Goal: Task Accomplishment & Management: Complete application form

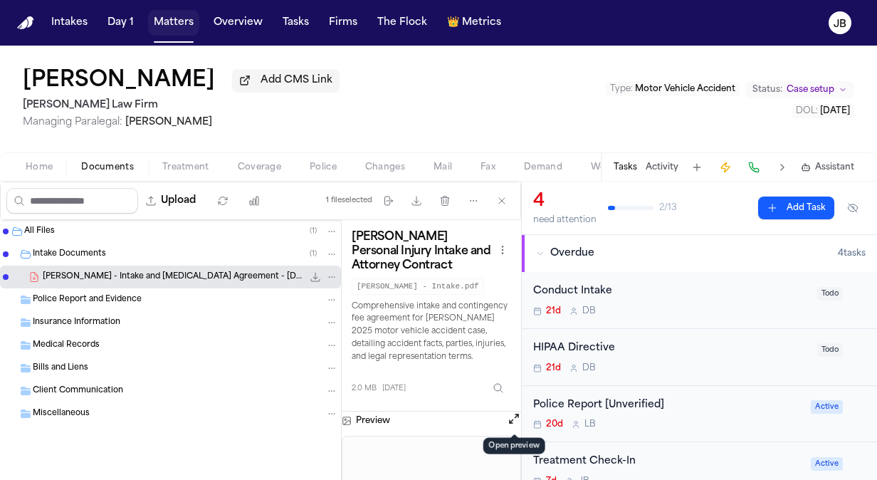
click at [174, 21] on button "Matters" at bounding box center [173, 23] width 51 height 26
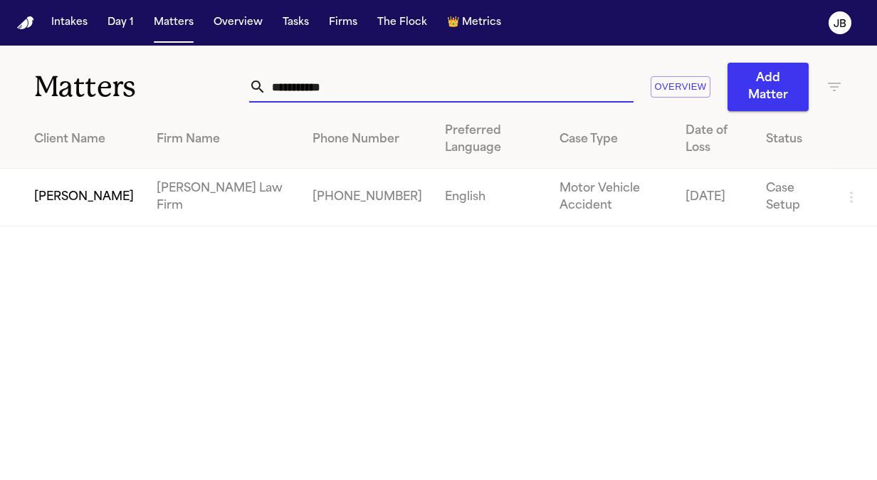
drag, startPoint x: 370, startPoint y: 90, endPoint x: 43, endPoint y: 81, distance: 327.4
click at [43, 81] on div "**********" at bounding box center [438, 78] width 877 height 65
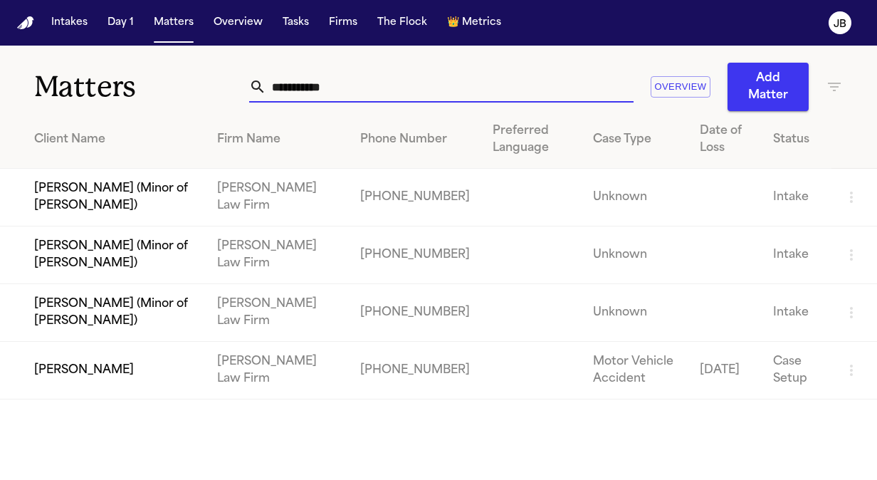
type input "**********"
click at [92, 374] on td "[PERSON_NAME]" at bounding box center [103, 371] width 206 height 58
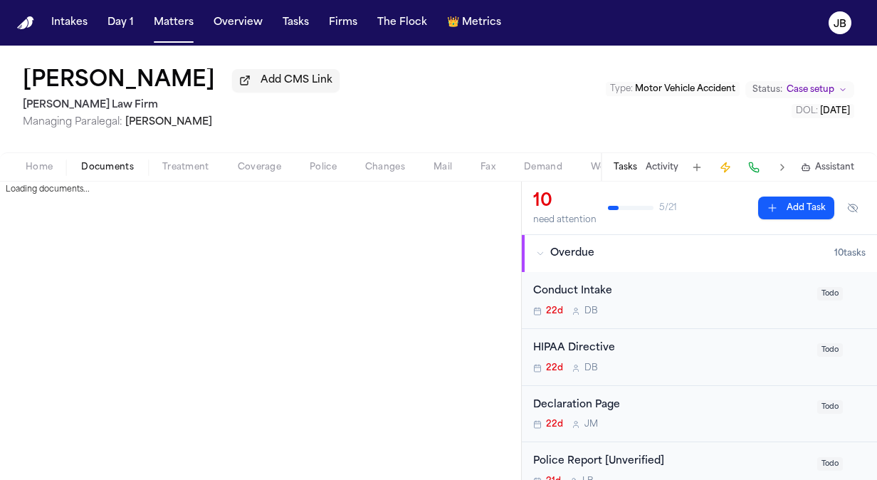
click at [92, 166] on span "Documents" at bounding box center [107, 167] width 53 height 11
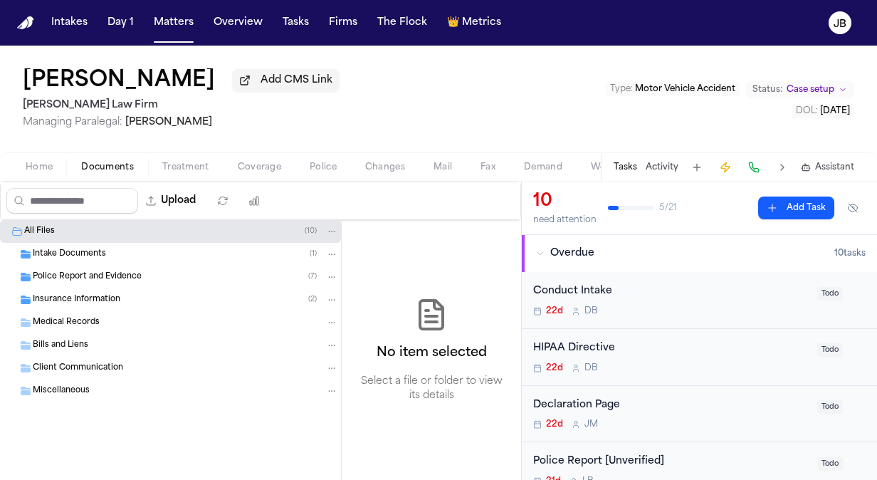
click at [55, 157] on div "Home Documents Treatment Coverage Police Changes Mail Fax Demand Workspaces Art…" at bounding box center [438, 166] width 877 height 28
click at [41, 171] on span "Home" at bounding box center [39, 167] width 27 height 11
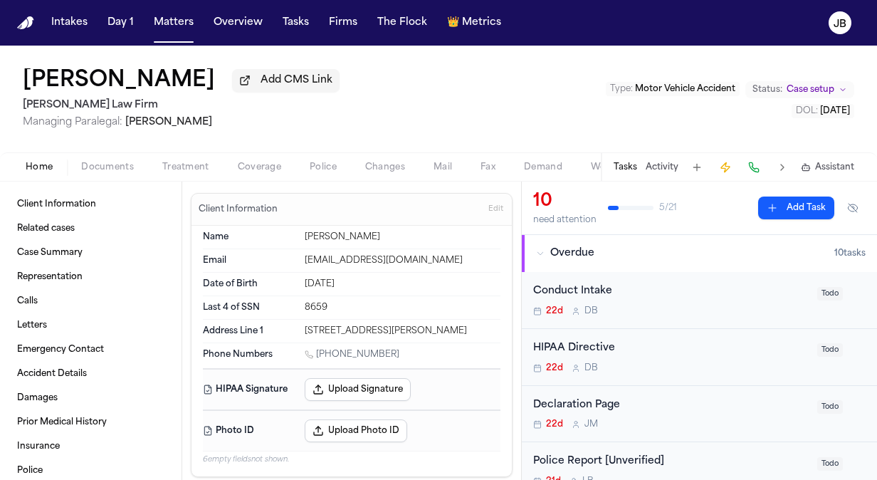
drag, startPoint x: 484, startPoint y: 324, endPoint x: 298, endPoint y: 326, distance: 185.7
click at [298, 326] on div "Address Line 1 [STREET_ADDRESS][PERSON_NAME]" at bounding box center [351, 330] width 297 height 23
copy div "[STREET_ADDRESS][PERSON_NAME]"
drag, startPoint x: 401, startPoint y: 353, endPoint x: 319, endPoint y: 352, distance: 81.8
click at [319, 352] on div "[PHONE_NUMBER]" at bounding box center [403, 356] width 196 height 14
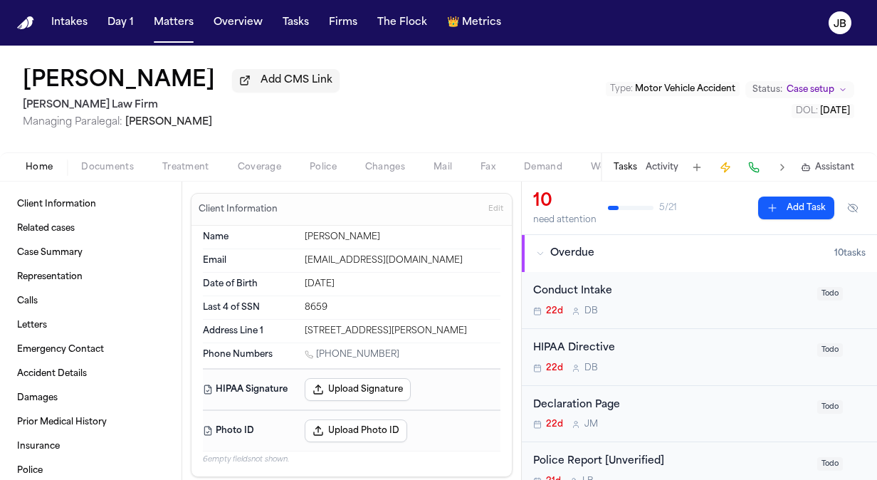
copy link "813) 468-2237"
click at [825, 81] on button "Status: Case setup" at bounding box center [799, 89] width 109 height 17
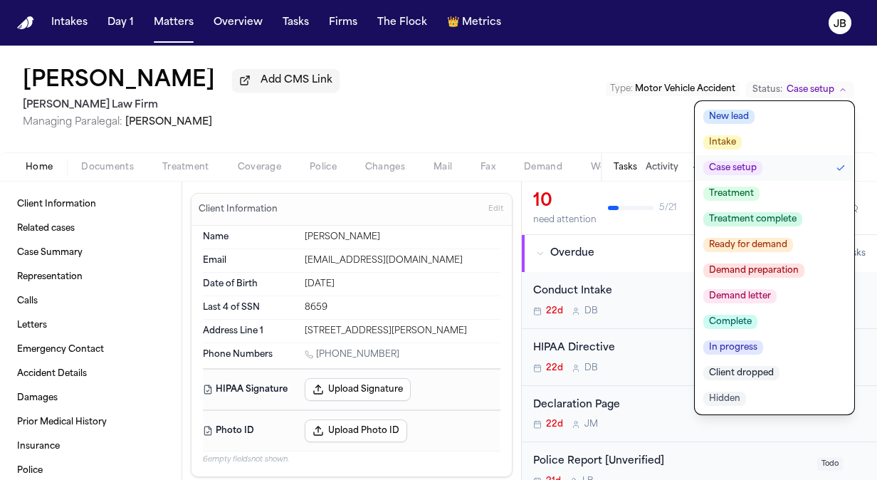
click at [729, 195] on span "Treatment" at bounding box center [731, 193] width 56 height 14
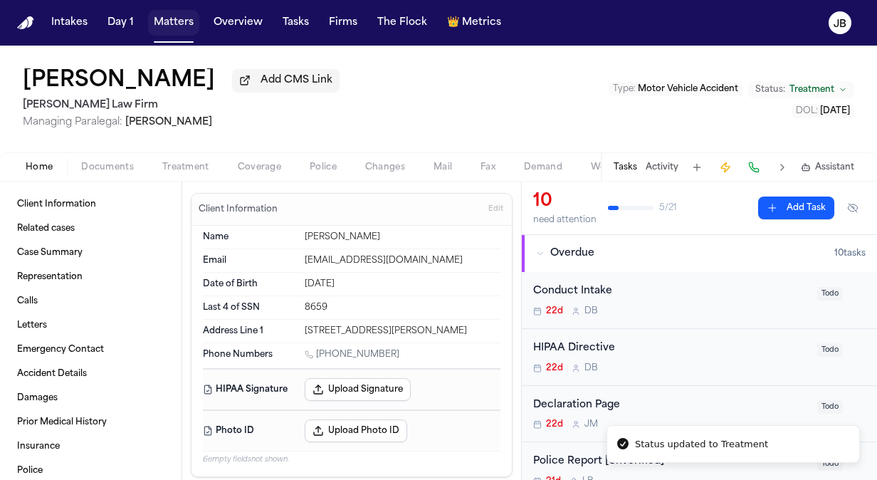
click at [158, 23] on button "Matters" at bounding box center [173, 23] width 51 height 26
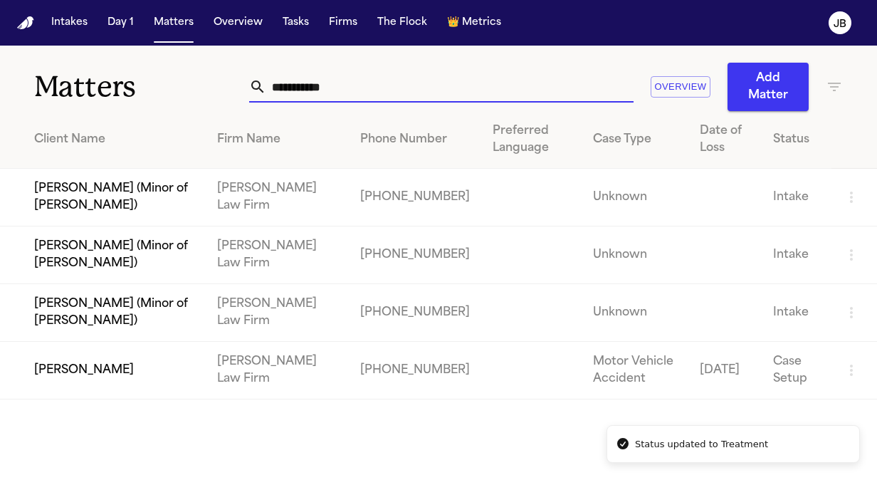
drag, startPoint x: 340, startPoint y: 78, endPoint x: 67, endPoint y: 83, distance: 273.3
click at [67, 83] on div "**********" at bounding box center [438, 78] width 877 height 65
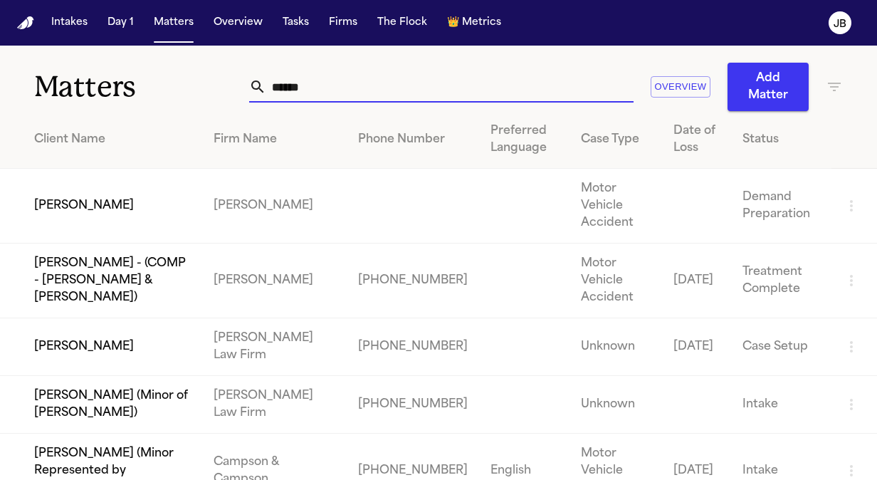
type input "******"
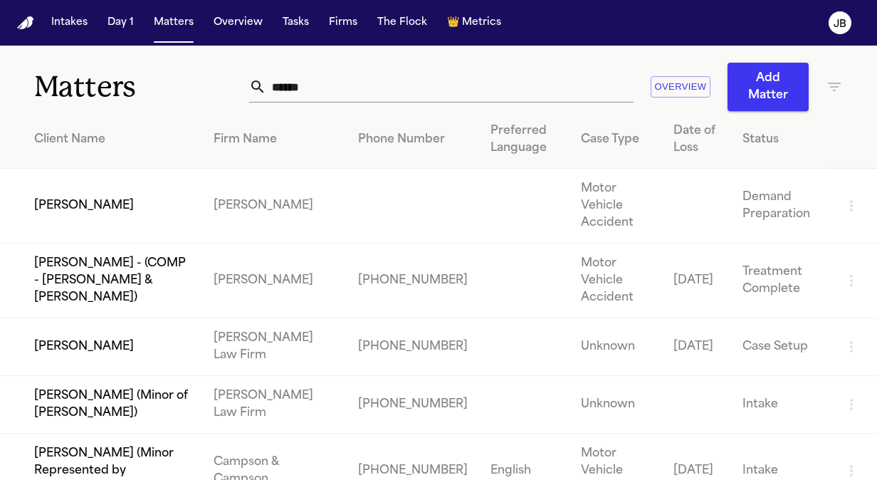
click at [88, 318] on td "[PERSON_NAME]" at bounding box center [101, 347] width 202 height 58
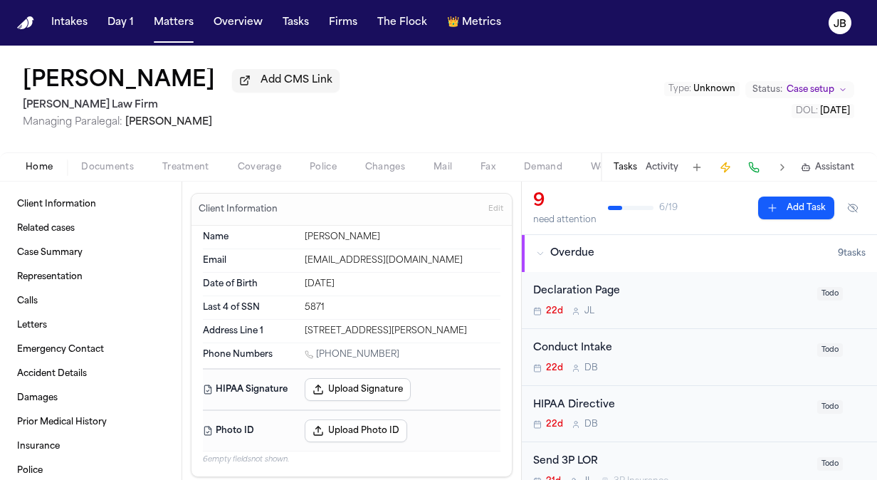
drag, startPoint x: 399, startPoint y: 353, endPoint x: 317, endPoint y: 357, distance: 81.9
click at [317, 357] on div "[PHONE_NUMBER]" at bounding box center [403, 356] width 196 height 14
copy link "[PHONE_NUMBER]"
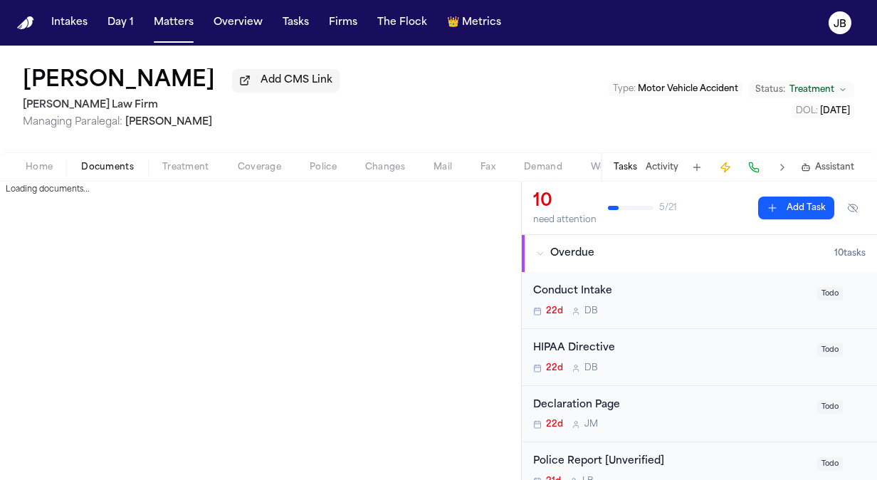
click at [113, 159] on button "Documents" at bounding box center [107, 167] width 81 height 17
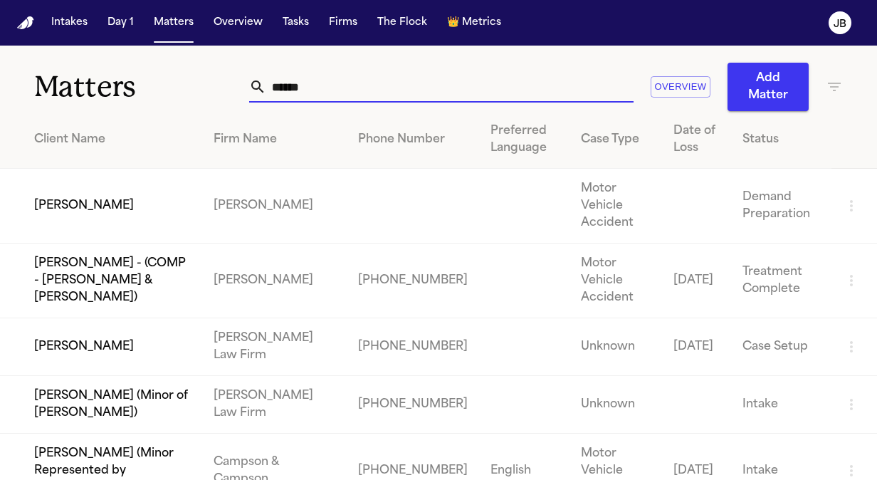
drag, startPoint x: 347, startPoint y: 81, endPoint x: 105, endPoint y: 66, distance: 242.4
click at [105, 66] on div "Matters ****** Overview Add Matter" at bounding box center [438, 78] width 877 height 65
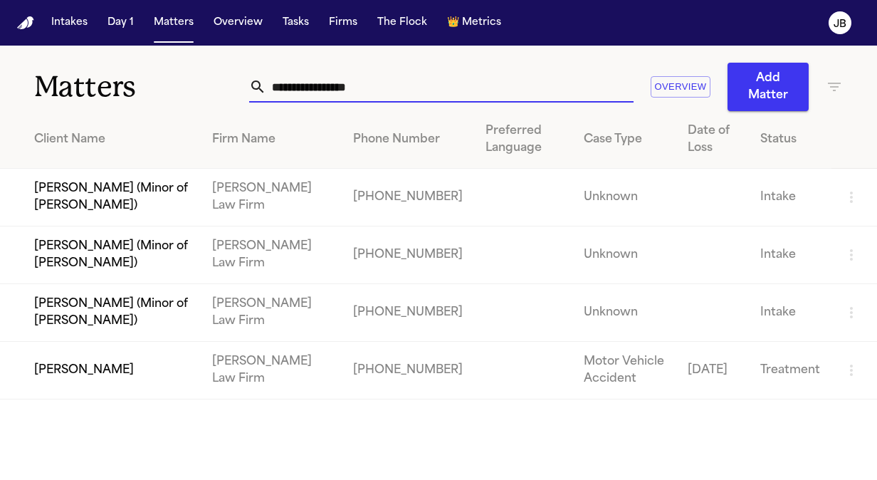
type input "**********"
click at [142, 196] on td "[PERSON_NAME] (Minor of [PERSON_NAME])" at bounding box center [100, 198] width 201 height 58
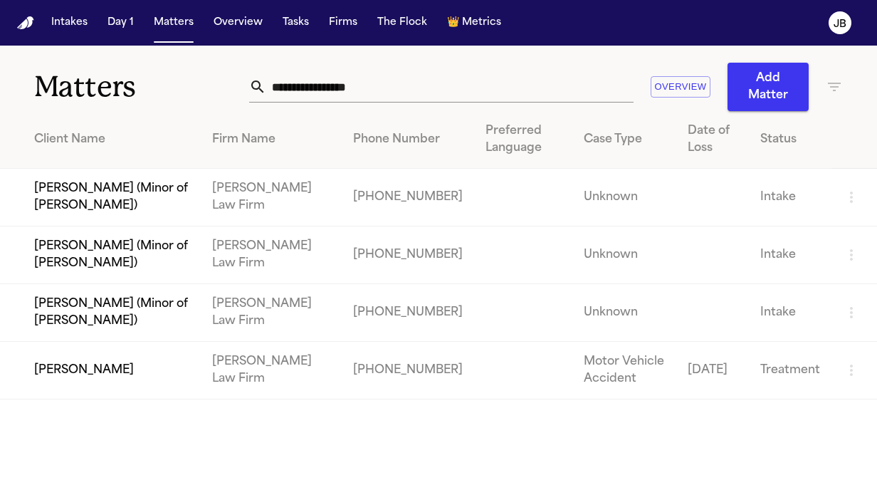
click at [98, 243] on td "[PERSON_NAME] (Minor of [PERSON_NAME])" at bounding box center [100, 255] width 201 height 58
click at [124, 305] on td "[PERSON_NAME] (Minor of [PERSON_NAME])" at bounding box center [100, 313] width 201 height 58
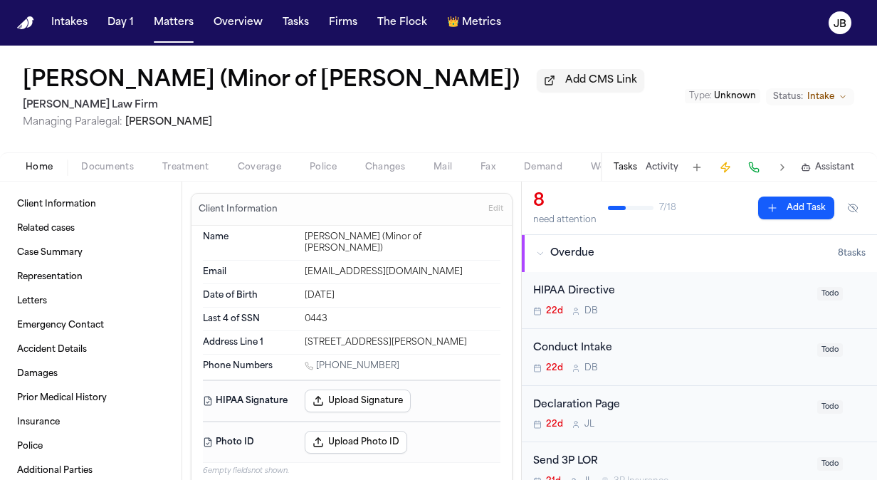
drag, startPoint x: 392, startPoint y: 351, endPoint x: 317, endPoint y: 354, distance: 75.5
click at [317, 360] on div "[PHONE_NUMBER]" at bounding box center [403, 367] width 196 height 14
copy link "[PHONE_NUMBER]"
click at [111, 162] on span "Documents" at bounding box center [107, 167] width 53 height 11
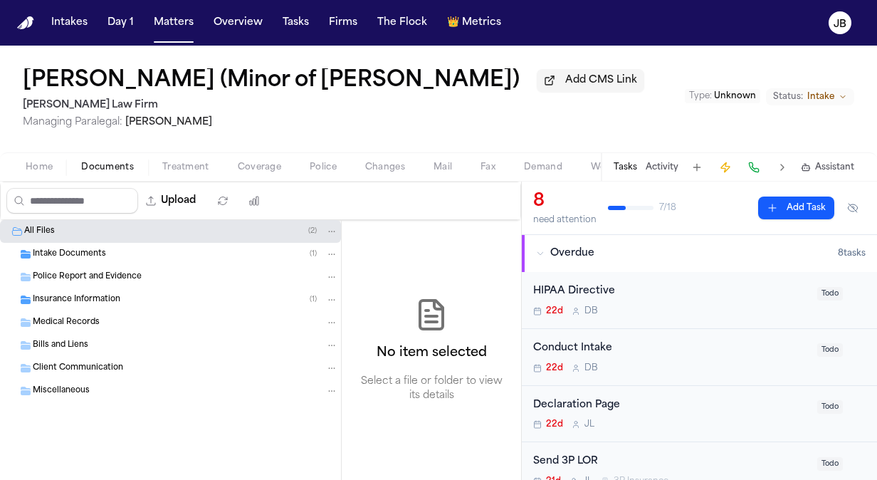
click at [48, 250] on span "Intake Documents" at bounding box center [69, 254] width 73 height 12
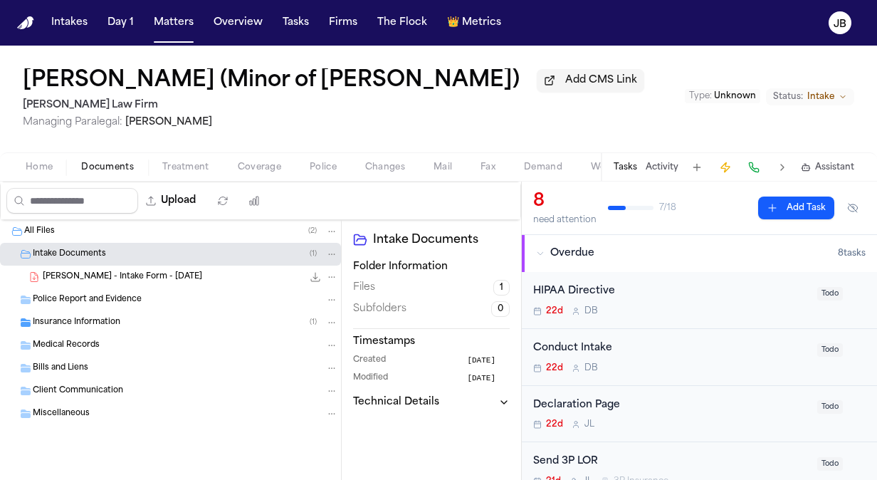
click at [134, 270] on div "[PERSON_NAME] - Intake Form - [DATE] 23.8 KB • PDF" at bounding box center [190, 277] width 295 height 14
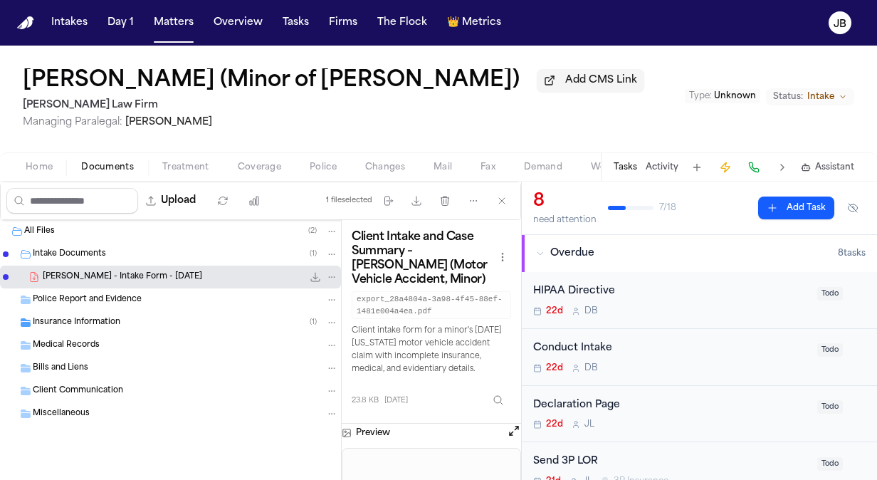
click at [517, 428] on button "Open preview" at bounding box center [514, 430] width 14 height 14
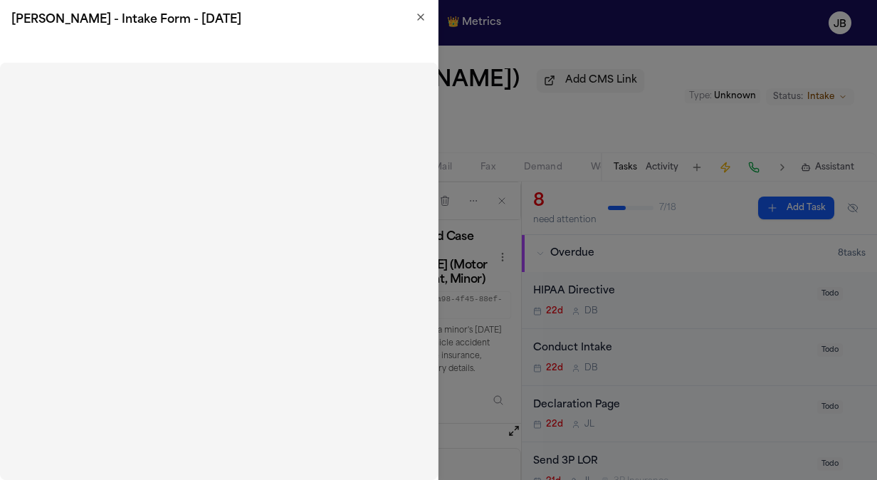
click at [416, 16] on icon "button" at bounding box center [420, 16] width 11 height 11
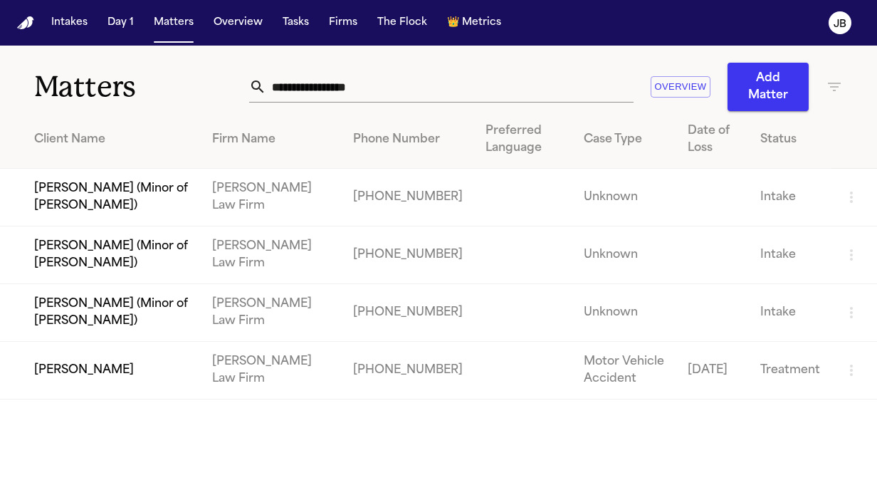
click at [127, 251] on td "[PERSON_NAME] (Minor of [PERSON_NAME])" at bounding box center [100, 255] width 201 height 58
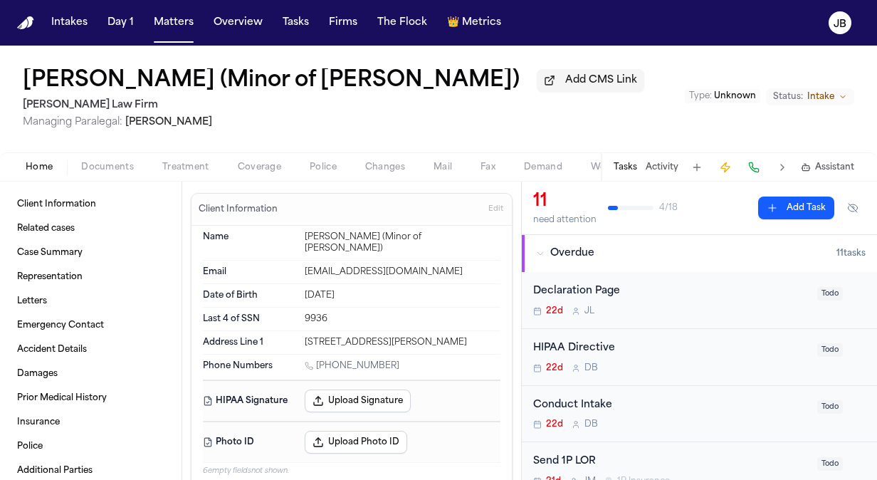
click at [87, 162] on span "Documents" at bounding box center [107, 167] width 53 height 11
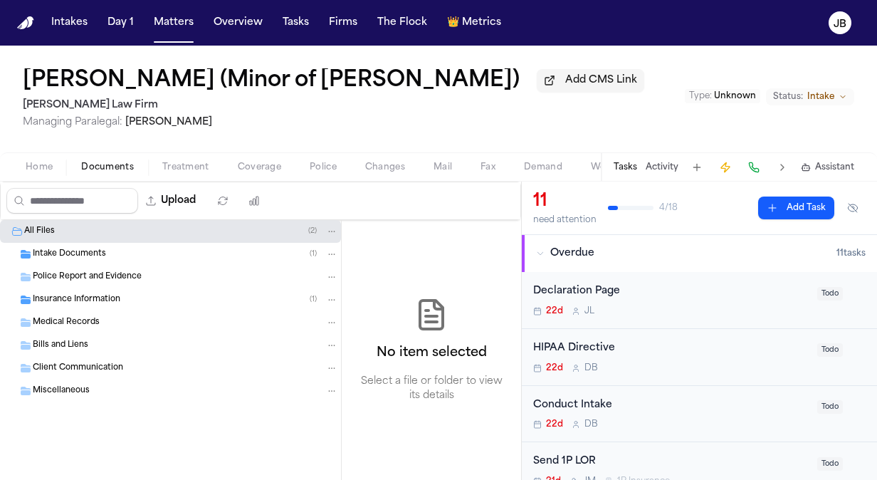
click at [67, 245] on div "Intake Documents ( 1 )" at bounding box center [170, 254] width 341 height 23
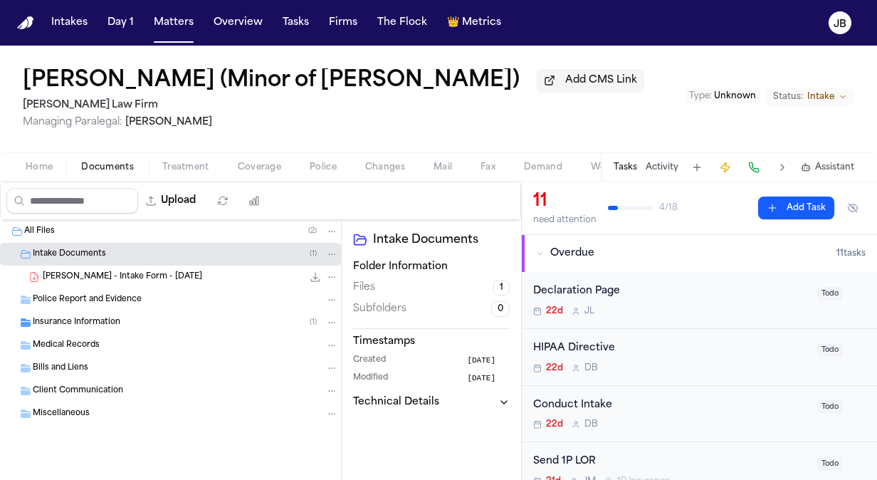
click at [161, 275] on span "[PERSON_NAME] - Intake Form - [DATE]" at bounding box center [122, 277] width 159 height 12
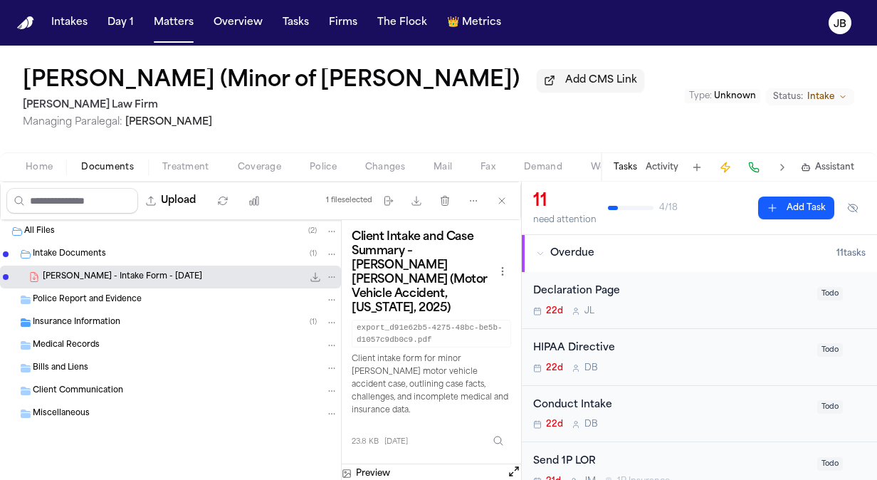
click at [512, 464] on button "Open preview" at bounding box center [514, 471] width 14 height 14
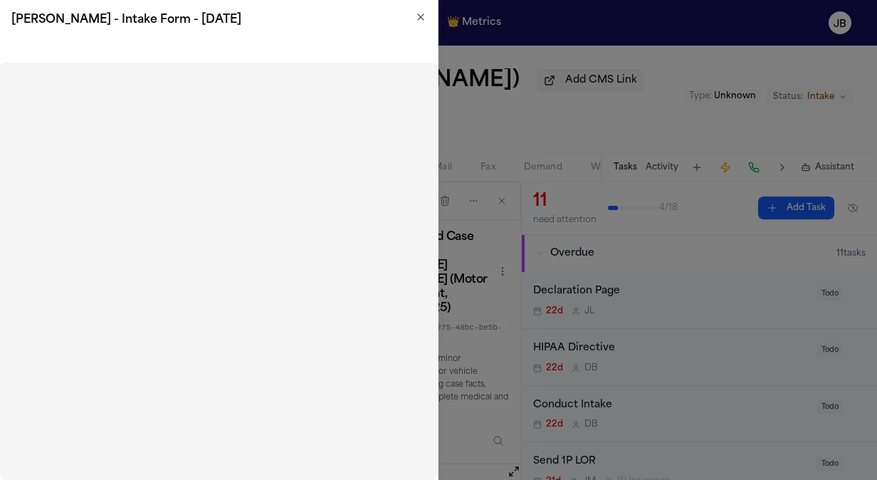
click at [417, 16] on icon "button" at bounding box center [420, 16] width 11 height 11
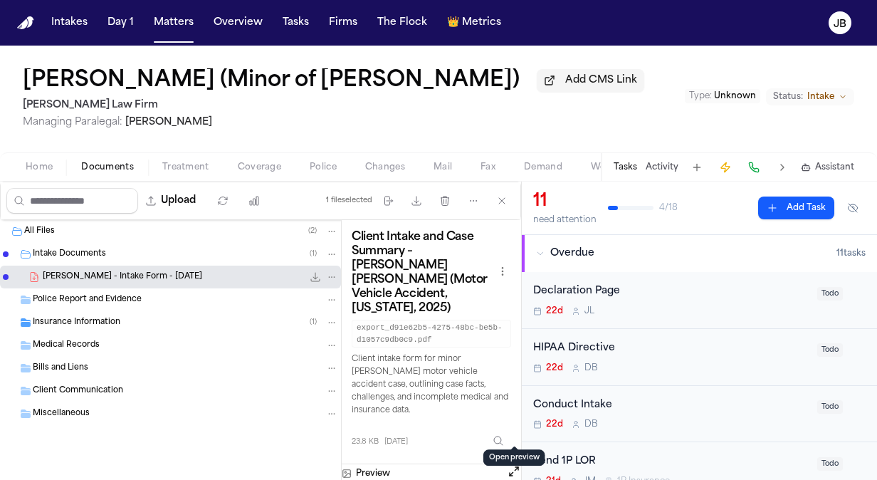
click at [70, 387] on span "Client Communication" at bounding box center [78, 391] width 90 height 12
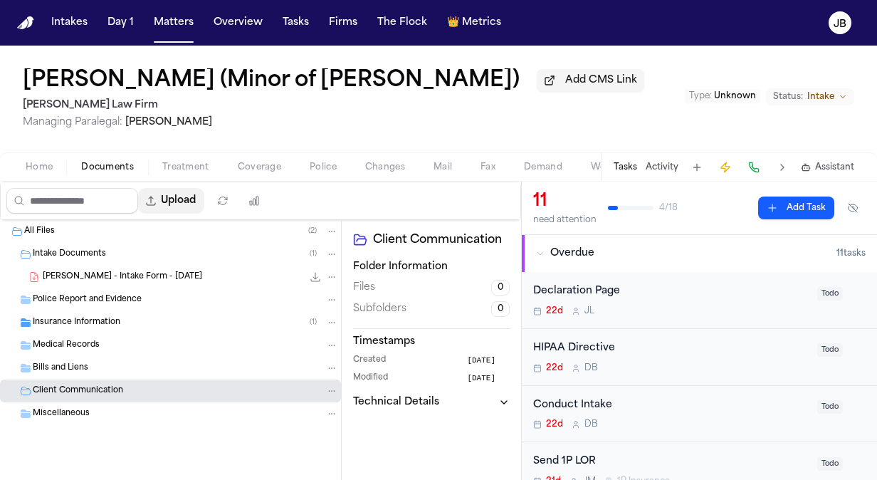
click at [186, 199] on button "Upload" at bounding box center [171, 201] width 66 height 26
select select "**********"
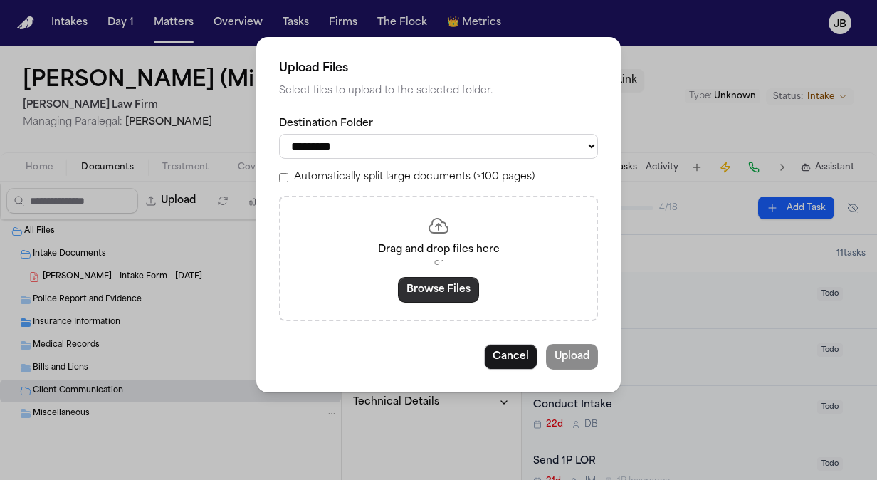
click at [441, 291] on button "Browse Files" at bounding box center [438, 290] width 81 height 26
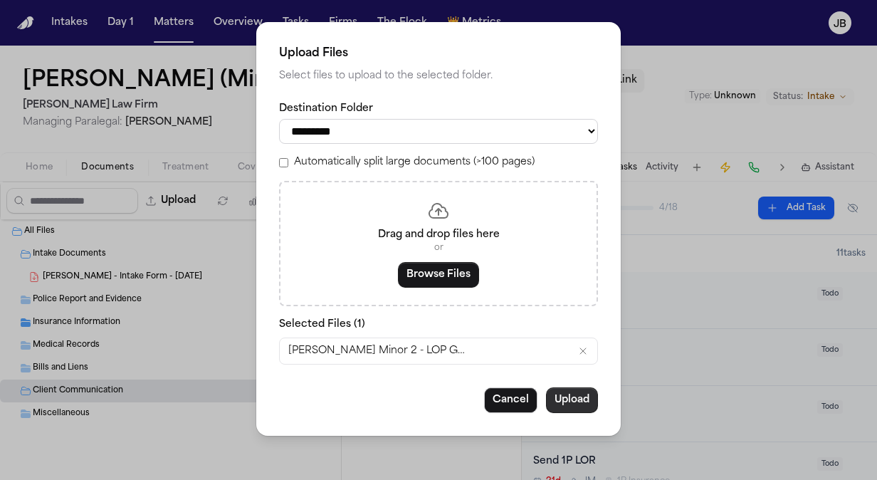
click at [575, 398] on button "Upload" at bounding box center [572, 400] width 52 height 26
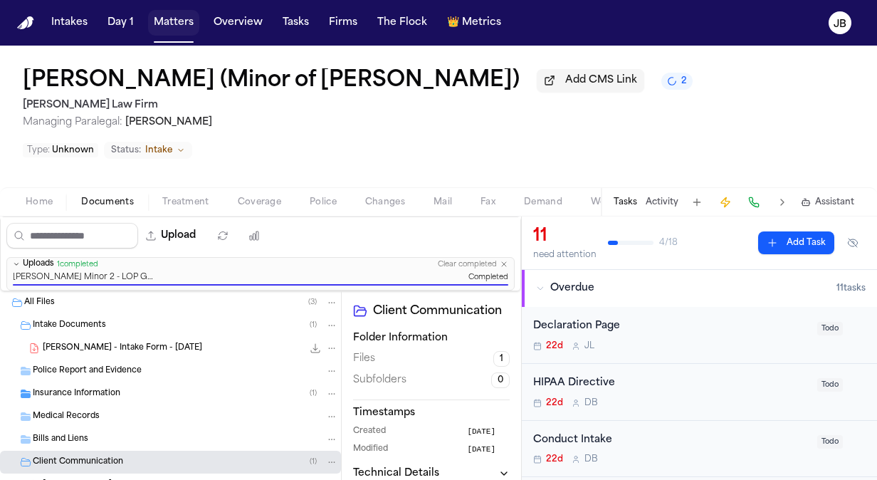
click at [164, 24] on button "Matters" at bounding box center [173, 23] width 51 height 26
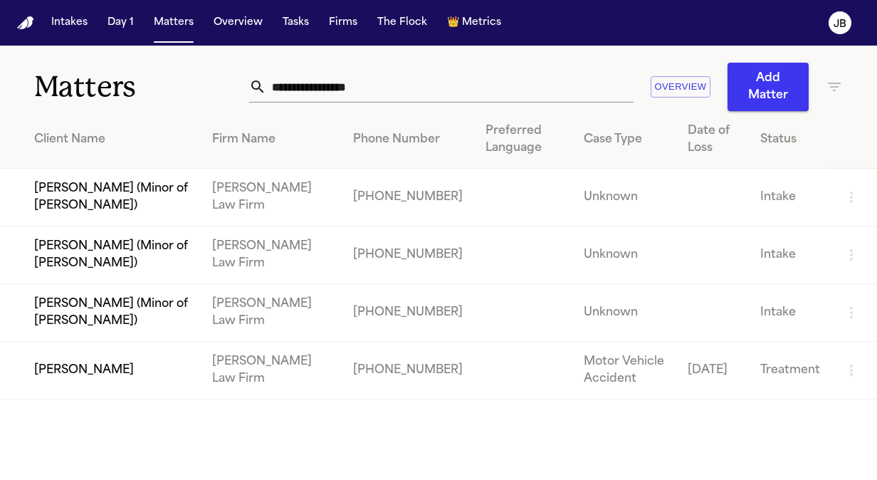
click at [62, 290] on td "[PERSON_NAME] (Minor of [PERSON_NAME])" at bounding box center [100, 313] width 201 height 58
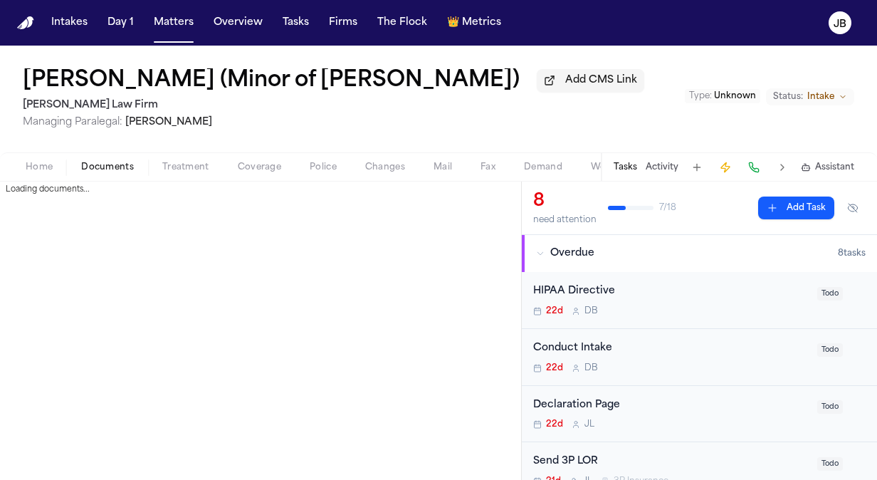
click at [122, 169] on span "Documents" at bounding box center [107, 167] width 53 height 11
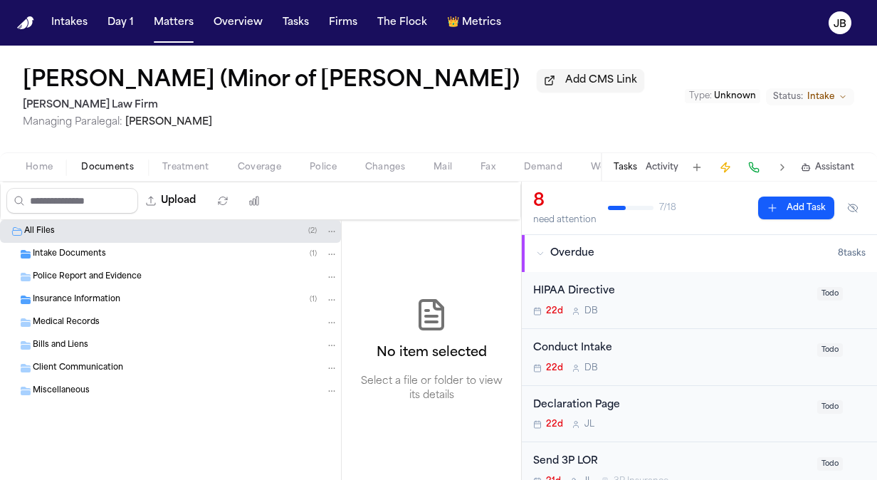
click at [51, 340] on span "Bills and Liens" at bounding box center [60, 345] width 55 height 12
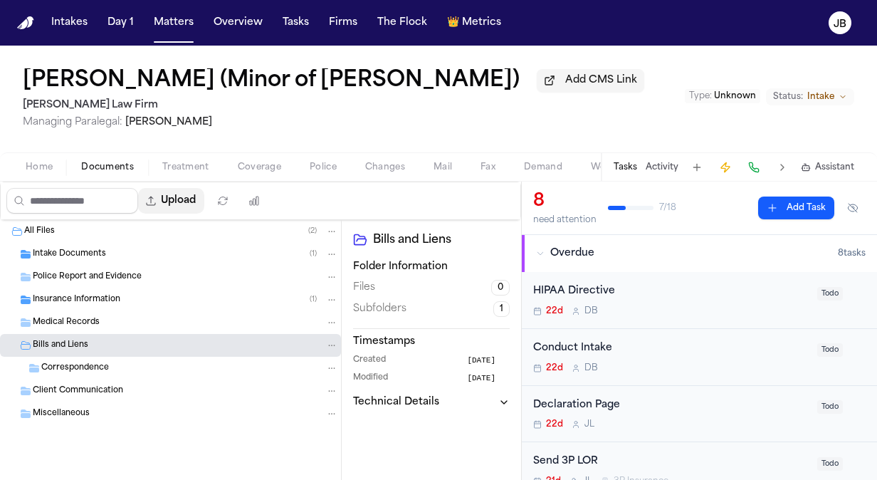
click at [204, 194] on button "Upload" at bounding box center [171, 201] width 66 height 26
select select "**********"
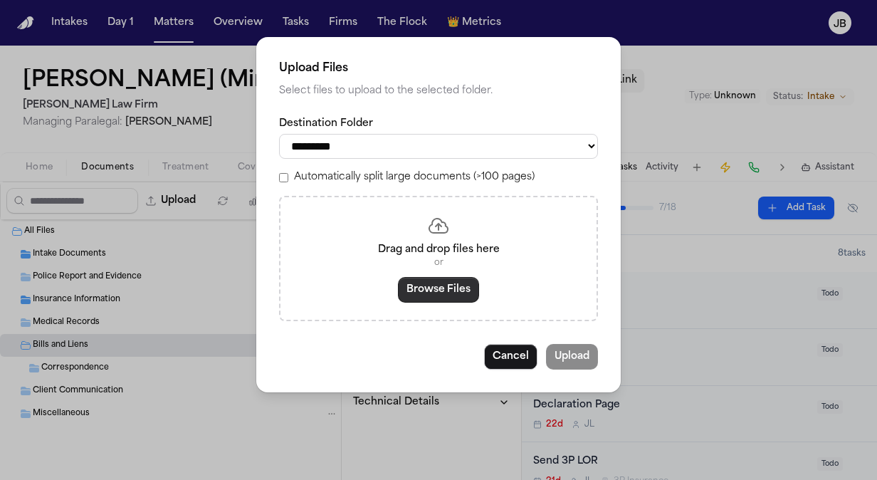
click at [417, 290] on button "Browse Files" at bounding box center [438, 290] width 81 height 26
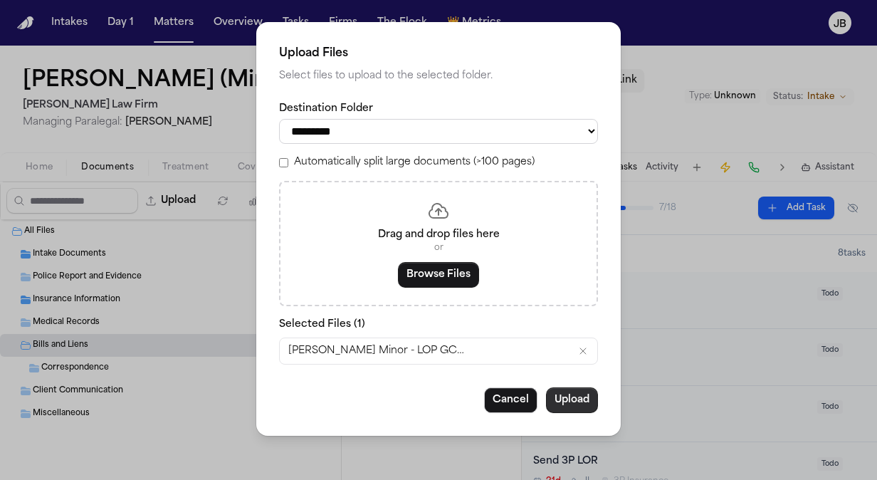
click at [578, 399] on button "Upload" at bounding box center [572, 400] width 52 height 26
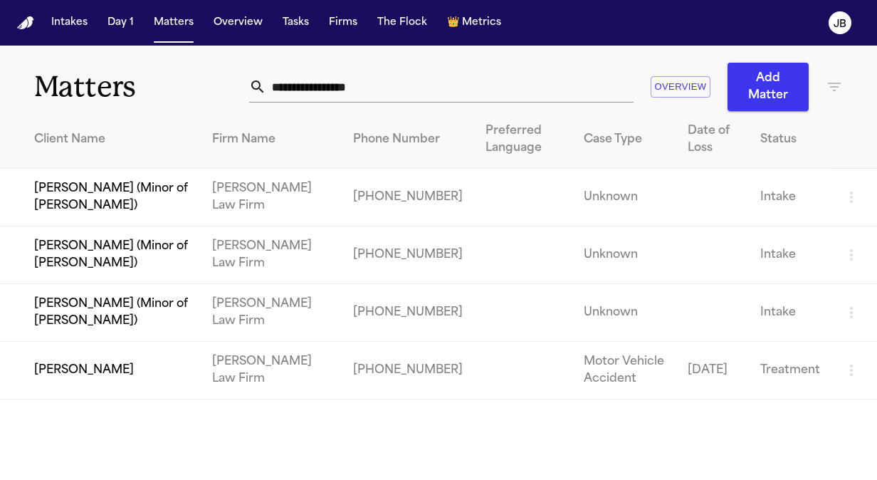
click at [92, 360] on td "[PERSON_NAME]" at bounding box center [100, 371] width 201 height 58
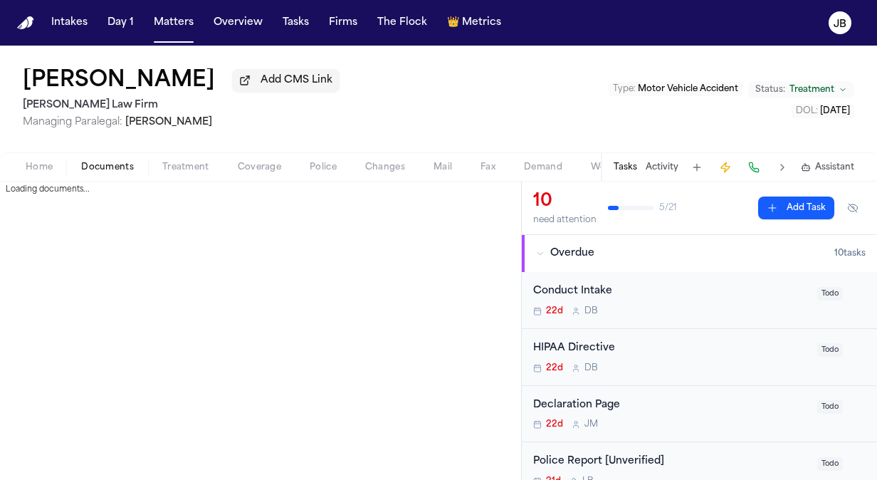
click at [115, 166] on span "Documents" at bounding box center [107, 167] width 53 height 11
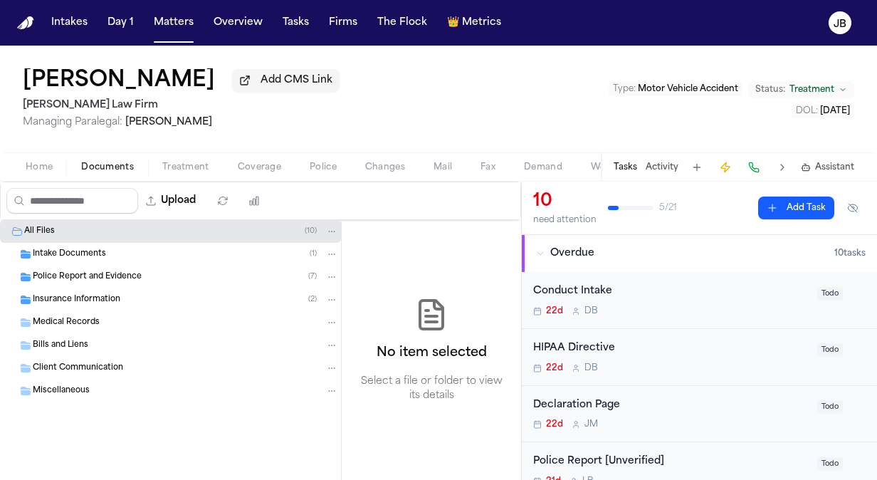
click at [111, 365] on span "Client Communication" at bounding box center [78, 368] width 90 height 12
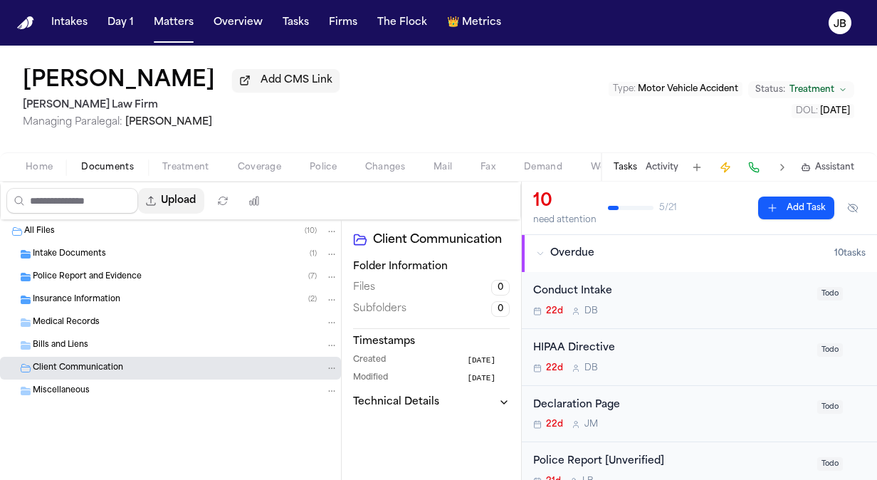
click at [196, 204] on button "Upload" at bounding box center [171, 201] width 66 height 26
select select "**********"
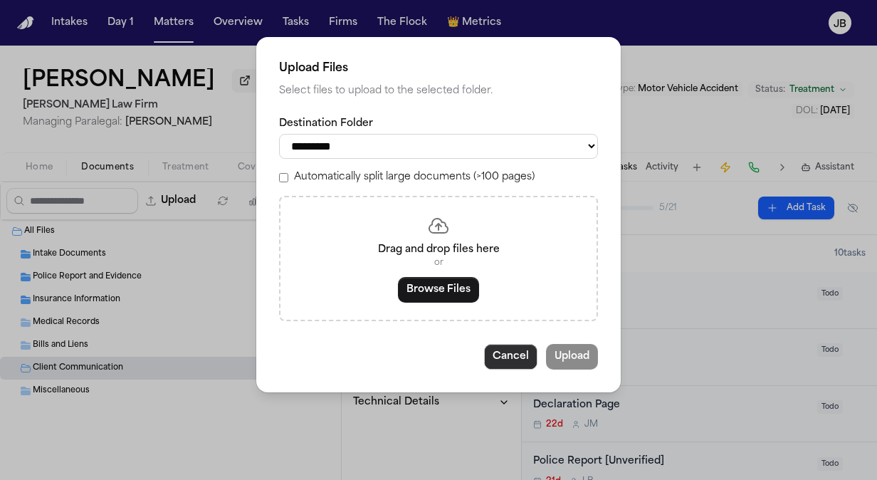
click at [504, 365] on button "Cancel" at bounding box center [510, 357] width 53 height 26
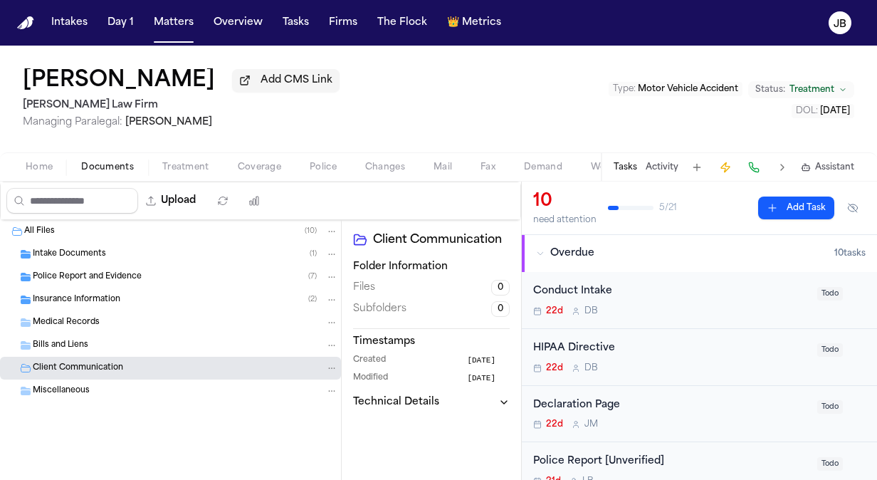
click at [136, 347] on div "Bills and Liens" at bounding box center [185, 345] width 305 height 13
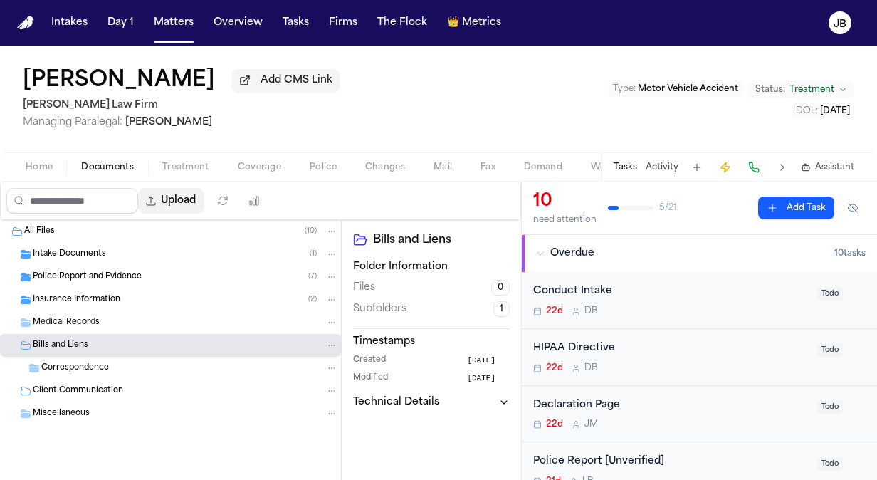
click at [178, 202] on button "Upload" at bounding box center [171, 201] width 66 height 26
select select "**********"
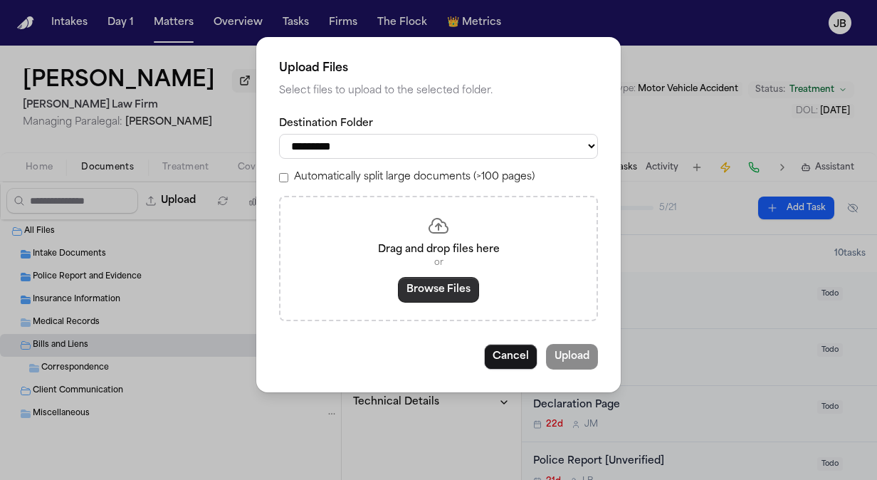
click at [441, 280] on button "Browse Files" at bounding box center [438, 290] width 81 height 26
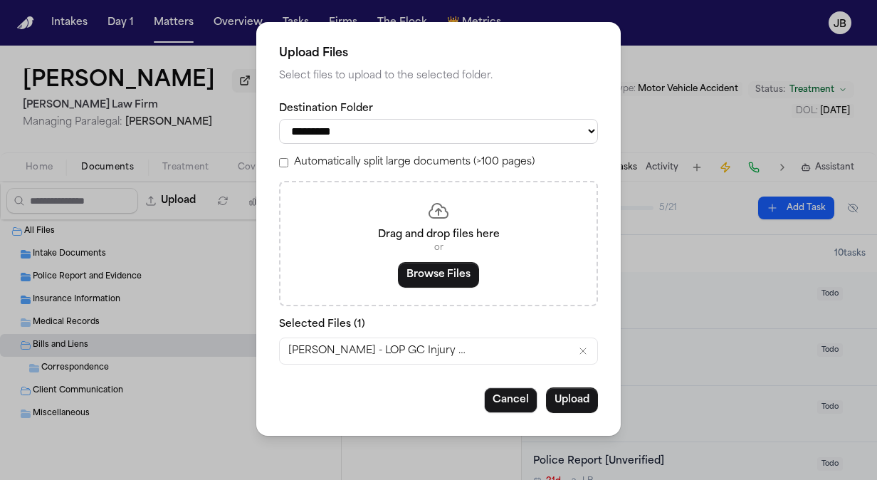
click at [566, 397] on button "Upload" at bounding box center [572, 400] width 52 height 26
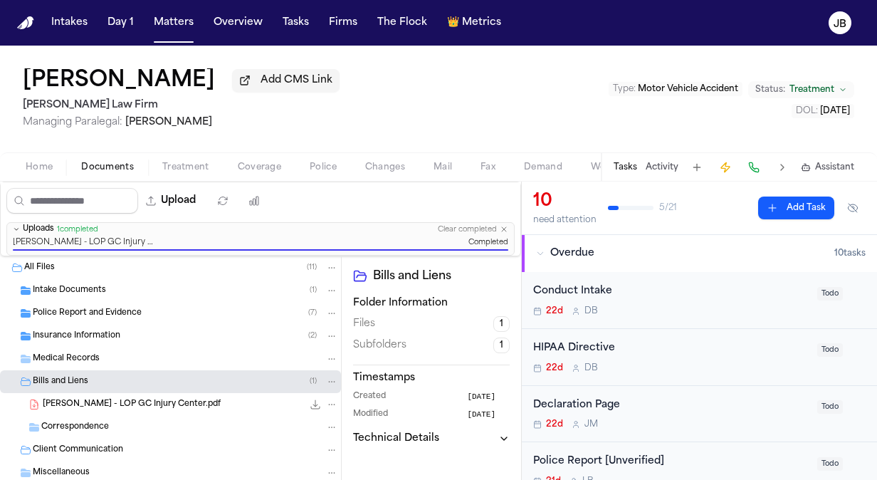
click at [175, 24] on button "Matters" at bounding box center [173, 23] width 51 height 26
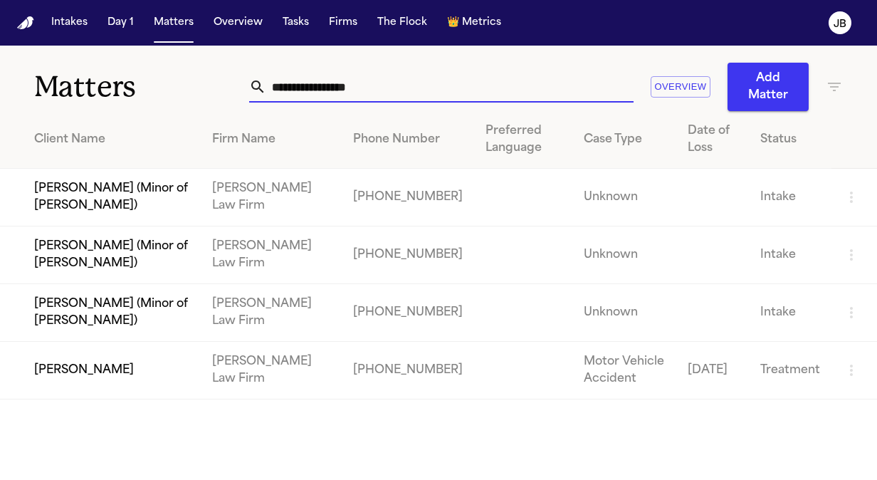
drag, startPoint x: 381, startPoint y: 80, endPoint x: 53, endPoint y: 78, distance: 328.7
click at [53, 78] on div "**********" at bounding box center [438, 78] width 877 height 65
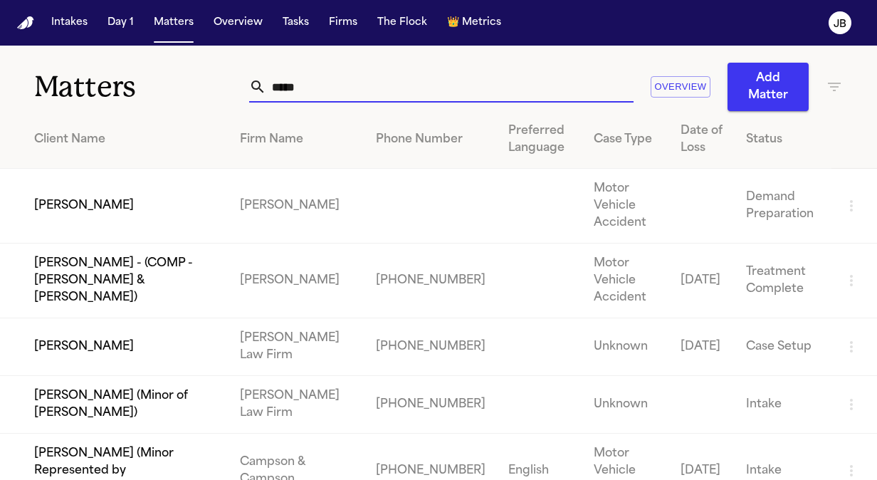
type input "*****"
click at [91, 318] on td "[PERSON_NAME]" at bounding box center [114, 347] width 228 height 58
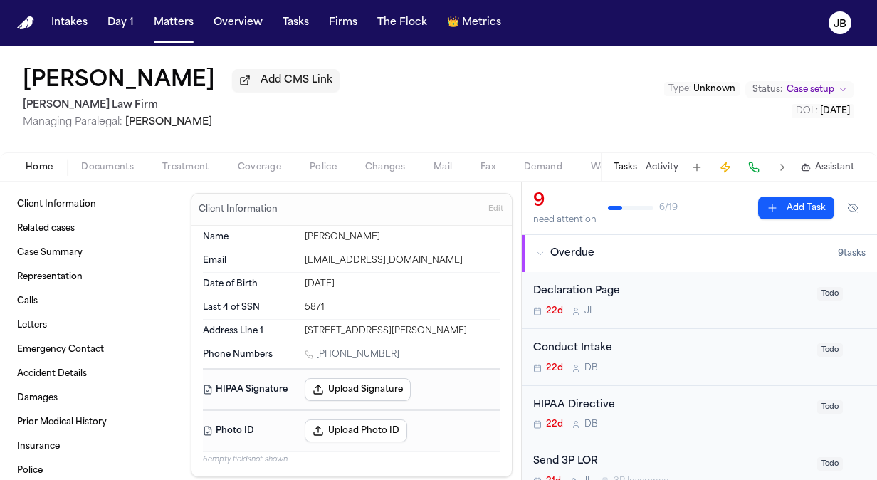
click at [115, 163] on span "Documents" at bounding box center [107, 167] width 53 height 11
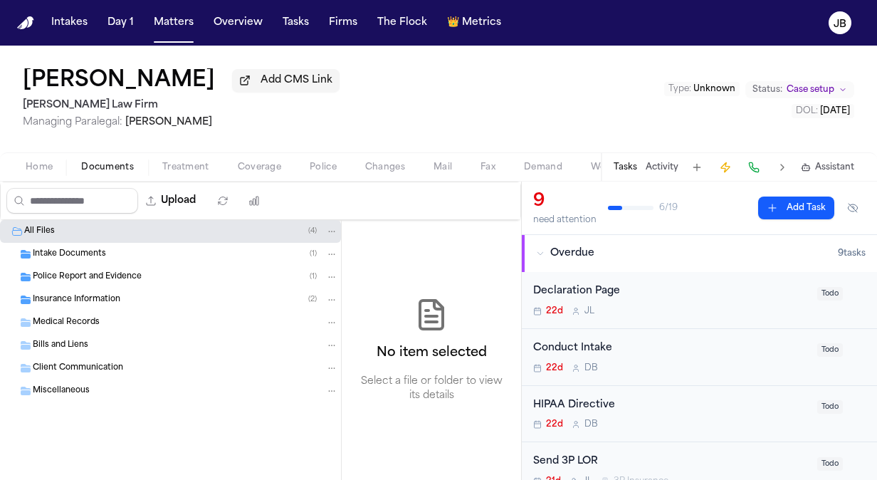
click at [67, 344] on span "Bills and Liens" at bounding box center [60, 345] width 55 height 12
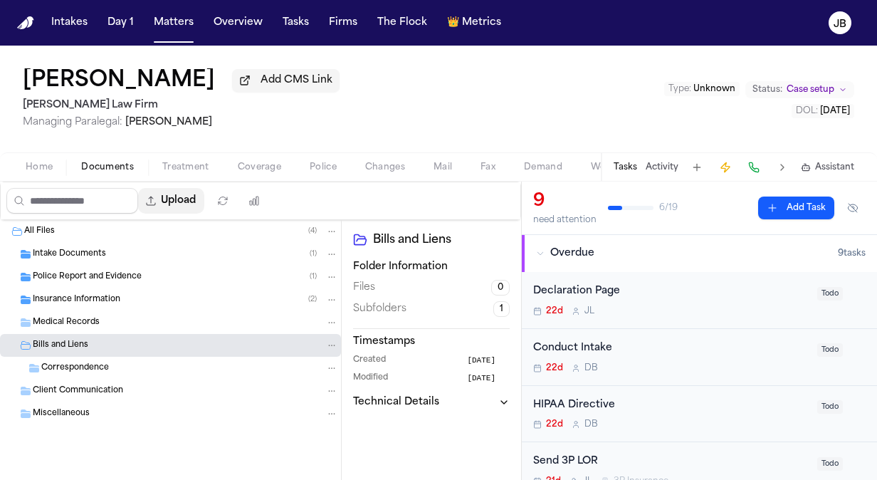
click at [171, 192] on button "Upload" at bounding box center [171, 201] width 66 height 26
select select "**********"
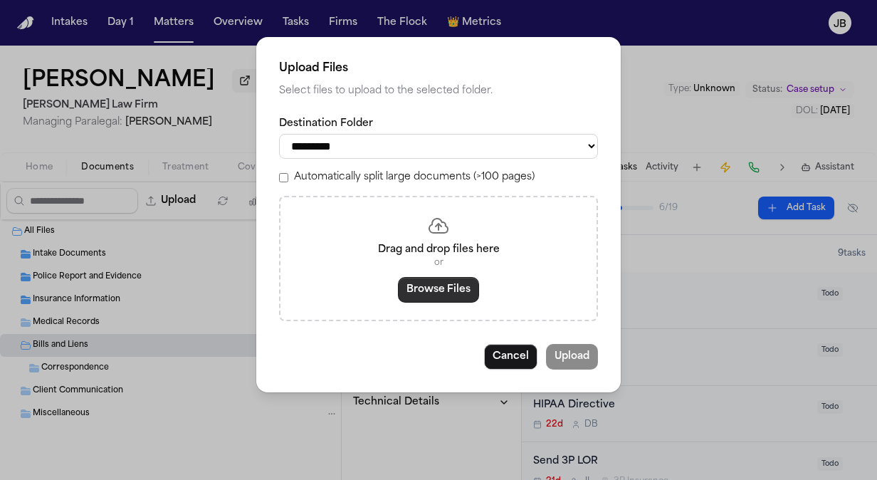
click at [425, 280] on button "Browse Files" at bounding box center [438, 290] width 81 height 26
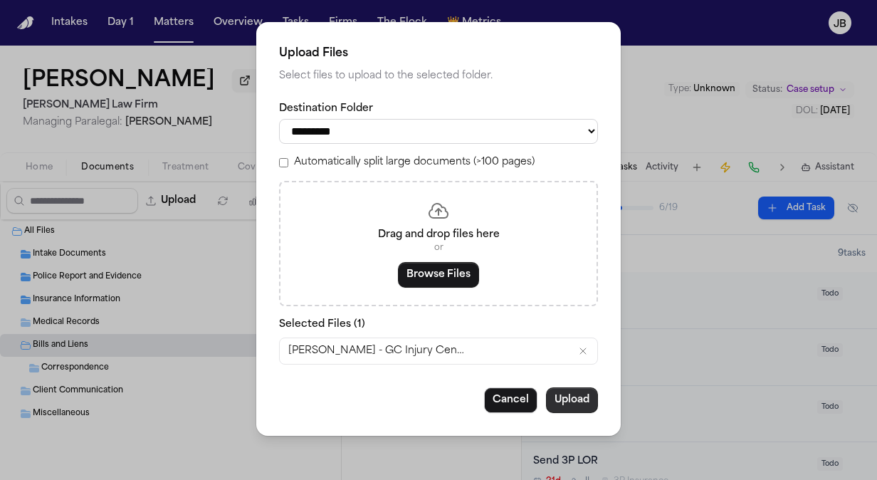
click at [572, 396] on button "Upload" at bounding box center [572, 400] width 52 height 26
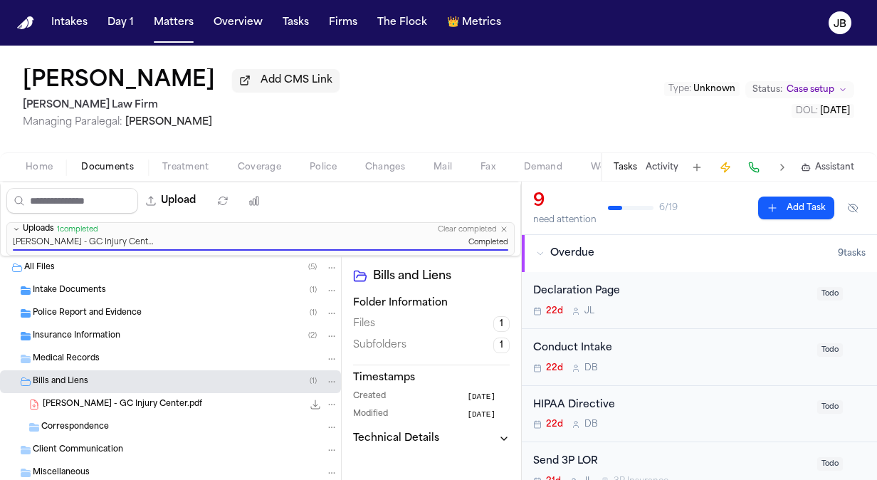
click at [72, 334] on span "Insurance Information" at bounding box center [77, 336] width 88 height 12
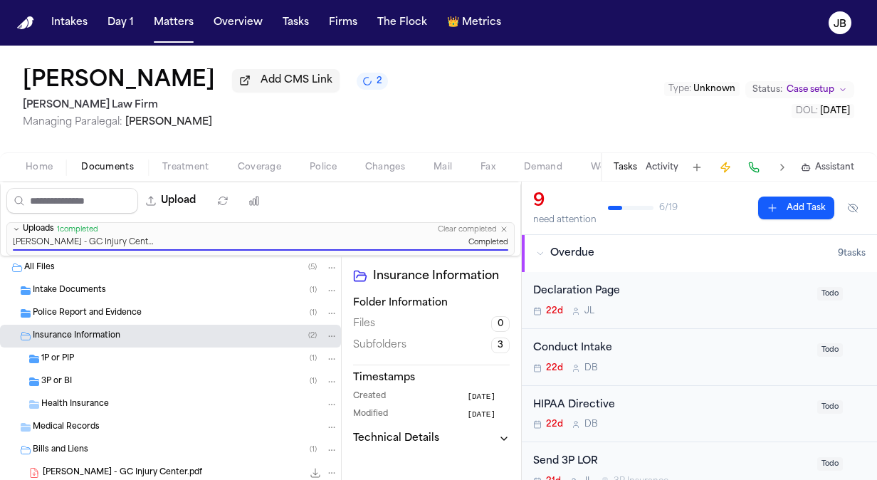
click at [179, 24] on button "Matters" at bounding box center [173, 23] width 51 height 26
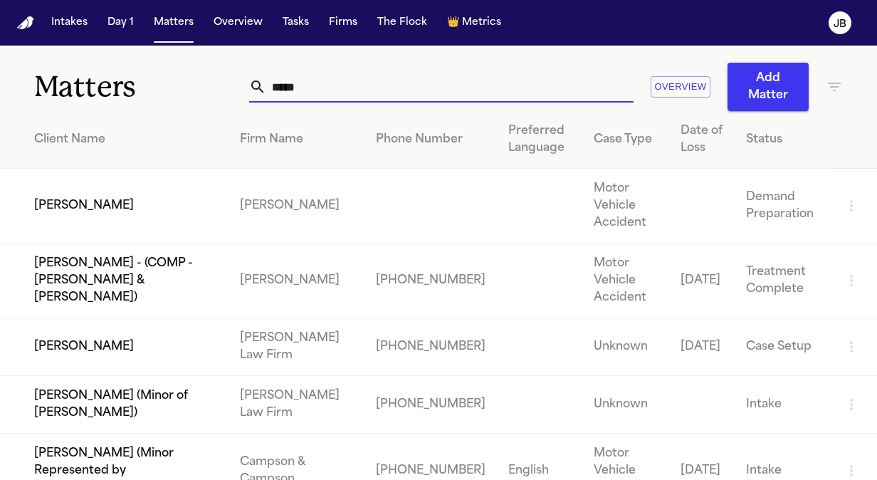
drag, startPoint x: 305, startPoint y: 91, endPoint x: 83, endPoint y: 63, distance: 223.8
click at [83, 63] on div "Matters ***** Overview Add Matter" at bounding box center [438, 78] width 877 height 65
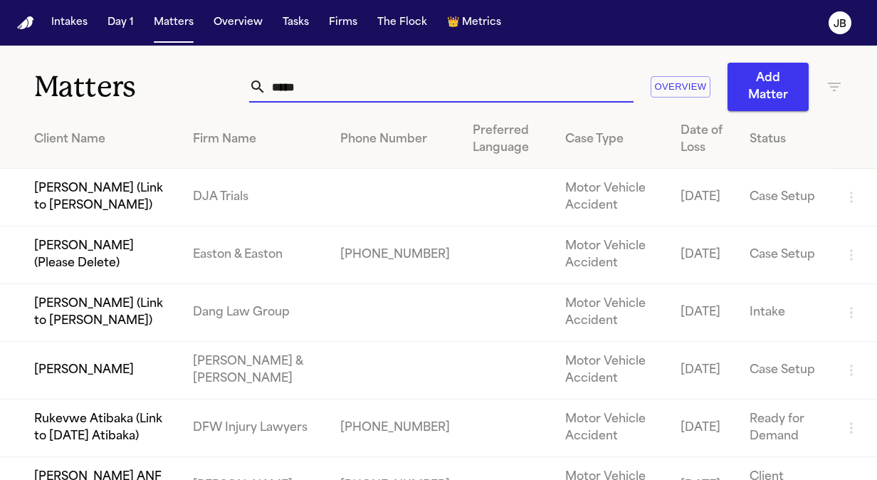
drag, startPoint x: 312, startPoint y: 94, endPoint x: 201, endPoint y: 87, distance: 111.9
click at [201, 87] on div "Matters ***** Overview Add Matter" at bounding box center [438, 78] width 877 height 65
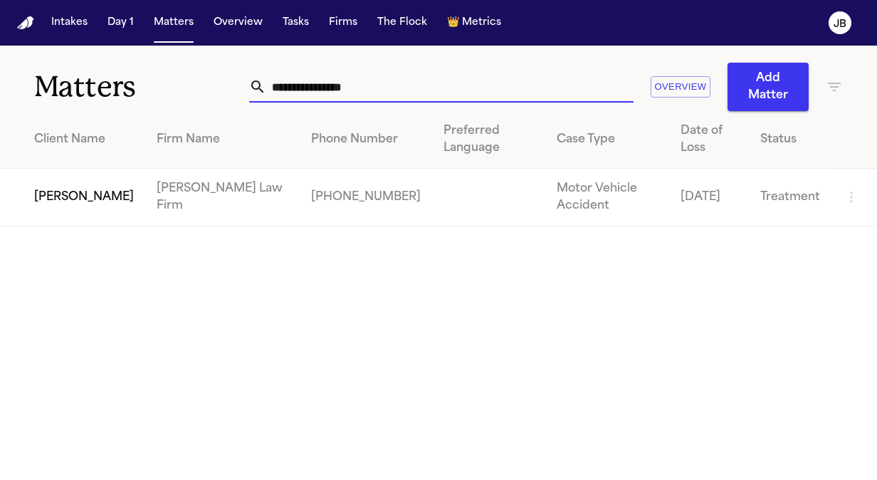
type input "**********"
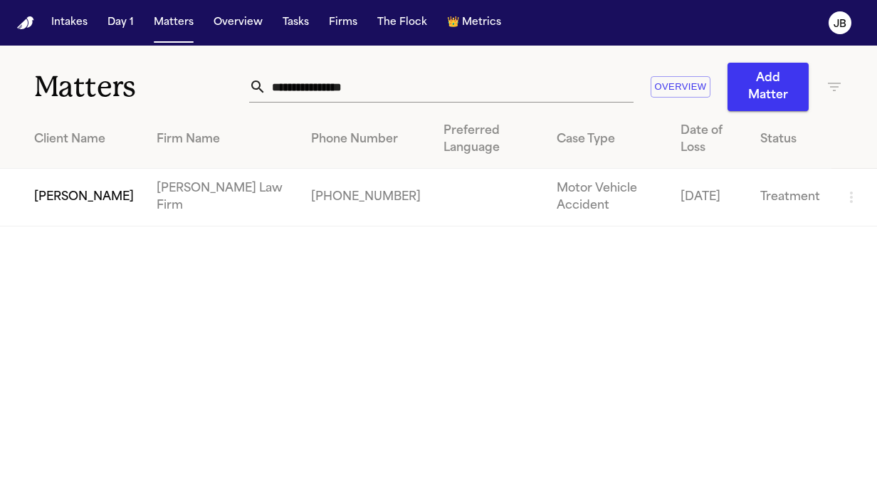
click at [114, 205] on td "[PERSON_NAME]" at bounding box center [72, 198] width 145 height 58
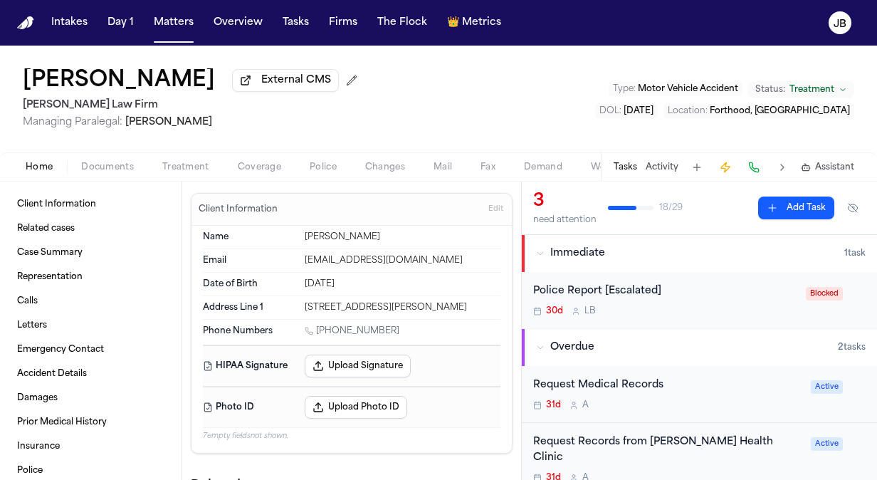
click at [107, 172] on button "Documents" at bounding box center [107, 167] width 81 height 17
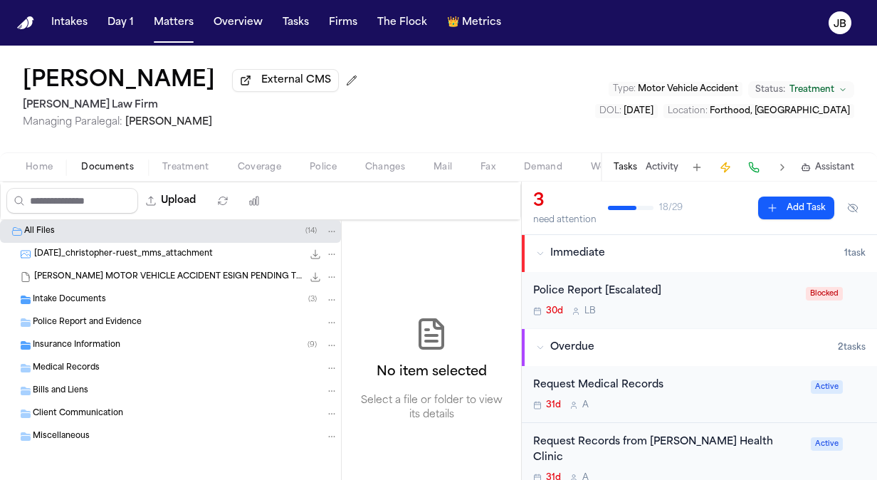
click at [86, 346] on span "Insurance Information" at bounding box center [77, 345] width 88 height 12
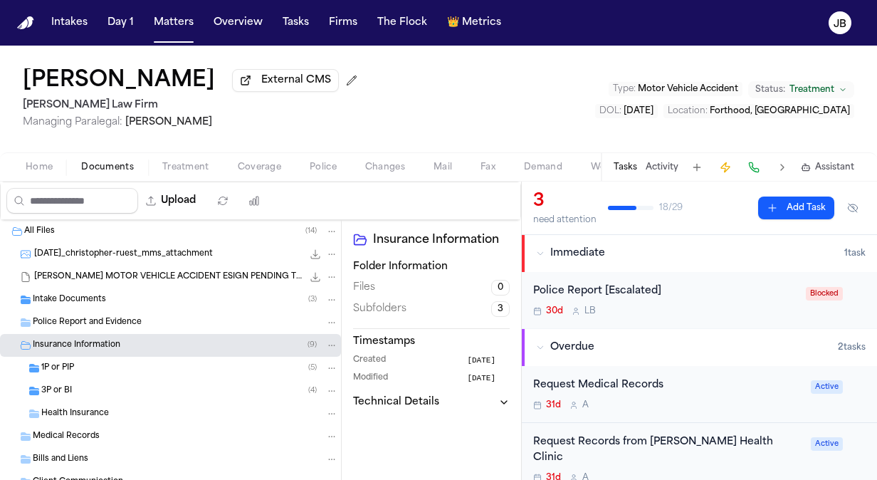
click at [101, 396] on div "3P or BI ( 4 )" at bounding box center [170, 390] width 341 height 23
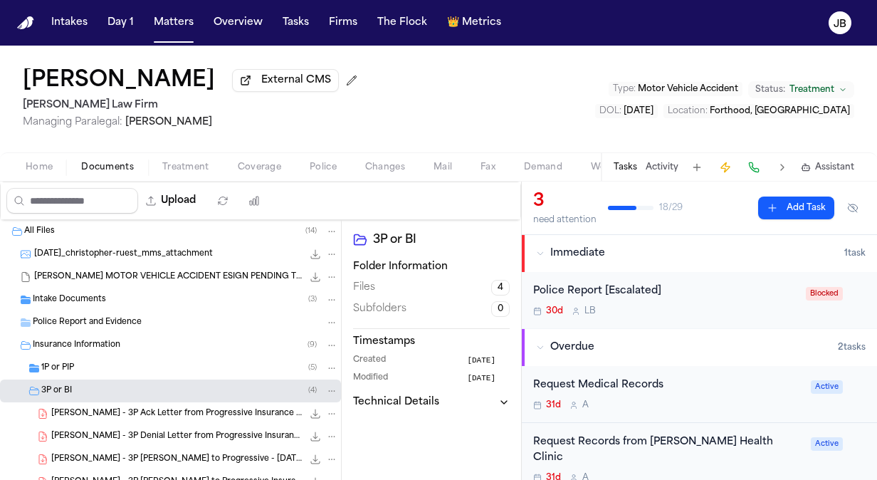
click at [191, 425] on div "[PERSON_NAME] - 3P Denial Letter from Progressive Insurance Company - [DATE] 13…" at bounding box center [170, 436] width 341 height 23
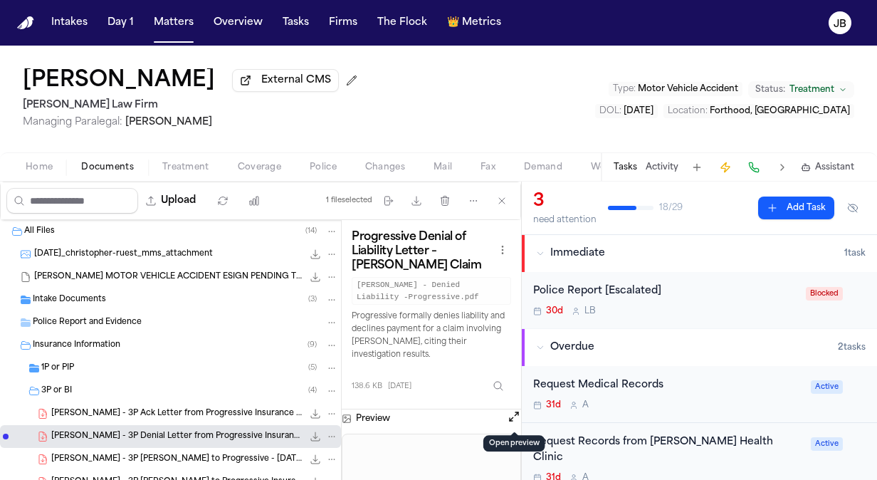
click at [508, 421] on button at bounding box center [514, 418] width 14 height 18
click at [514, 411] on button "Open preview" at bounding box center [514, 416] width 14 height 14
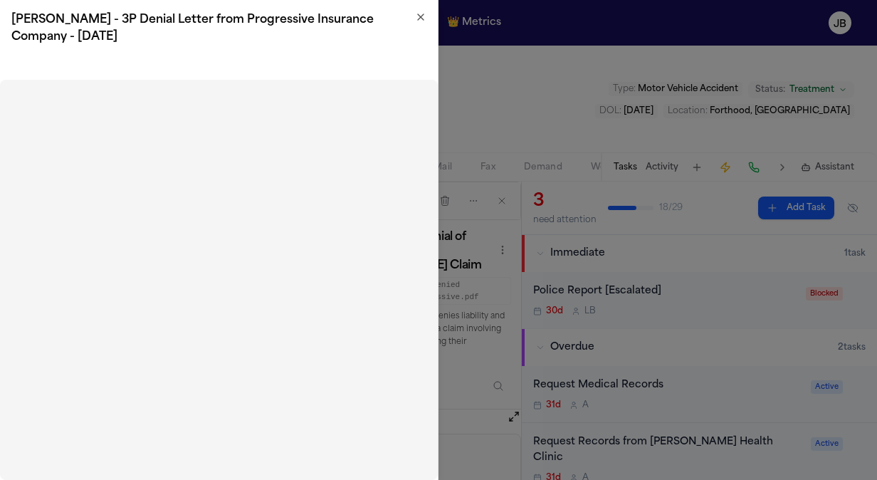
click at [421, 13] on icon "button" at bounding box center [420, 16] width 11 height 11
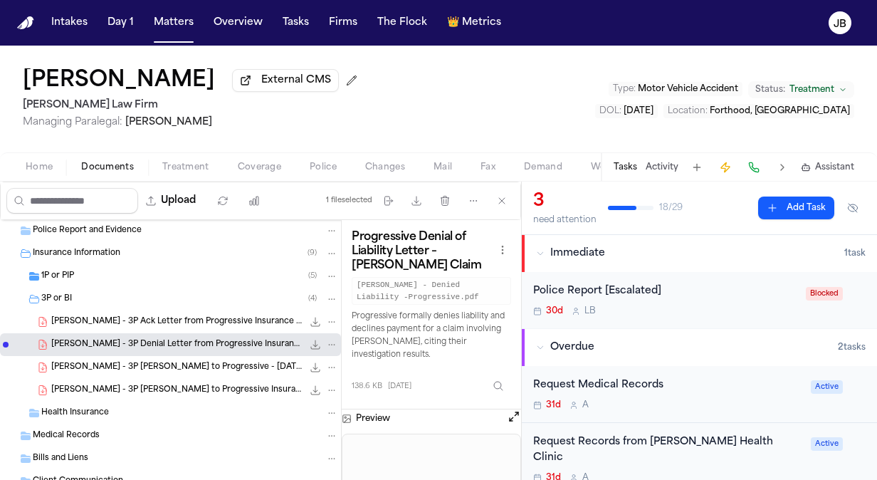
scroll to position [97, 0]
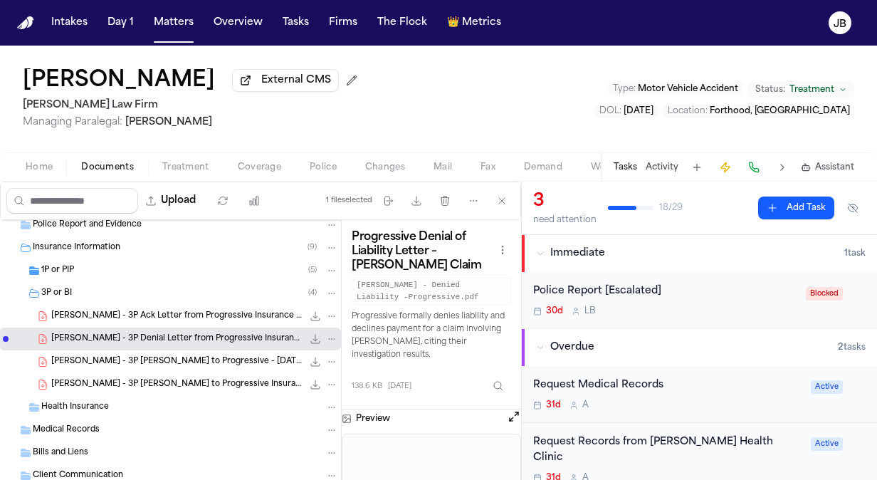
drag, startPoint x: 509, startPoint y: 417, endPoint x: 299, endPoint y: 340, distance: 224.2
click at [299, 340] on div "All Files [PHONE_NUMBER][DATE]_christopher-ruest_mms_attachment 965.1 KB • JPG …" at bounding box center [260, 369] width 521 height 298
click at [310, 340] on icon "File: C. Ruest - 3P Denial Letter from Progressive Insurance Company - 7.31.25" at bounding box center [315, 338] width 11 height 11
click at [260, 168] on span "Coverage" at bounding box center [259, 167] width 43 height 11
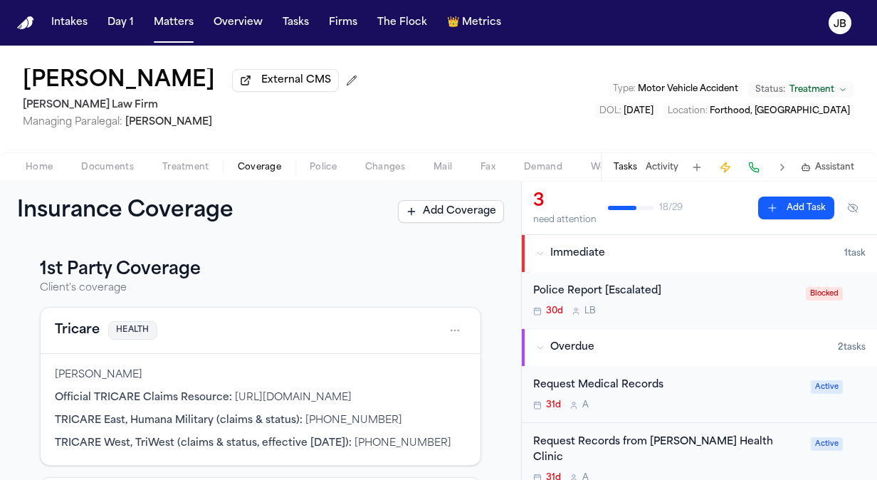
click at [169, 170] on span "Treatment" at bounding box center [185, 167] width 47 height 11
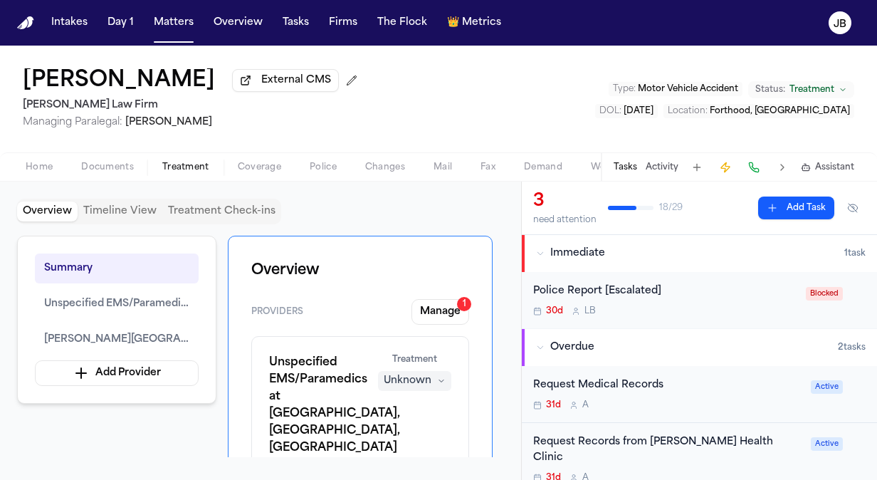
click at [105, 166] on span "Documents" at bounding box center [107, 167] width 53 height 11
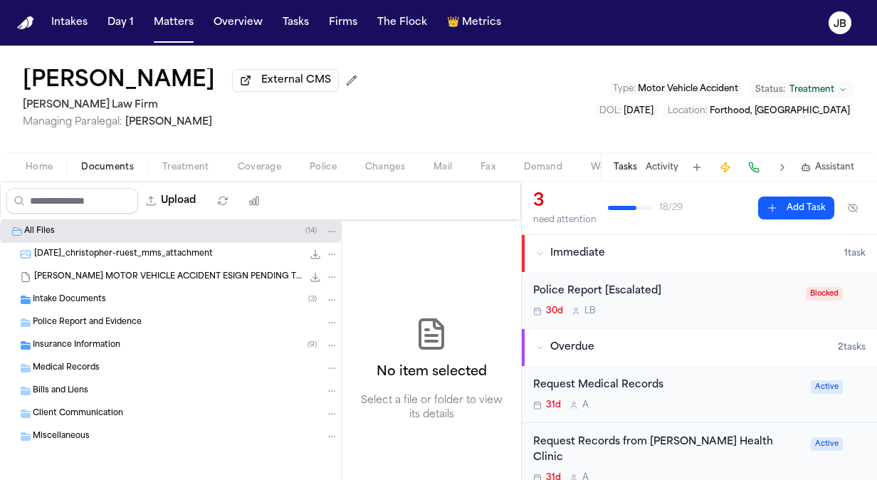
click at [269, 162] on span "Coverage" at bounding box center [259, 167] width 43 height 11
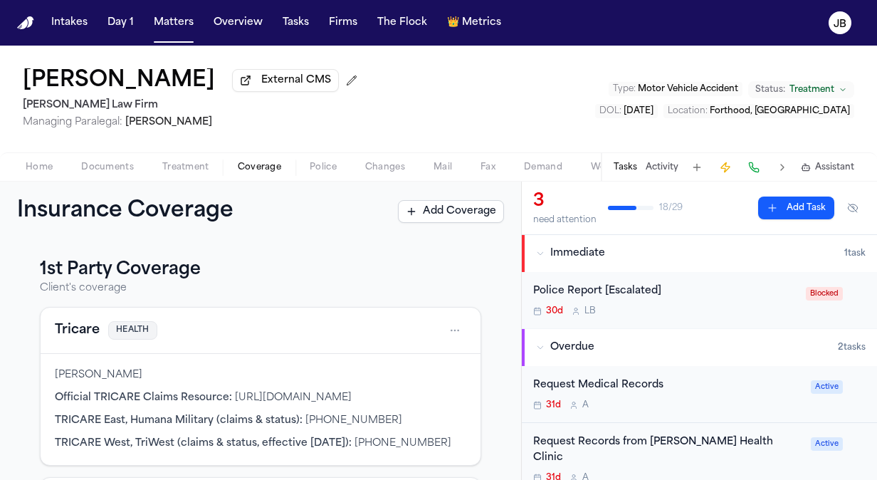
click at [37, 164] on span "Home" at bounding box center [39, 167] width 27 height 11
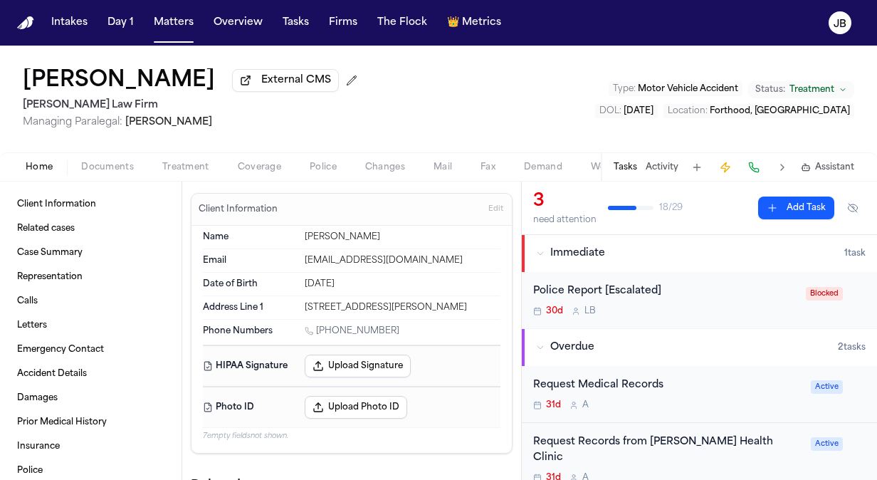
click at [113, 166] on span "Documents" at bounding box center [107, 167] width 53 height 11
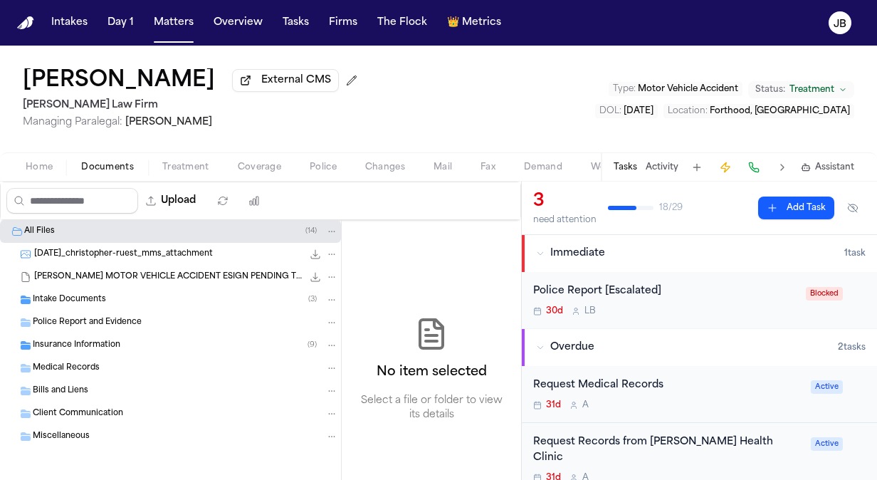
click at [102, 350] on div "Insurance Information ( 9 )" at bounding box center [170, 345] width 341 height 23
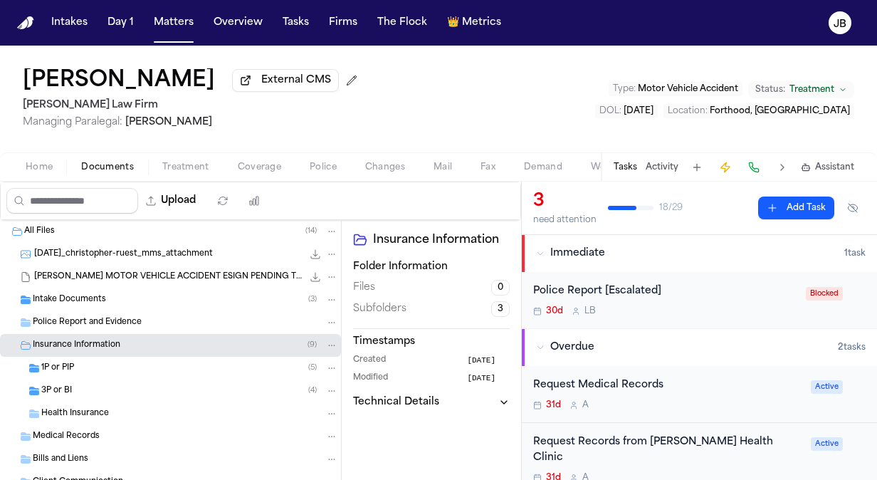
click at [126, 371] on div "1P or PIP ( 5 )" at bounding box center [189, 367] width 297 height 13
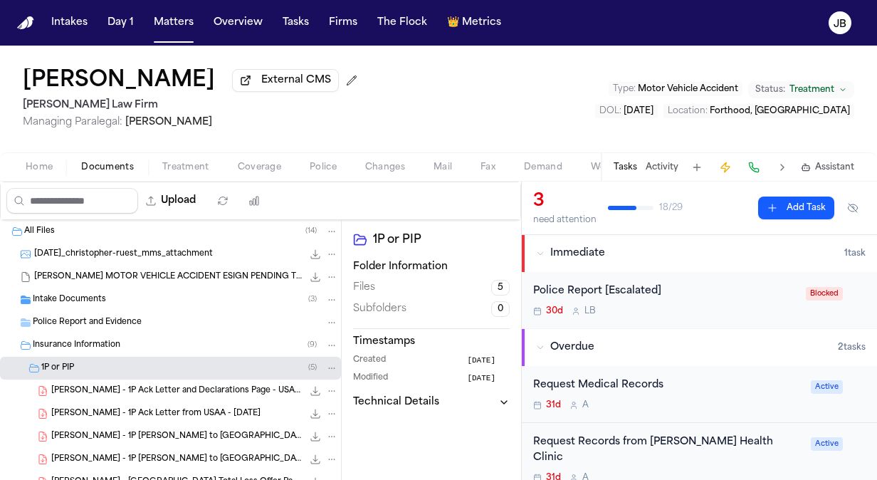
click at [188, 162] on span "Treatment" at bounding box center [185, 167] width 47 height 11
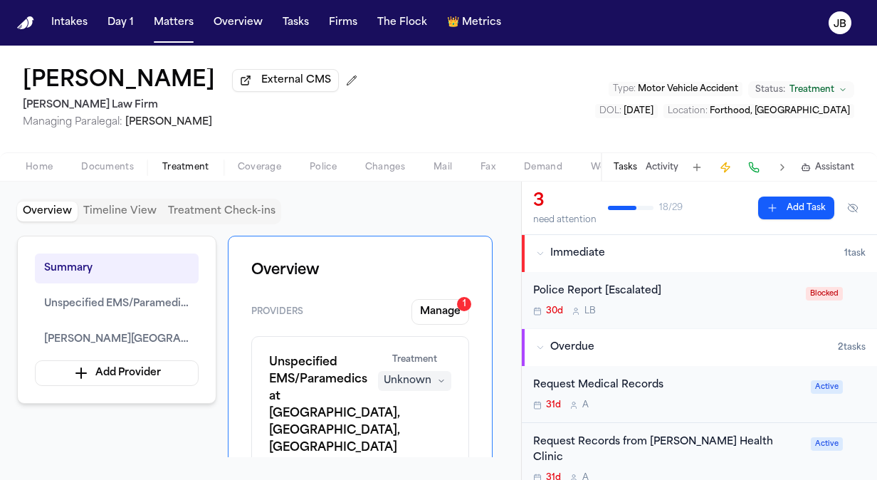
click at [132, 157] on div "Home Documents Treatment Coverage Police Changes Mail Fax Demand Workspaces Art…" at bounding box center [438, 166] width 877 height 28
click at [236, 176] on div "Home Documents Treatment Coverage Police Changes Mail Fax Demand Workspaces Art…" at bounding box center [438, 166] width 877 height 28
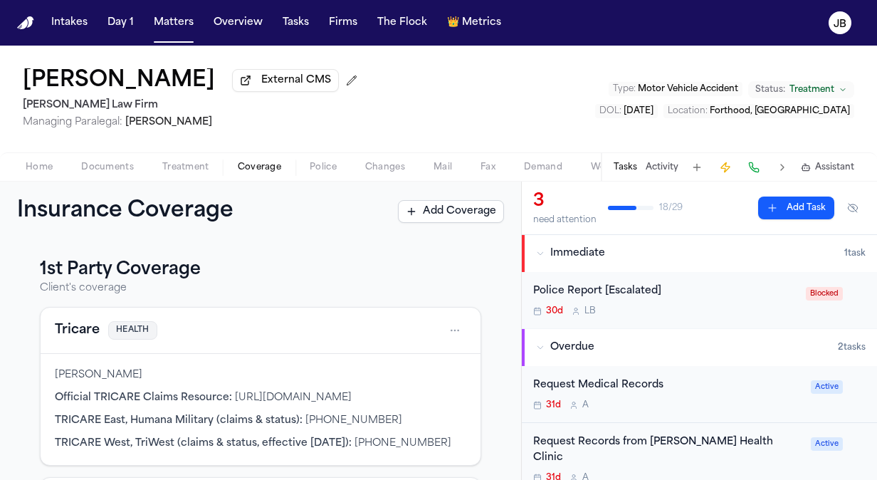
click at [240, 174] on button "Coverage" at bounding box center [259, 167] width 72 height 17
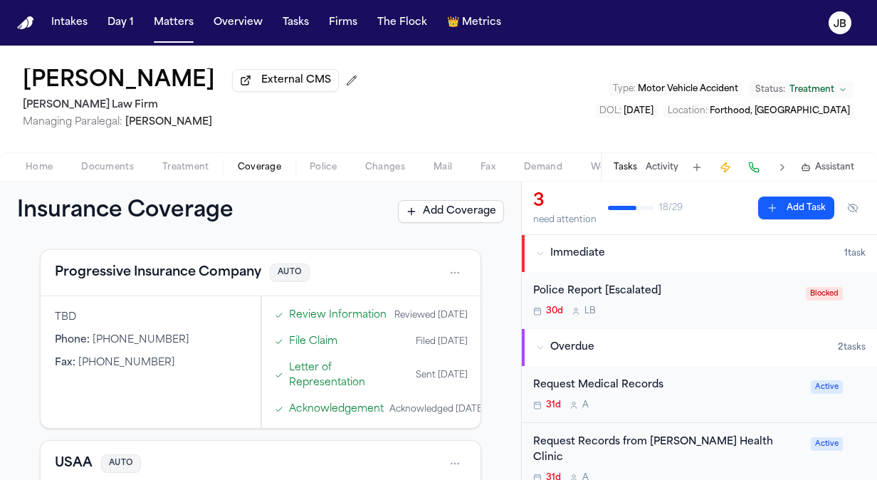
scroll to position [487, 0]
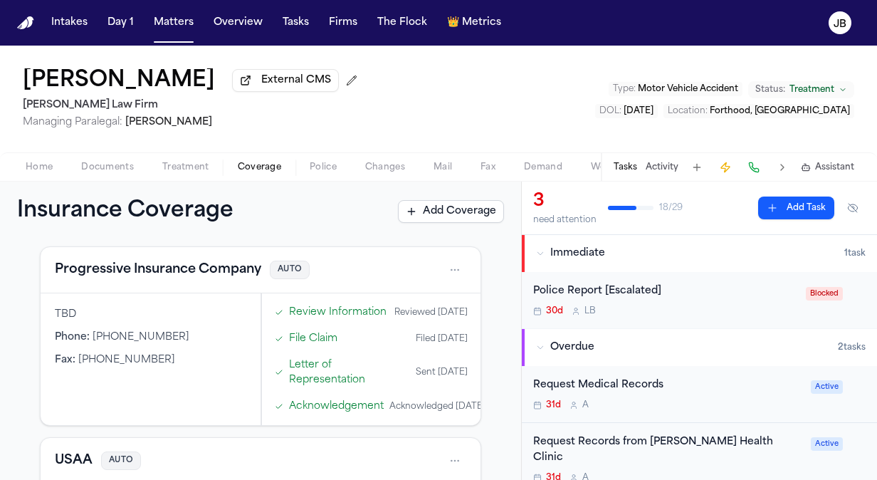
click at [443, 285] on html "Intakes Day 1 Matters Overview Tasks Firms The Flock 👑 Metrics [PERSON_NAME] Ex…" at bounding box center [438, 240] width 877 height 480
click at [371, 323] on div "View coverage details" at bounding box center [398, 318] width 107 height 37
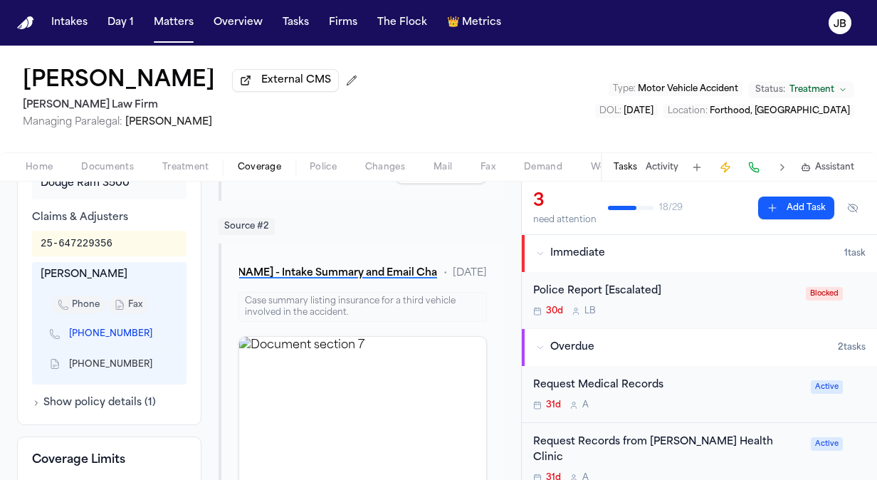
scroll to position [494, 0]
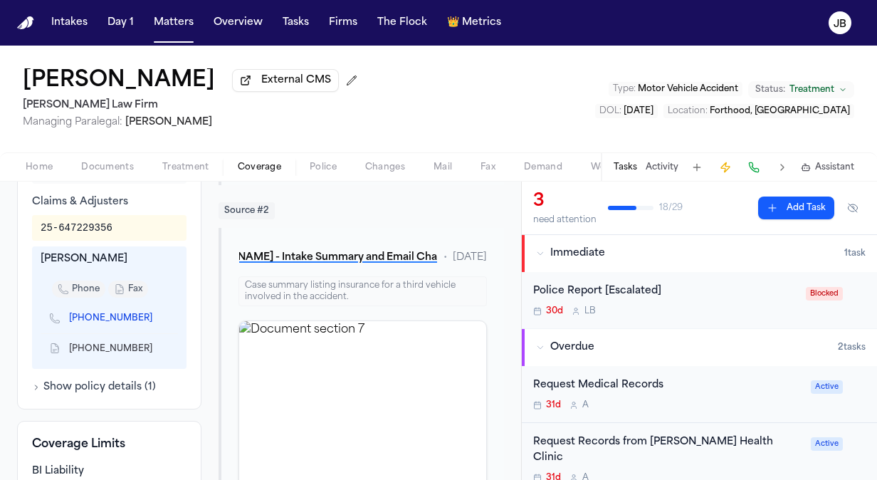
click at [155, 317] on icon "Copy to clipboard" at bounding box center [159, 318] width 9 height 9
click at [157, 317] on icon "Copy to clipboard" at bounding box center [159, 319] width 5 height 5
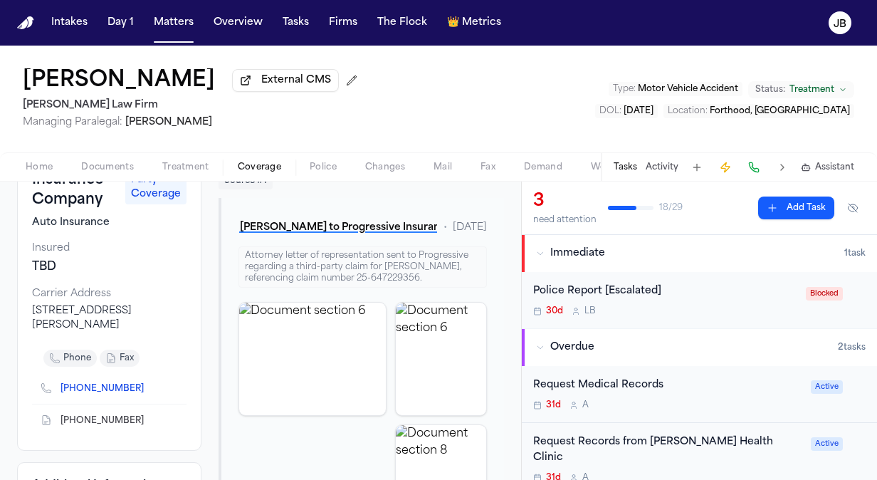
scroll to position [145, 0]
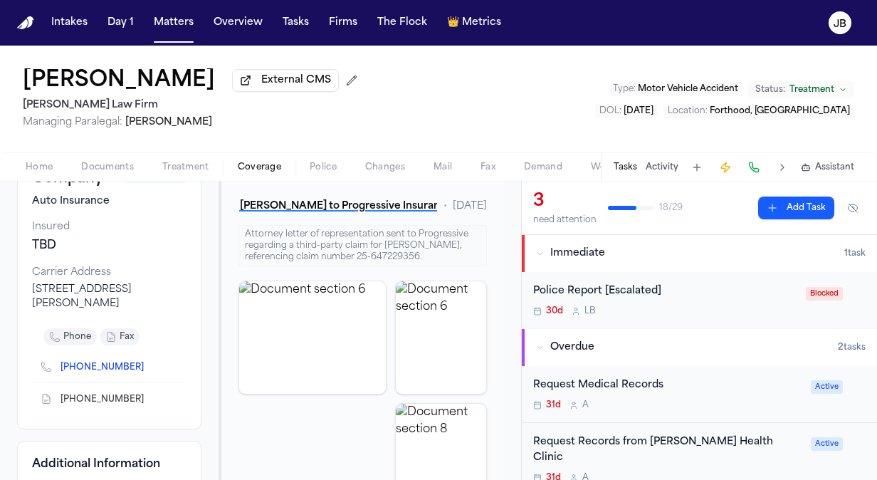
click at [111, 160] on button "Documents" at bounding box center [107, 167] width 81 height 17
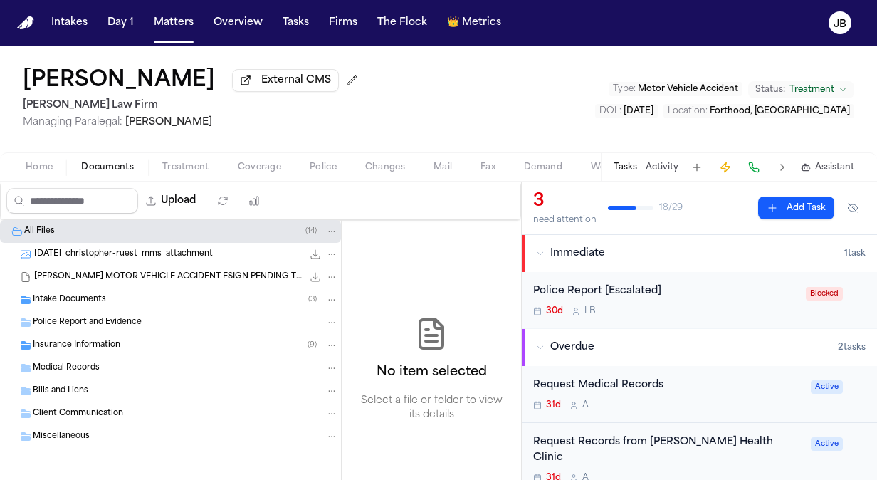
click at [73, 341] on span "Insurance Information" at bounding box center [77, 345] width 88 height 12
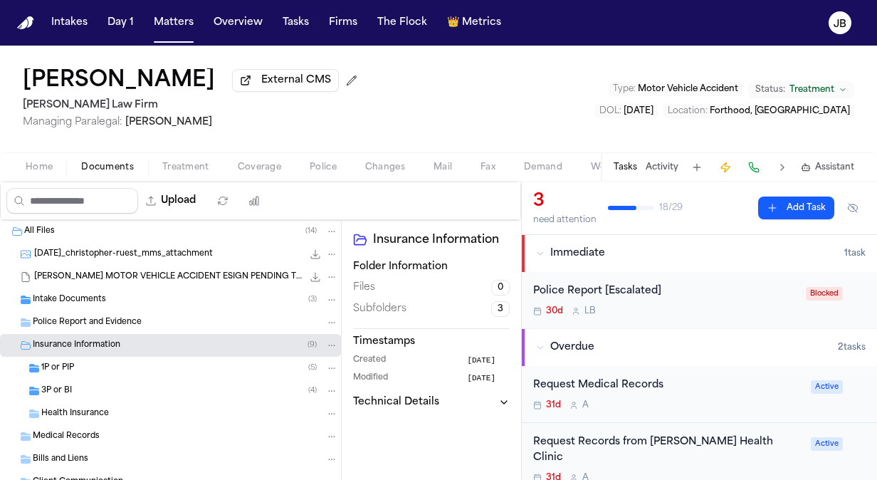
click at [100, 390] on div "3P or BI ( 4 )" at bounding box center [189, 390] width 297 height 13
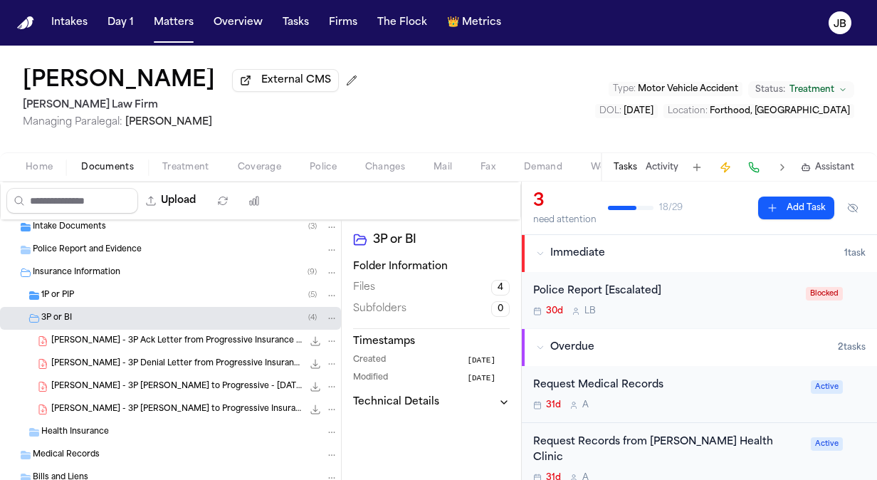
scroll to position [108, 0]
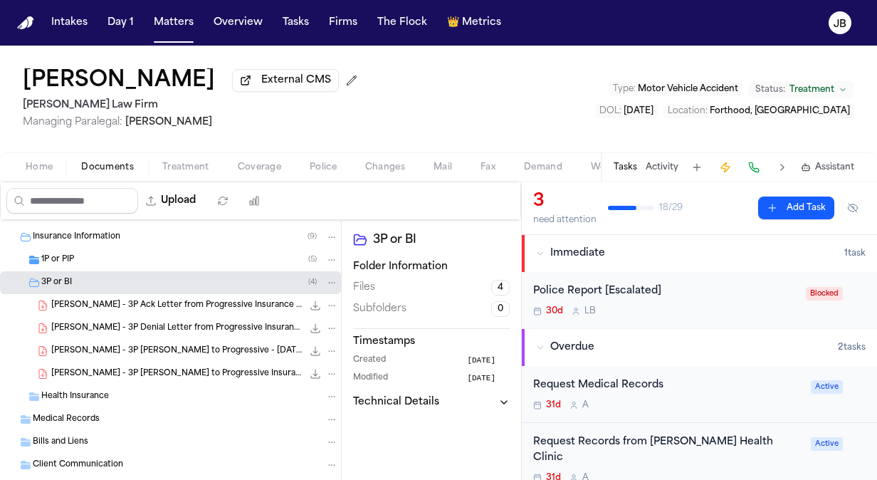
click at [54, 255] on span "1P or PIP" at bounding box center [57, 260] width 33 height 12
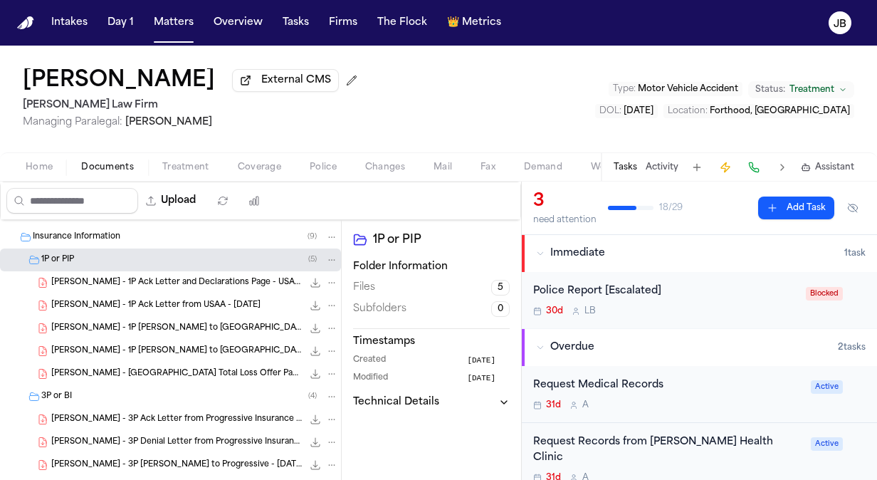
click at [185, 175] on span "button" at bounding box center [186, 174] width 64 height 1
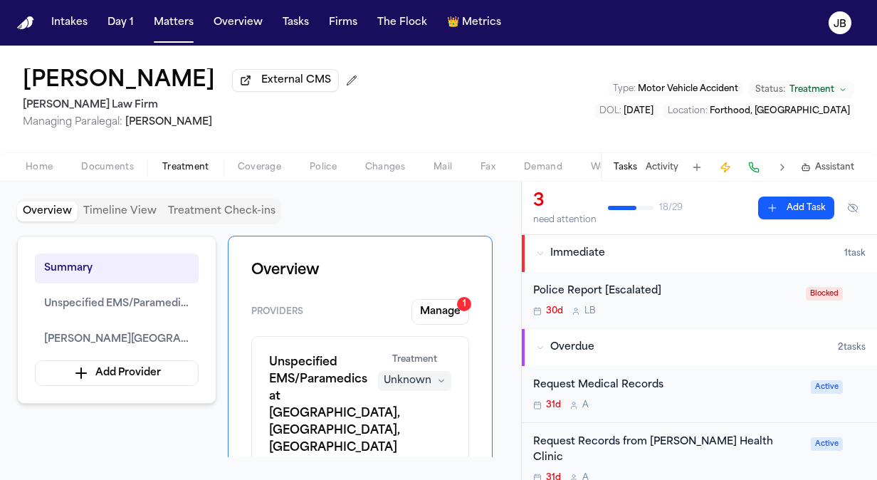
click at [282, 162] on button "Coverage" at bounding box center [259, 167] width 72 height 17
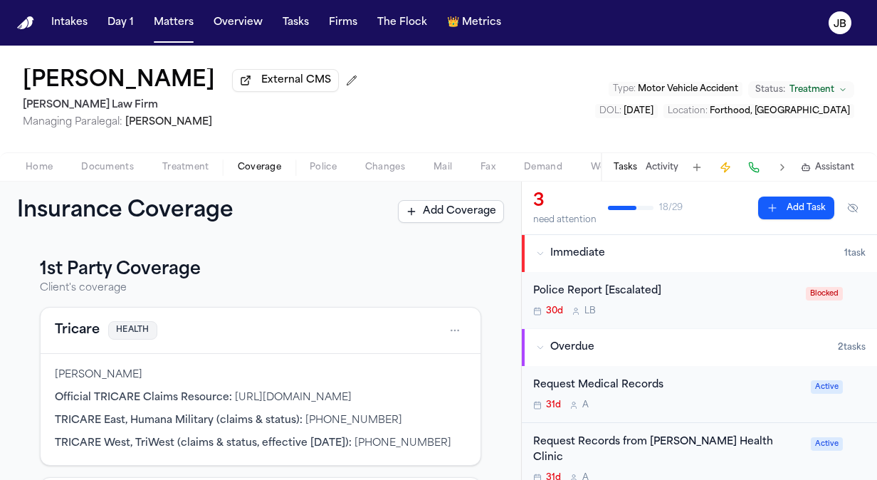
click at [48, 162] on span "Home" at bounding box center [39, 167] width 27 height 11
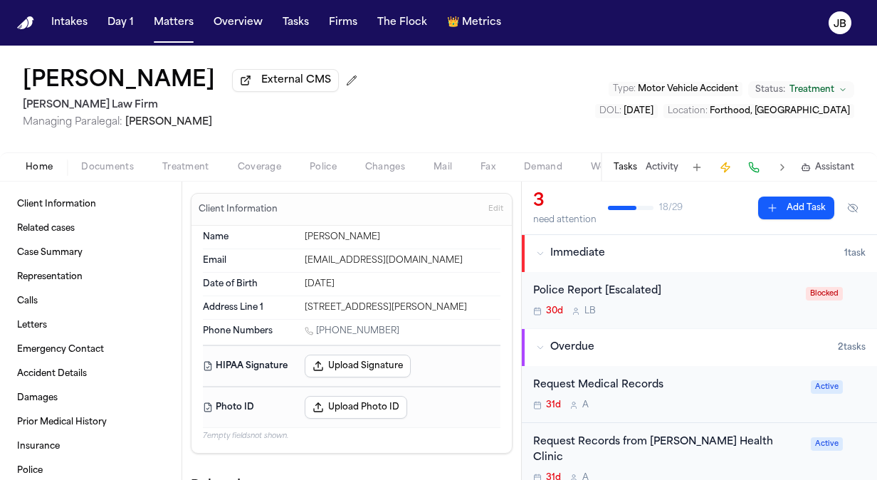
click at [100, 157] on div "Home Documents Treatment Coverage Police Changes Mail Fax Demand Workspaces Art…" at bounding box center [438, 166] width 877 height 28
click at [85, 173] on button "Documents" at bounding box center [107, 167] width 81 height 17
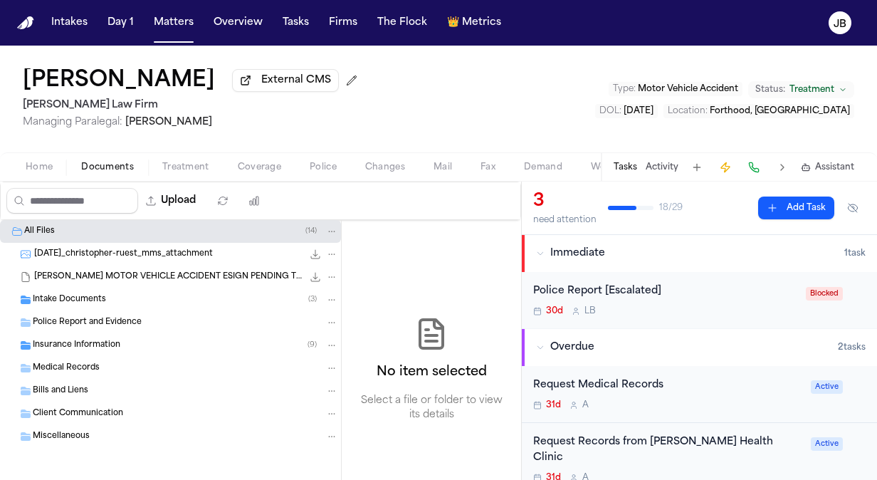
click at [73, 304] on span "Intake Documents" at bounding box center [69, 300] width 73 height 12
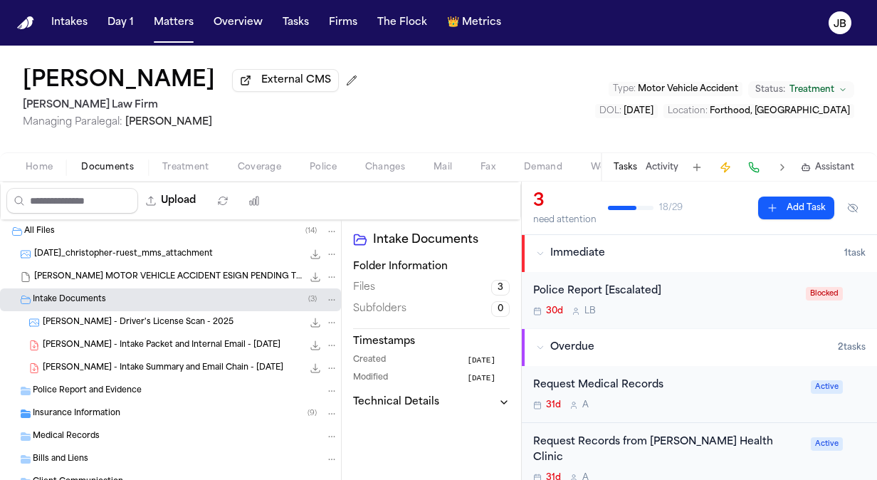
click at [182, 346] on span "[PERSON_NAME] - Intake Packet and Internal Email - [DATE]" at bounding box center [162, 345] width 238 height 12
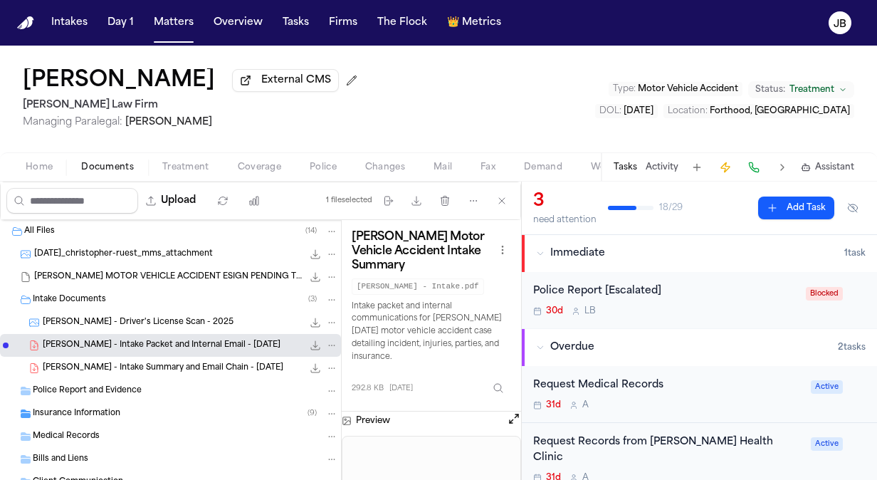
click at [513, 414] on button "Open preview" at bounding box center [514, 418] width 14 height 14
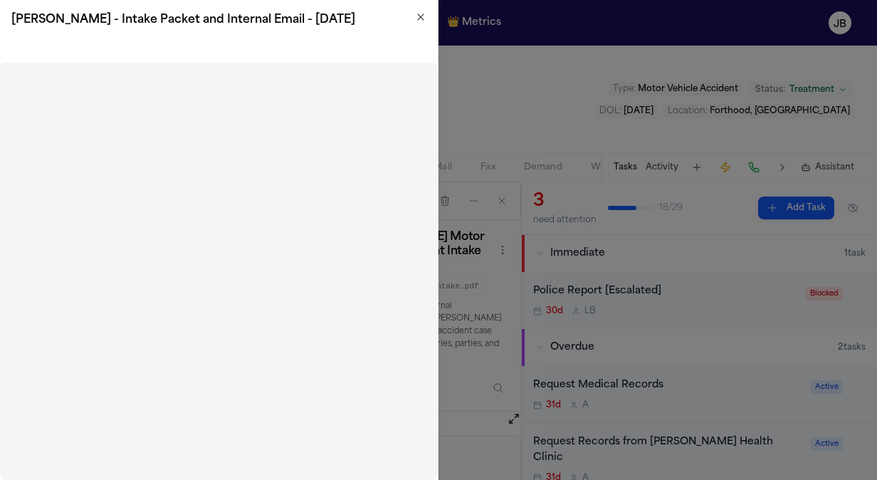
click at [421, 19] on icon "button" at bounding box center [420, 16] width 11 height 11
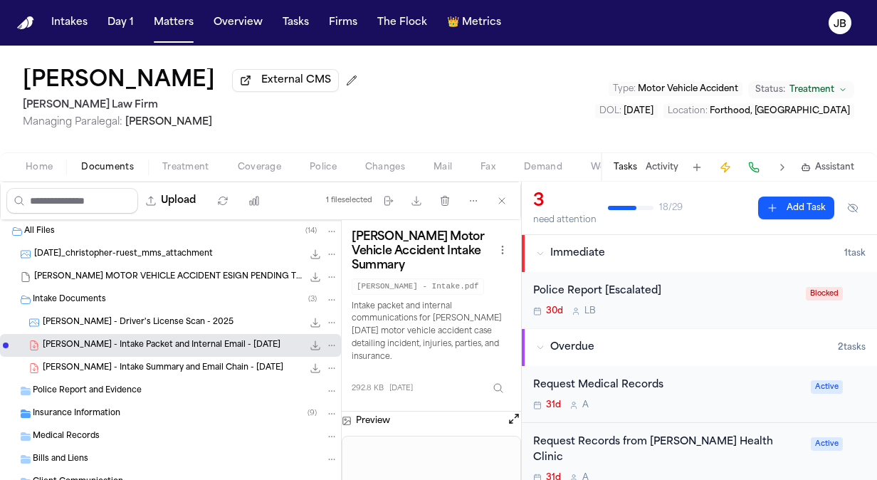
scroll to position [68, 0]
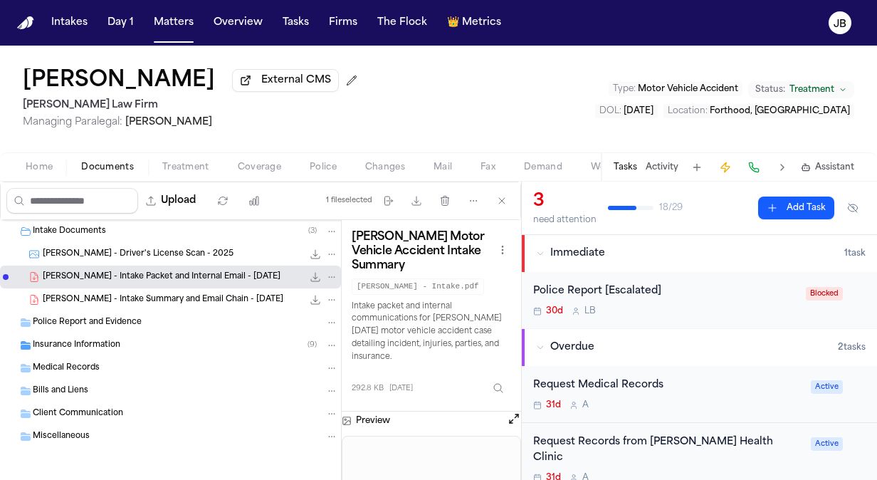
click at [92, 345] on span "Insurance Information" at bounding box center [77, 345] width 88 height 12
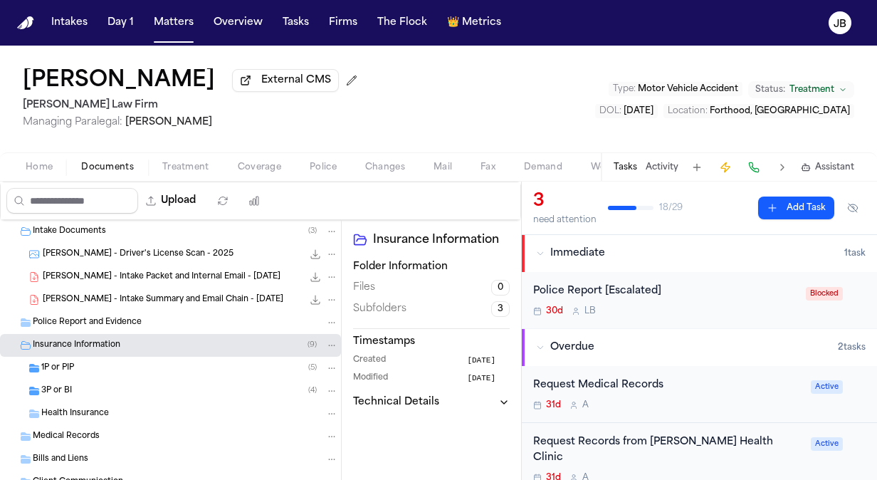
click at [136, 380] on div "3P or BI ( 4 )" at bounding box center [170, 390] width 341 height 23
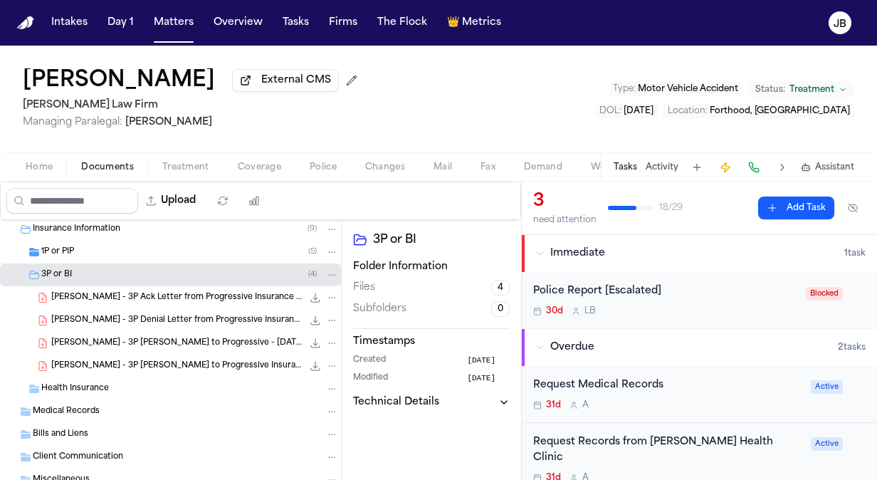
scroll to position [196, 0]
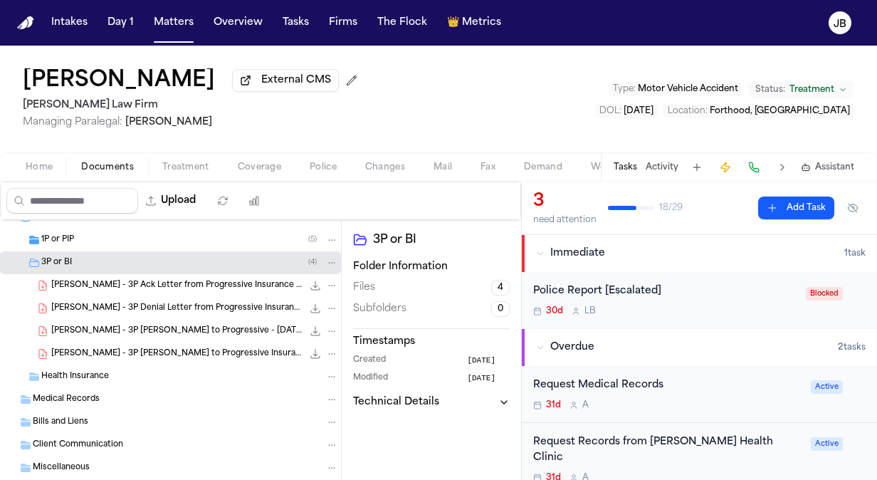
click at [117, 236] on div "1P or PIP ( 5 )" at bounding box center [189, 239] width 297 height 13
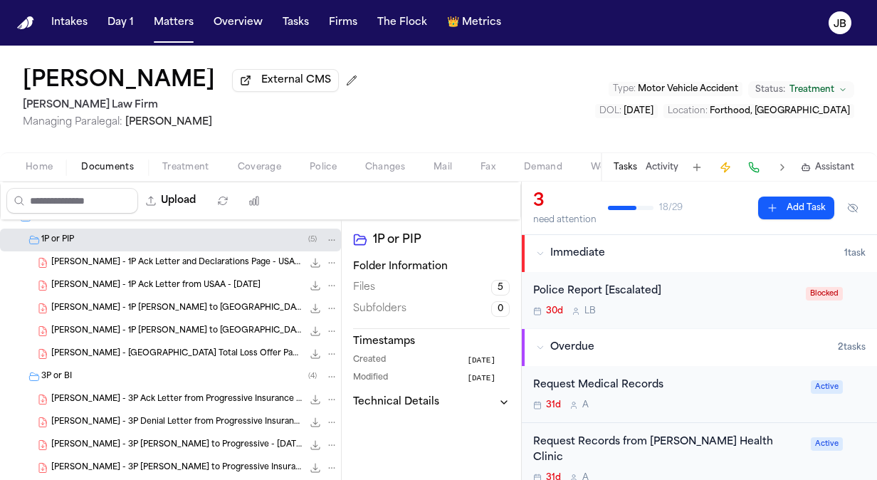
click at [128, 348] on span "[PERSON_NAME] - [GEOGRAPHIC_DATA] Total Loss Offer Packet - [DATE]" at bounding box center [176, 354] width 251 height 12
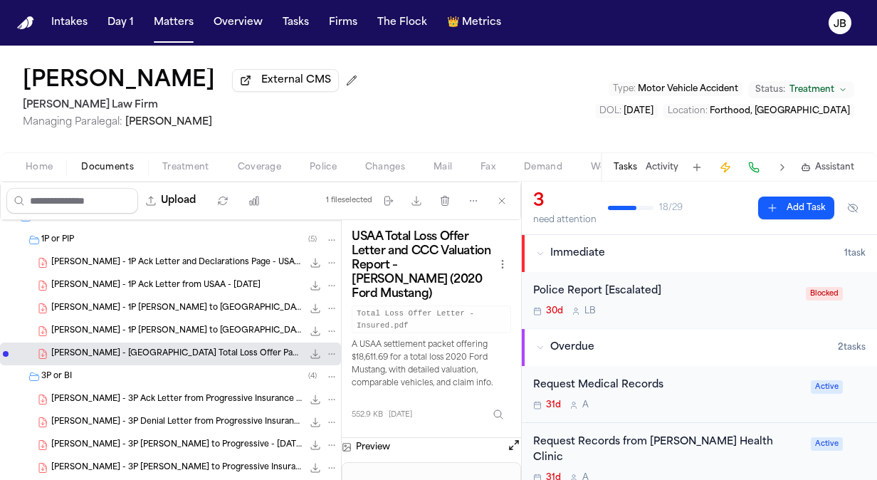
click at [517, 444] on button "Open preview" at bounding box center [514, 445] width 14 height 14
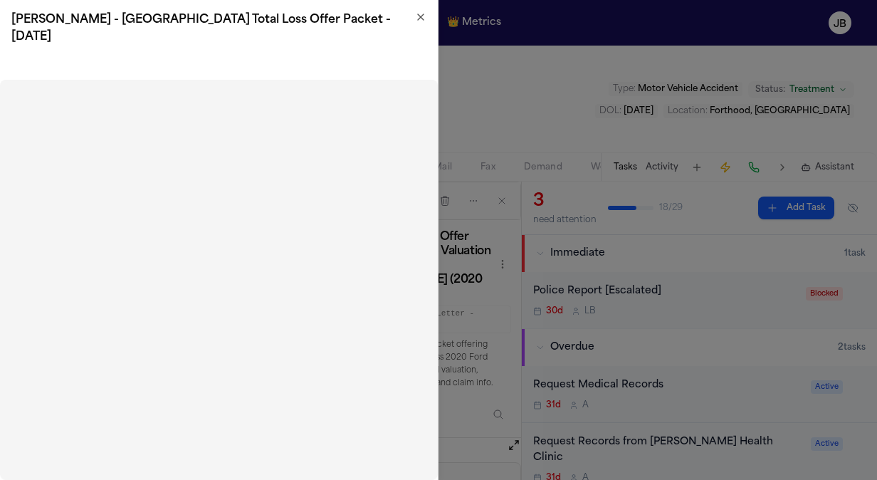
click at [419, 20] on icon "button" at bounding box center [420, 16] width 11 height 11
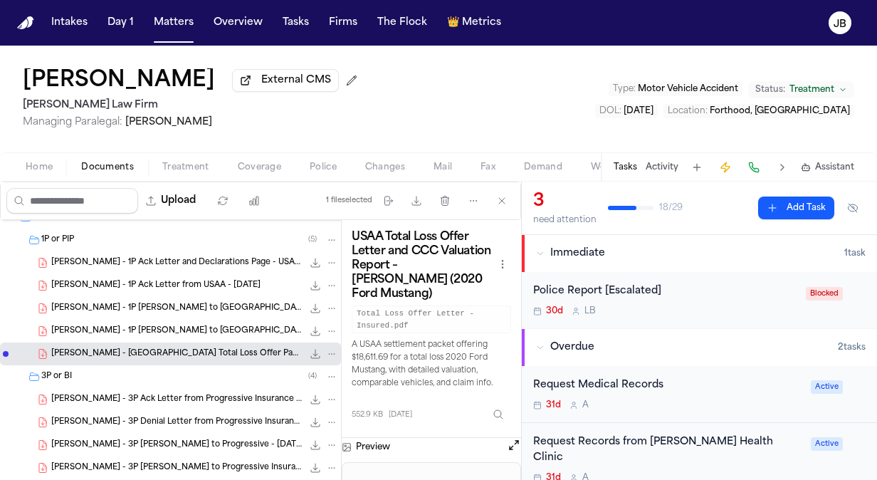
click at [110, 329] on span "[PERSON_NAME] - 1P [PERSON_NAME] to [GEOGRAPHIC_DATA] - [DATE]" at bounding box center [176, 331] width 251 height 12
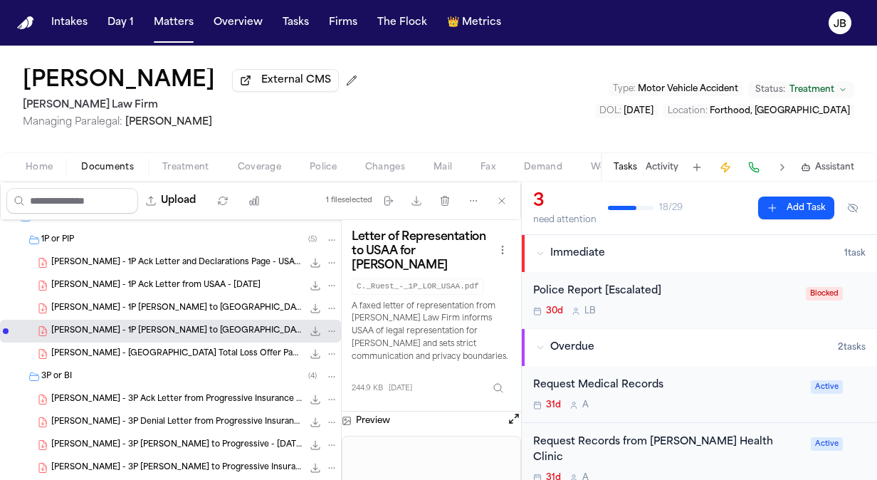
click at [508, 414] on button "Open preview" at bounding box center [514, 418] width 14 height 14
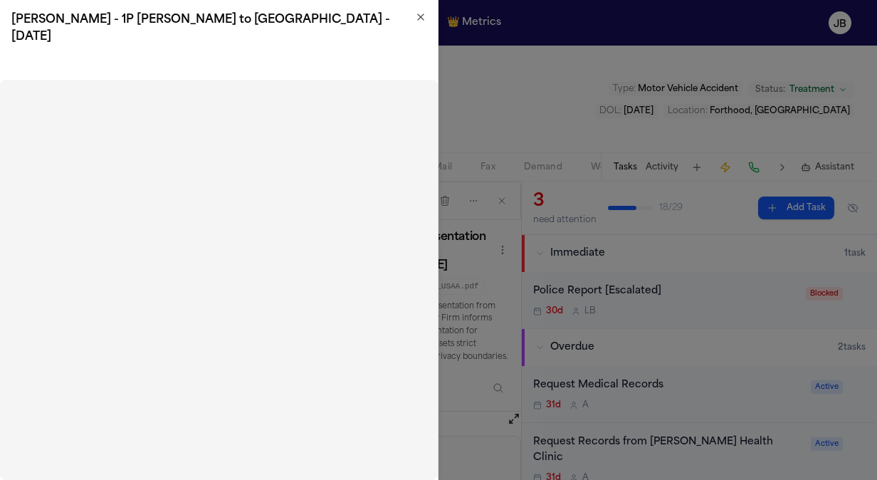
click at [423, 14] on icon "button" at bounding box center [421, 17] width 6 height 6
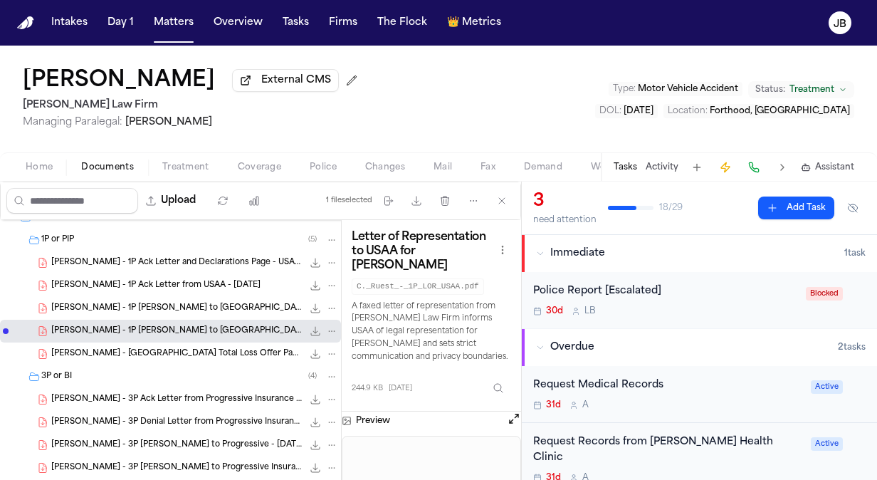
click at [166, 306] on span "[PERSON_NAME] - 1P [PERSON_NAME] to [GEOGRAPHIC_DATA] - [DATE]" at bounding box center [176, 308] width 251 height 12
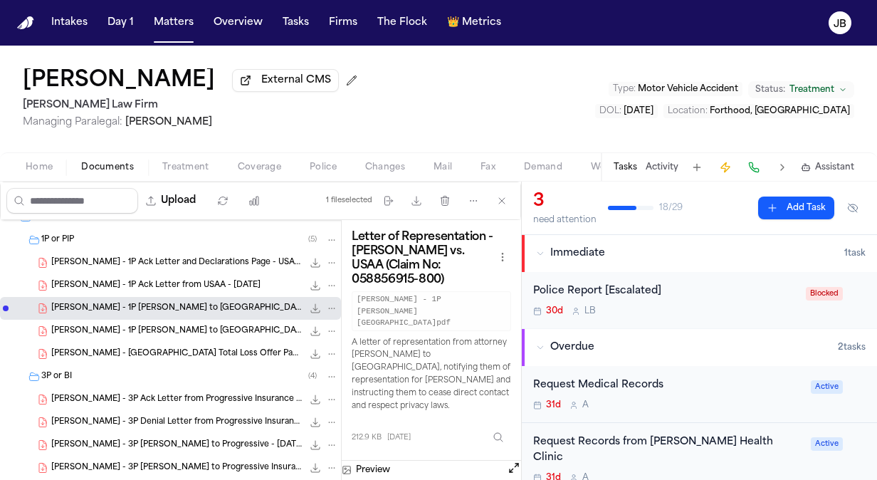
click at [517, 460] on button "Open preview" at bounding box center [514, 467] width 14 height 14
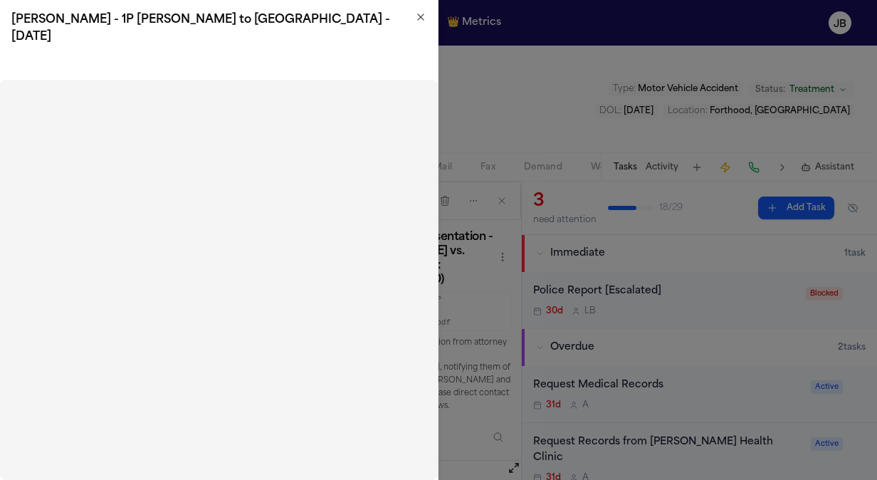
click at [419, 18] on icon "button" at bounding box center [421, 17] width 6 height 6
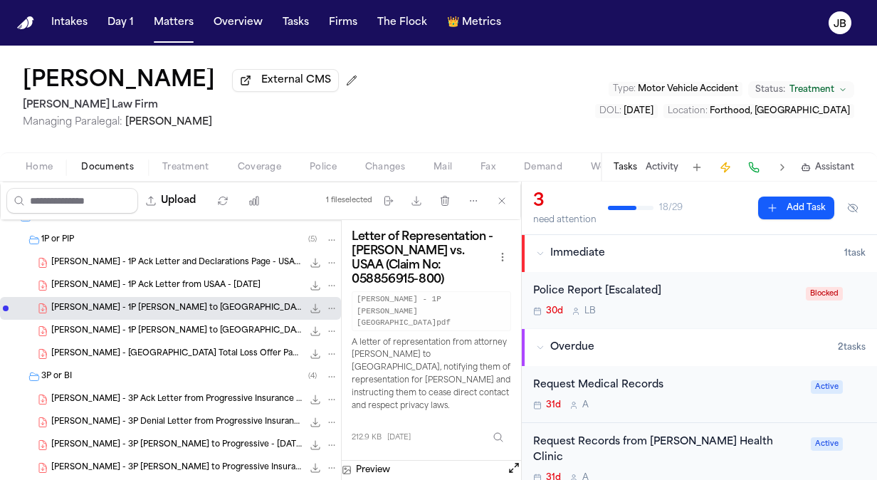
click at [134, 329] on span "[PERSON_NAME] - 1P [PERSON_NAME] to [GEOGRAPHIC_DATA] - [DATE]" at bounding box center [176, 331] width 251 height 12
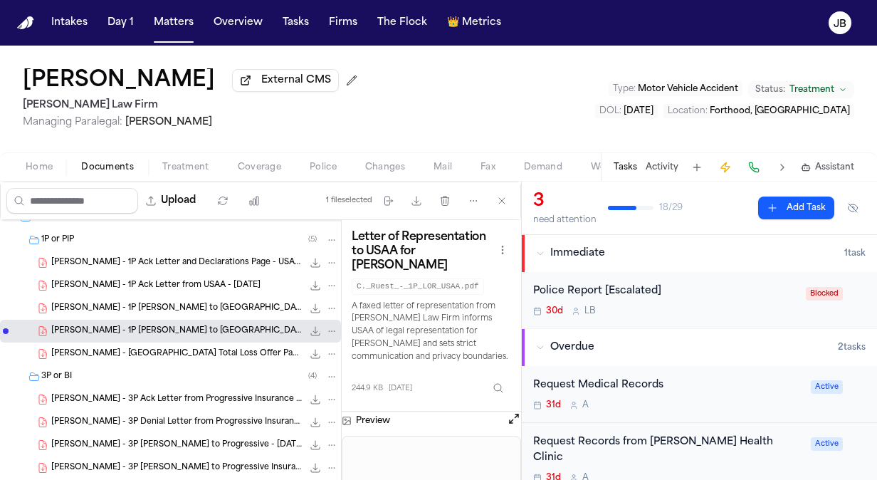
click at [512, 416] on button "Open preview" at bounding box center [514, 418] width 14 height 14
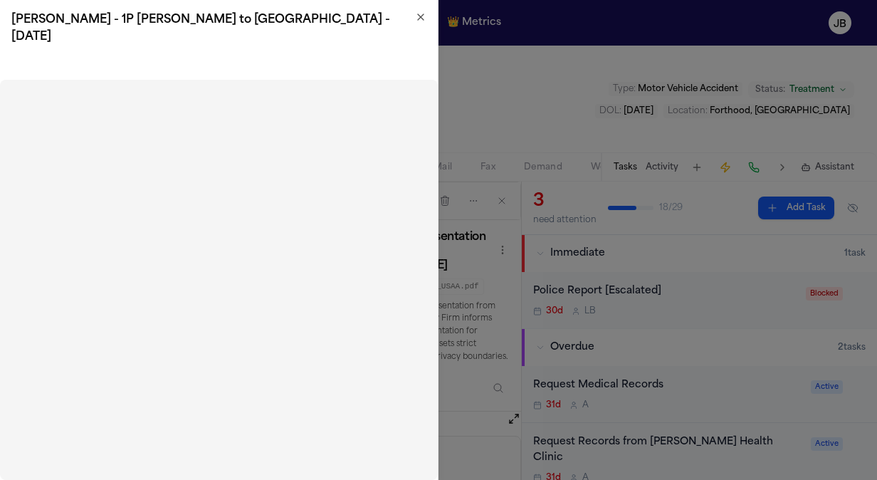
click at [421, 11] on icon "button" at bounding box center [420, 16] width 11 height 11
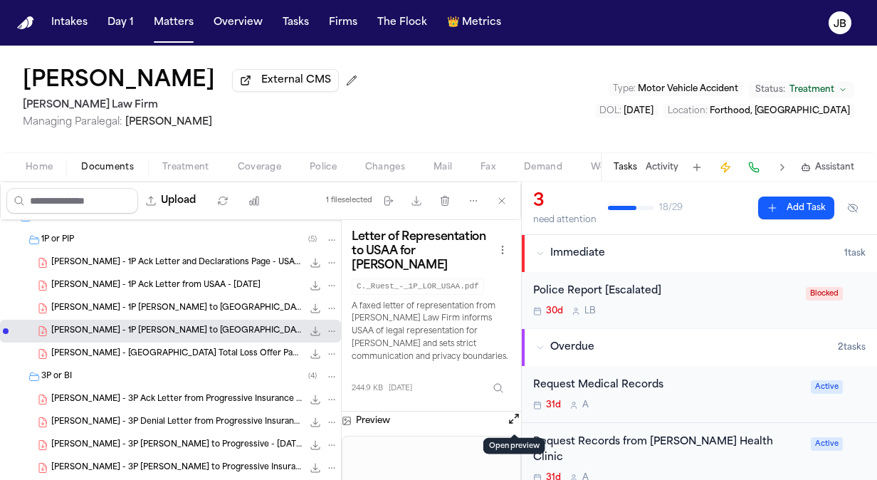
click at [174, 267] on div "[PERSON_NAME] - 1P Ack Letter and Declarations Page - USAA General Indemnity Co…" at bounding box center [194, 262] width 287 height 14
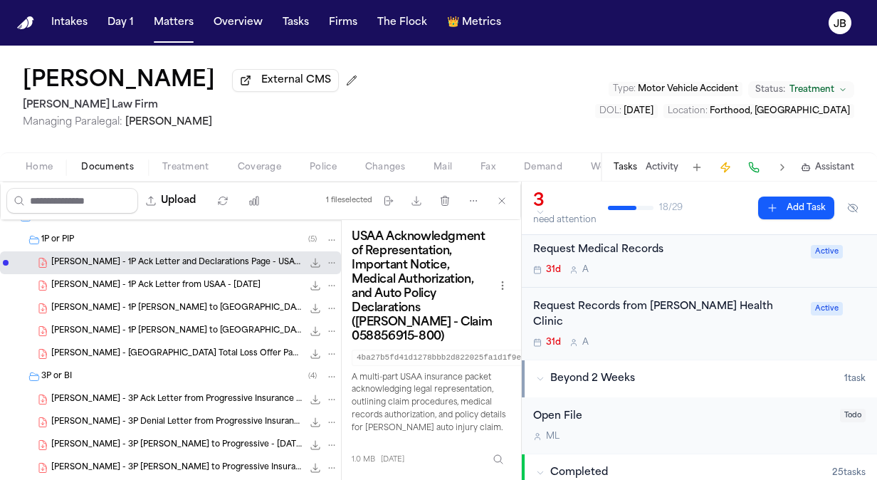
scroll to position [161, 0]
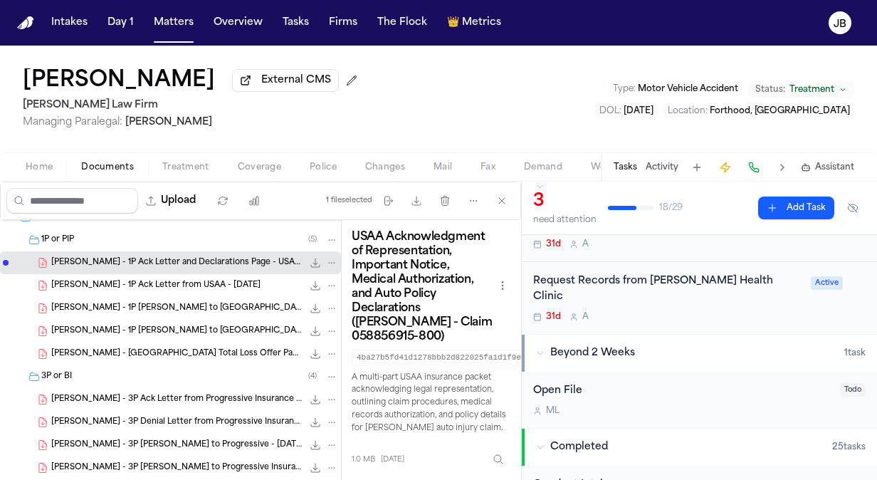
drag, startPoint x: 438, startPoint y: 414, endPoint x: 415, endPoint y: 427, distance: 26.1
click at [415, 427] on p "A multi-part USAA insurance packet acknowledging legal representation, outlinin…" at bounding box center [430, 402] width 159 height 63
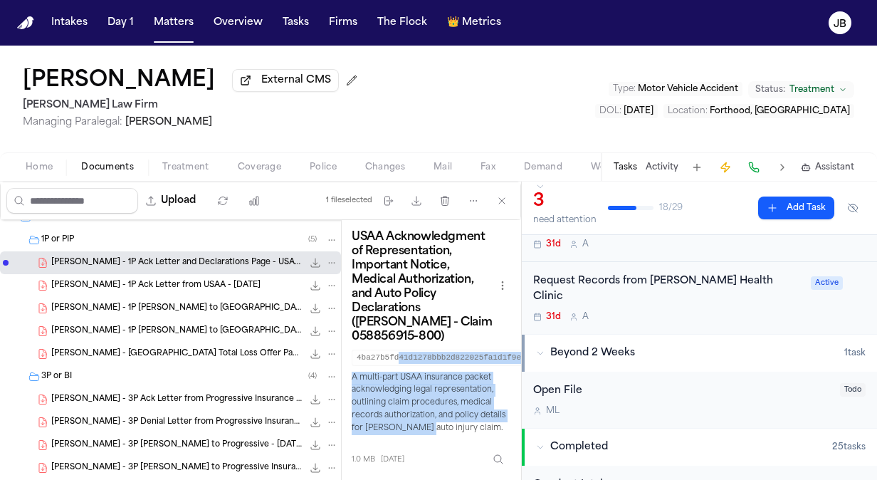
drag, startPoint x: 415, startPoint y: 427, endPoint x: 423, endPoint y: 427, distance: 7.8
click at [423, 427] on div "USAA Acknowledgment of Representation, Important Notice, Medical Authorization,…" at bounding box center [430, 351] width 159 height 242
click at [0, 0] on span "1.0 MB • PDF" at bounding box center [0, 0] width 0 height 0
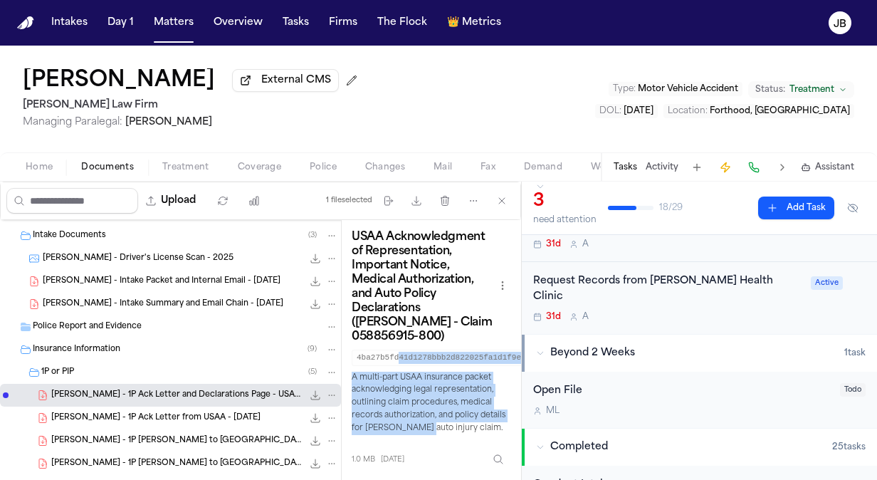
scroll to position [0, 0]
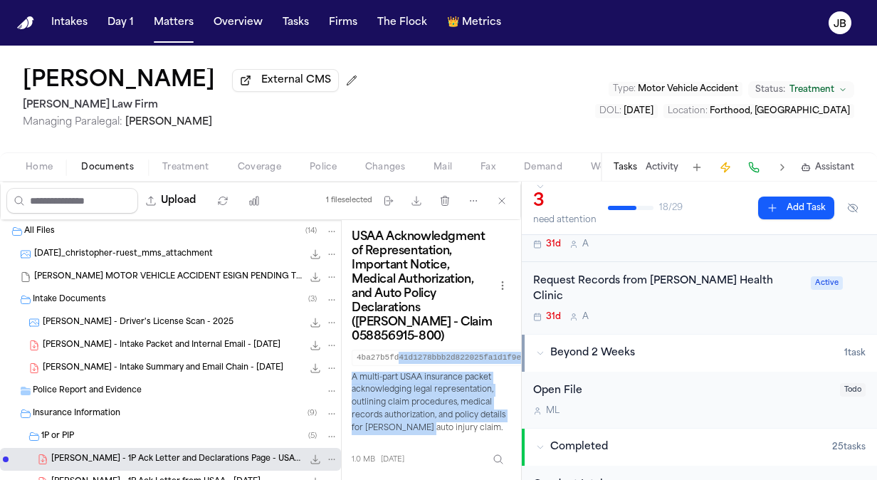
click at [180, 167] on span "Treatment" at bounding box center [185, 167] width 47 height 11
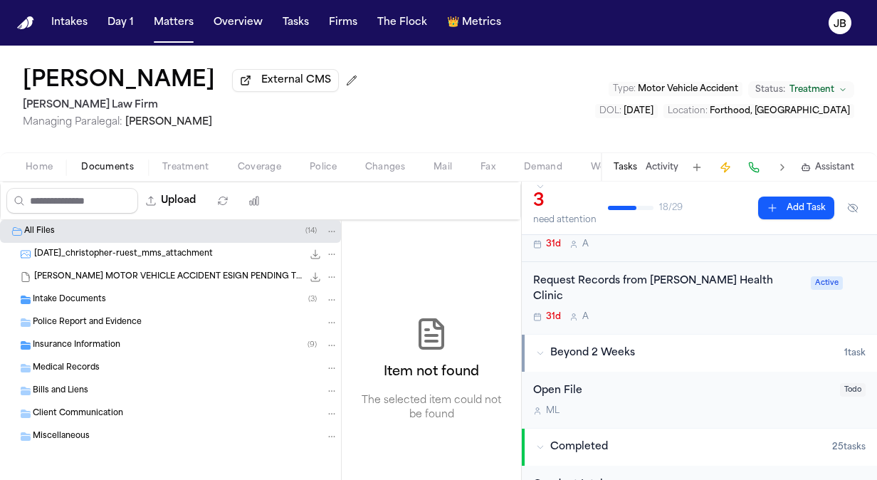
click at [114, 162] on span "Documents" at bounding box center [107, 167] width 53 height 11
click at [276, 178] on div "Home Documents Treatment Coverage Police Changes Mail Fax Demand Workspaces Art…" at bounding box center [438, 166] width 877 height 28
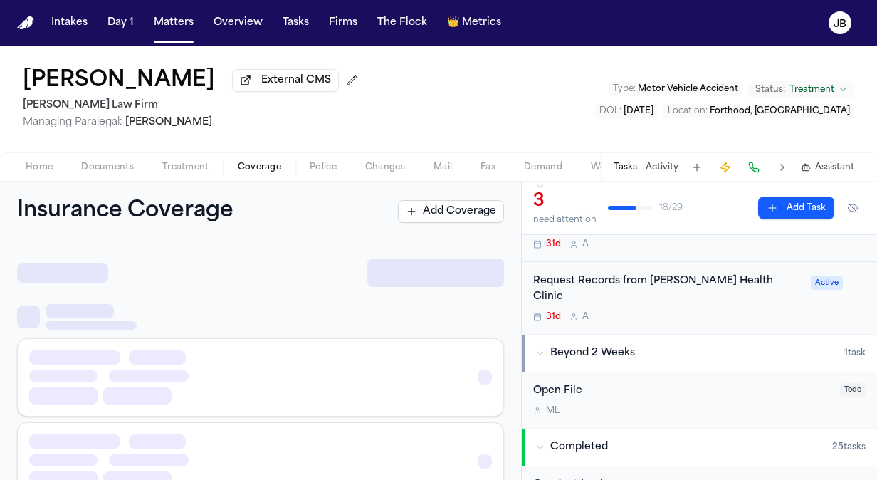
click at [270, 167] on span "Coverage" at bounding box center [259, 167] width 43 height 11
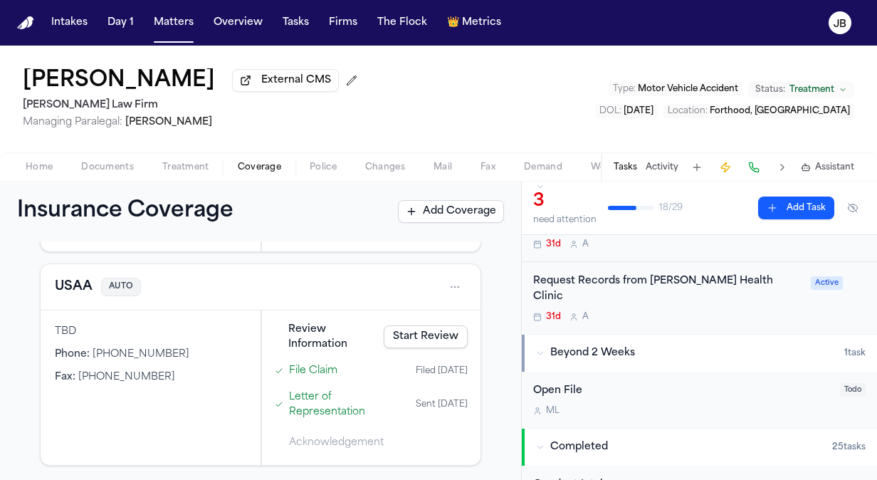
scroll to position [690, 0]
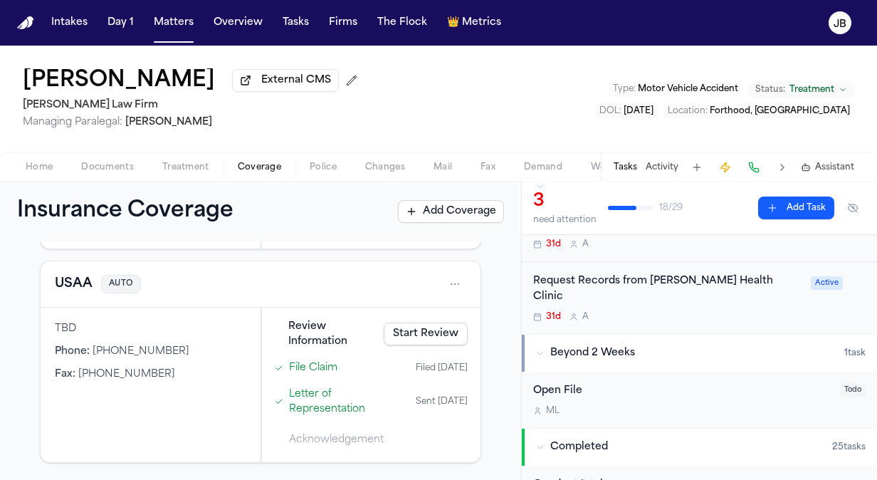
click at [440, 276] on html "Intakes Day 1 Matters Overview Tasks Firms The Flock 👑 Metrics [PERSON_NAME] Ex…" at bounding box center [438, 240] width 877 height 480
click at [383, 319] on div "View coverage details" at bounding box center [398, 320] width 107 height 37
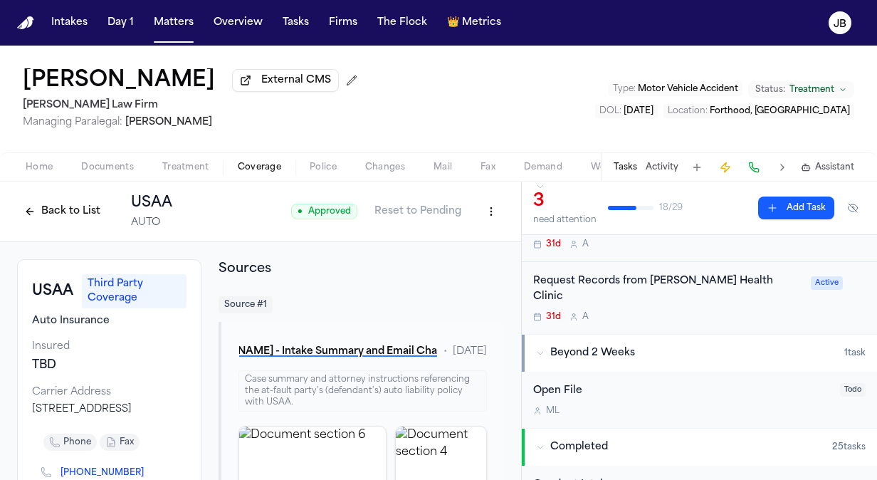
click at [33, 164] on span "Home" at bounding box center [39, 167] width 27 height 11
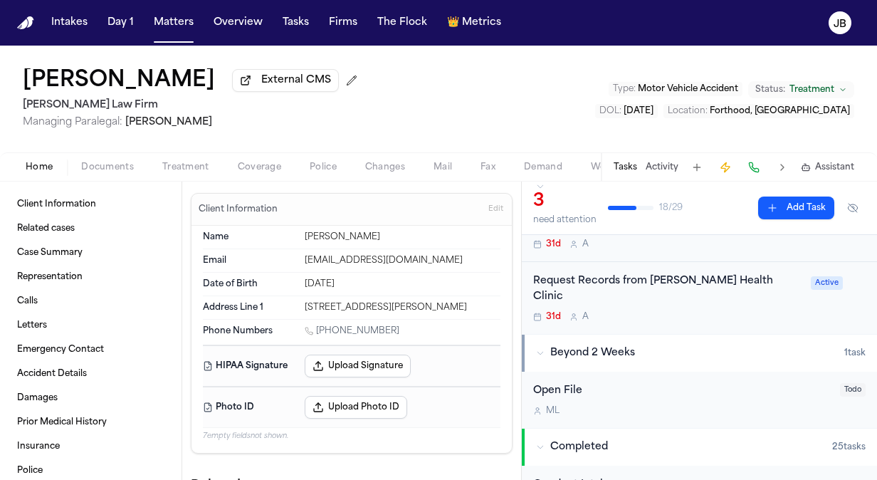
click at [105, 162] on span "Documents" at bounding box center [107, 167] width 53 height 11
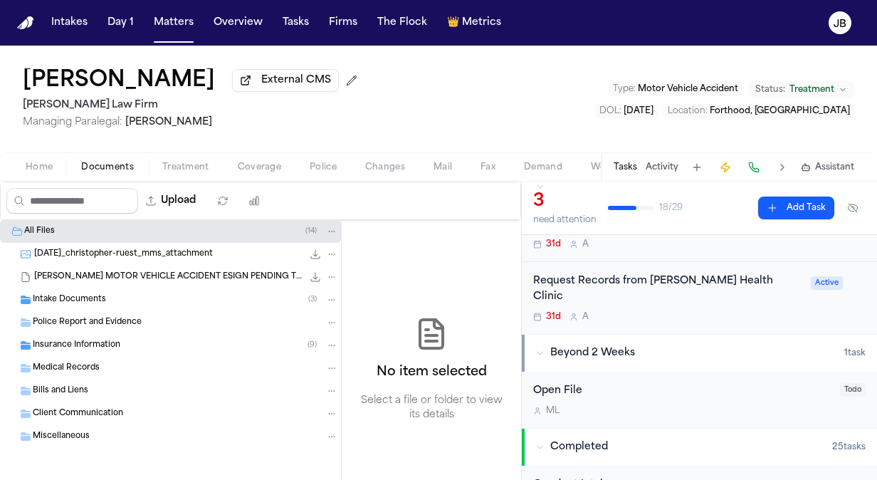
click at [80, 299] on span "Intake Documents" at bounding box center [69, 300] width 73 height 12
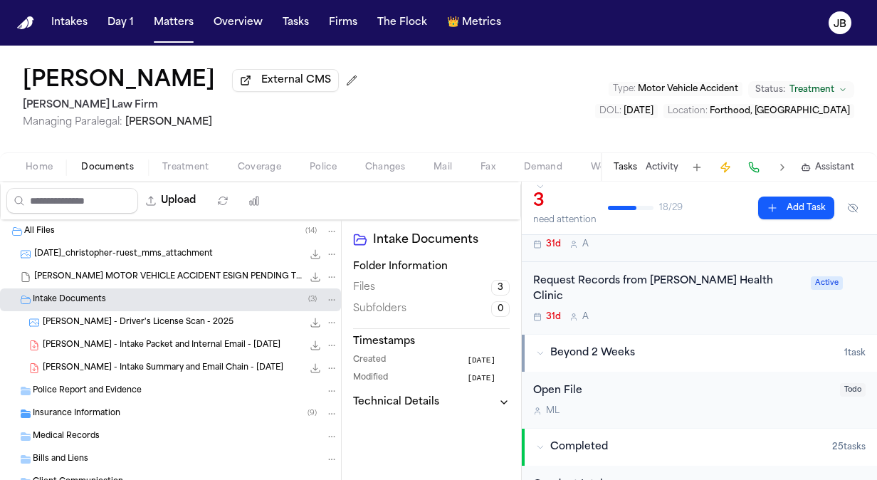
click at [157, 349] on span "[PERSON_NAME] - Intake Packet and Internal Email - [DATE]" at bounding box center [162, 345] width 238 height 12
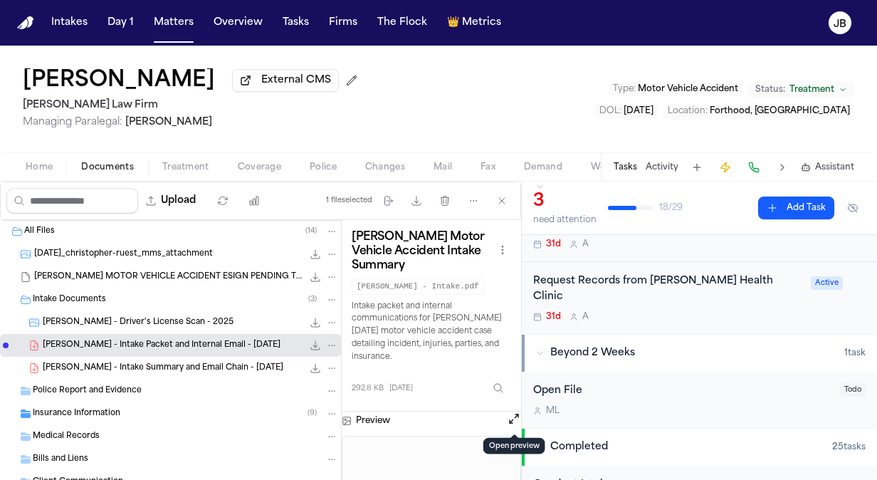
click at [515, 420] on button "Open preview" at bounding box center [514, 418] width 14 height 14
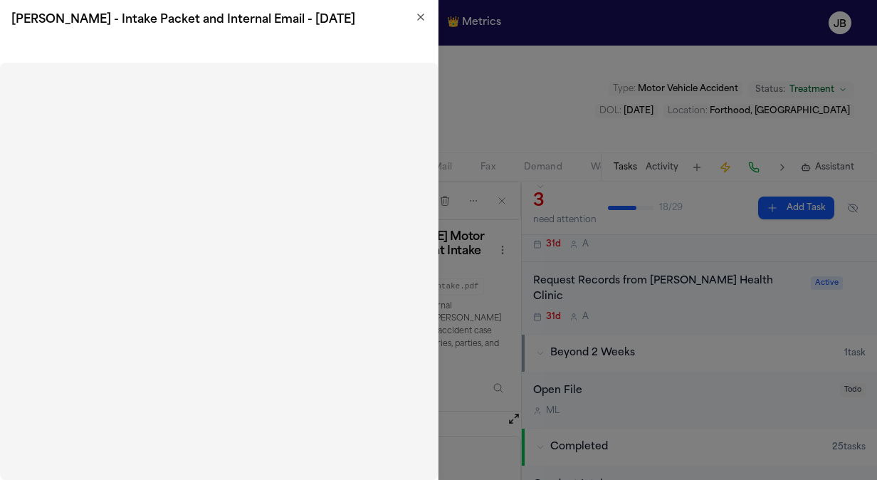
click at [416, 16] on icon "button" at bounding box center [420, 16] width 11 height 11
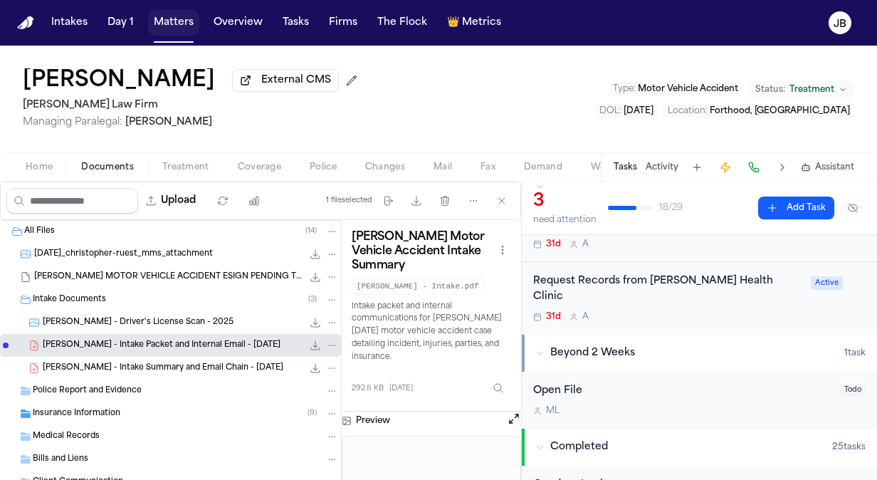
click at [171, 20] on button "Matters" at bounding box center [173, 23] width 51 height 26
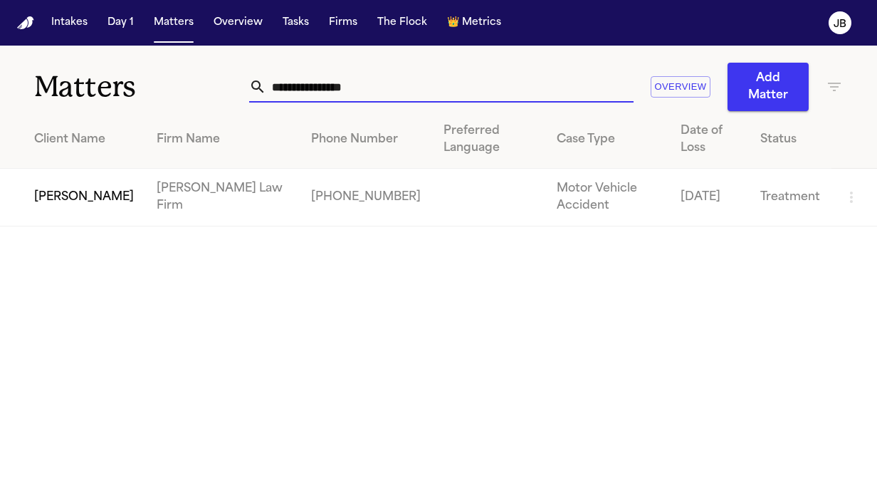
drag, startPoint x: 381, startPoint y: 88, endPoint x: 65, endPoint y: 65, distance: 317.4
click at [65, 85] on div "**********" at bounding box center [438, 78] width 877 height 65
type input "*****"
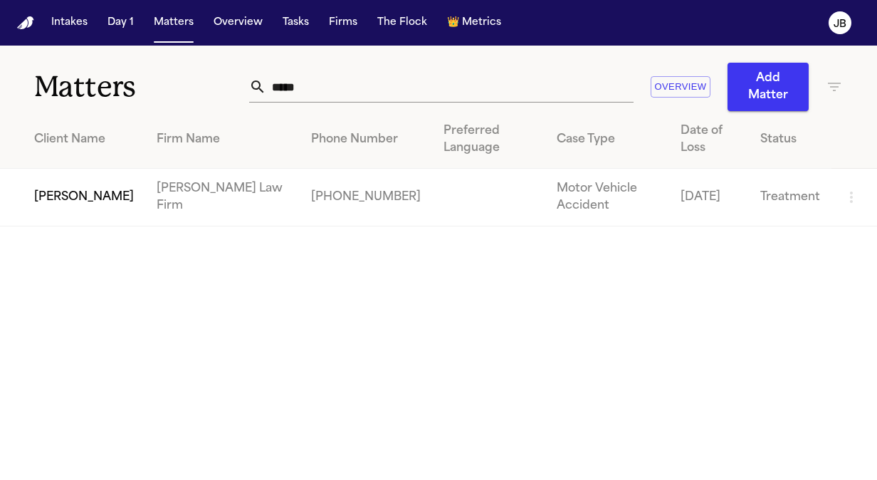
click at [84, 169] on td "[PERSON_NAME]" at bounding box center [72, 198] width 145 height 58
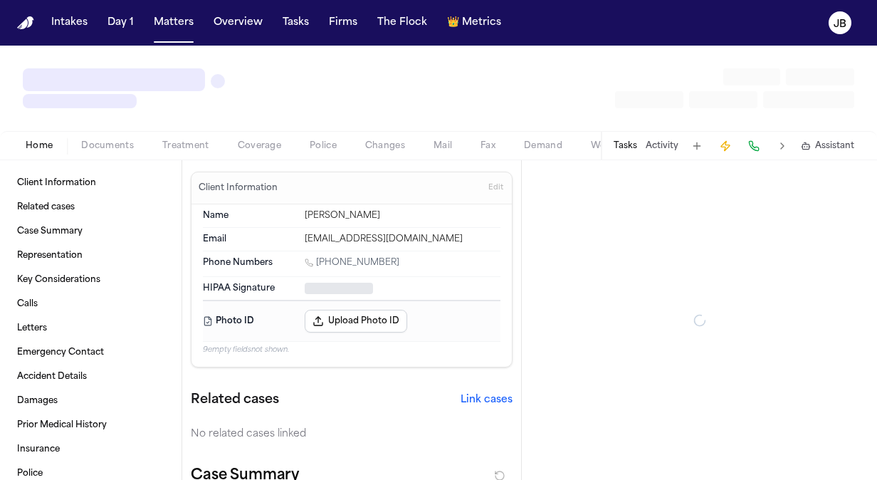
type textarea "*"
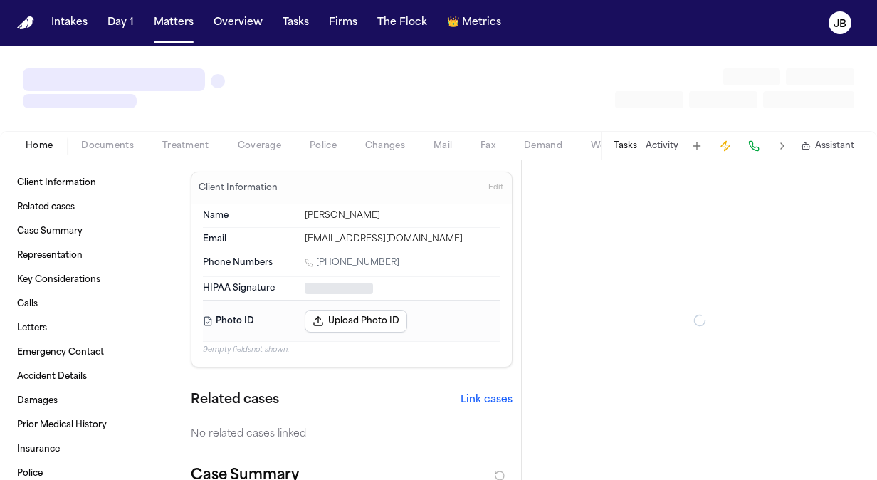
type textarea "*"
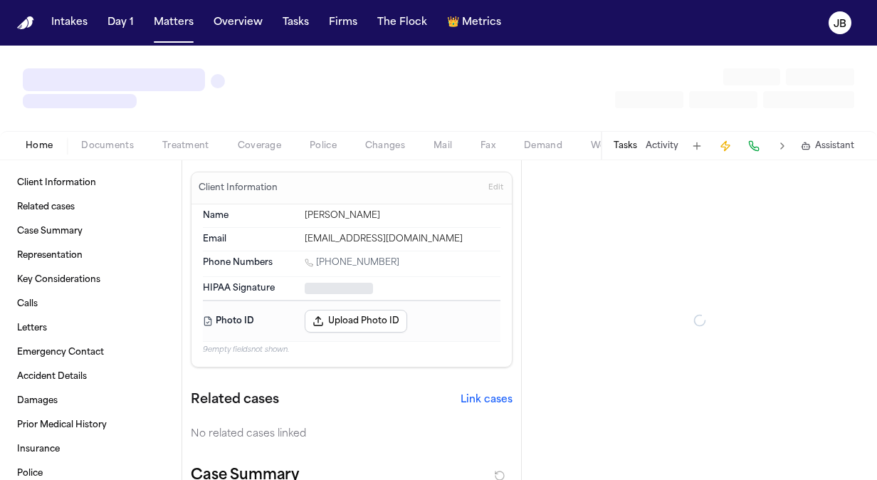
type textarea "*"
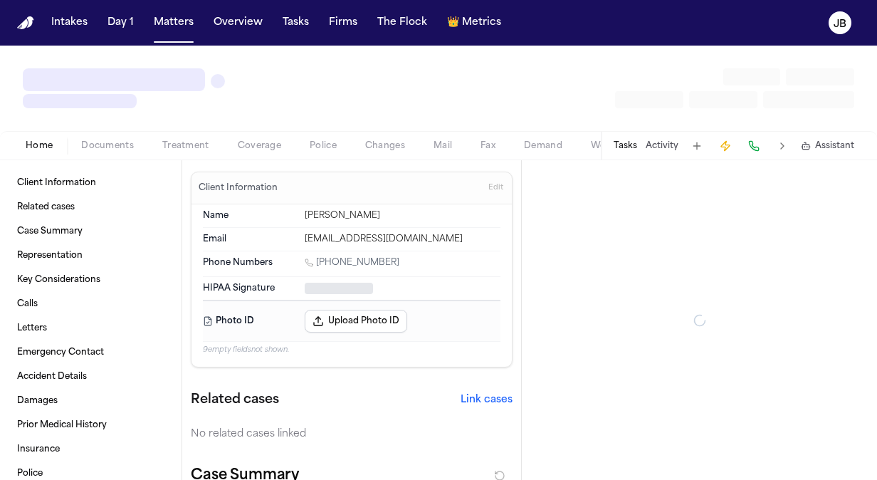
type textarea "*"
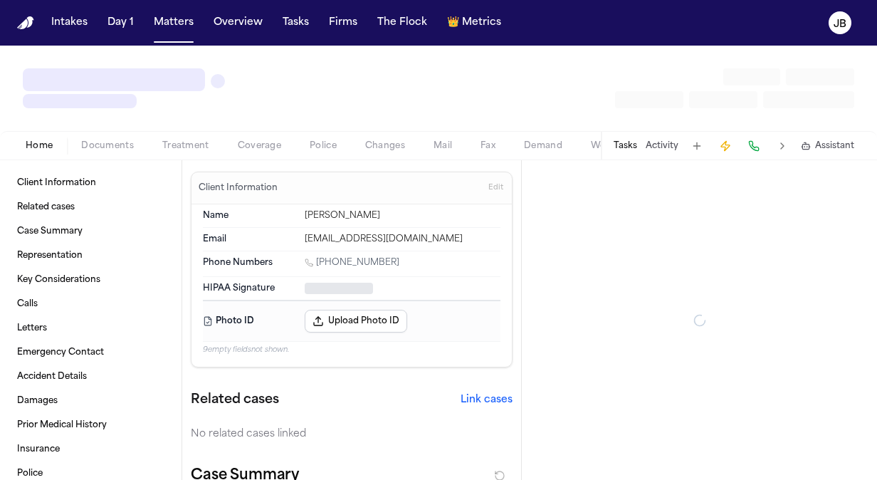
type textarea "*"
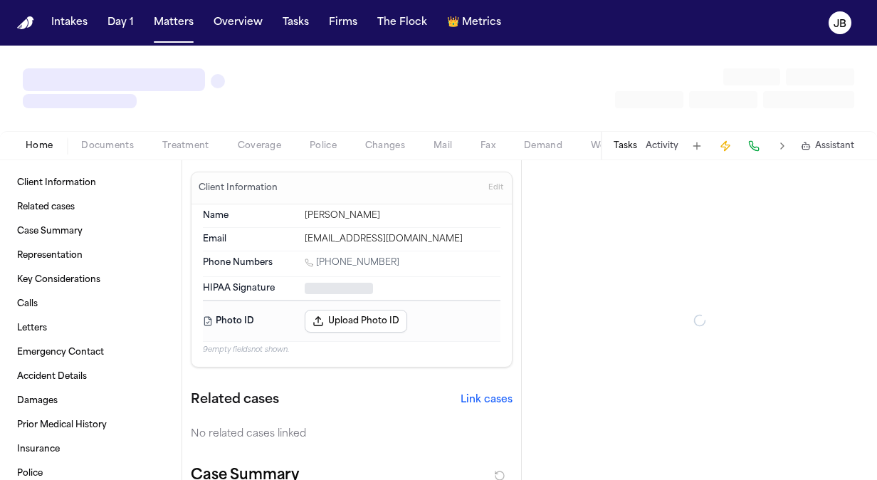
type textarea "*"
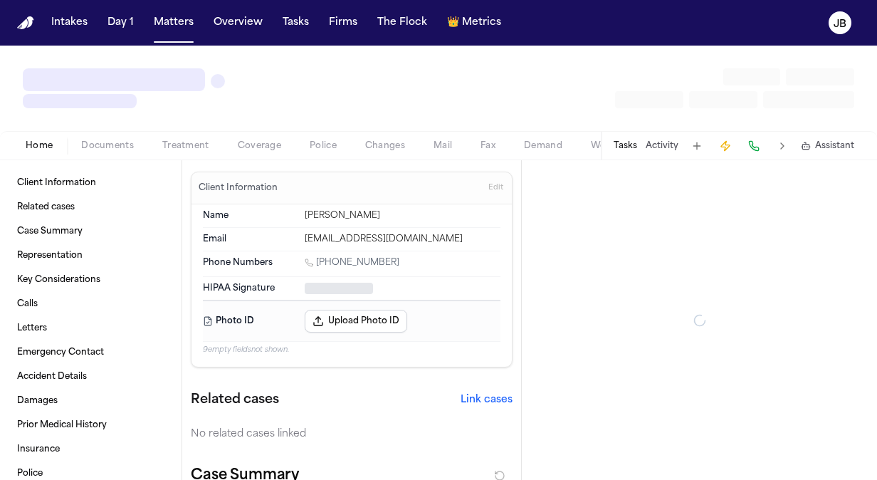
type textarea "*"
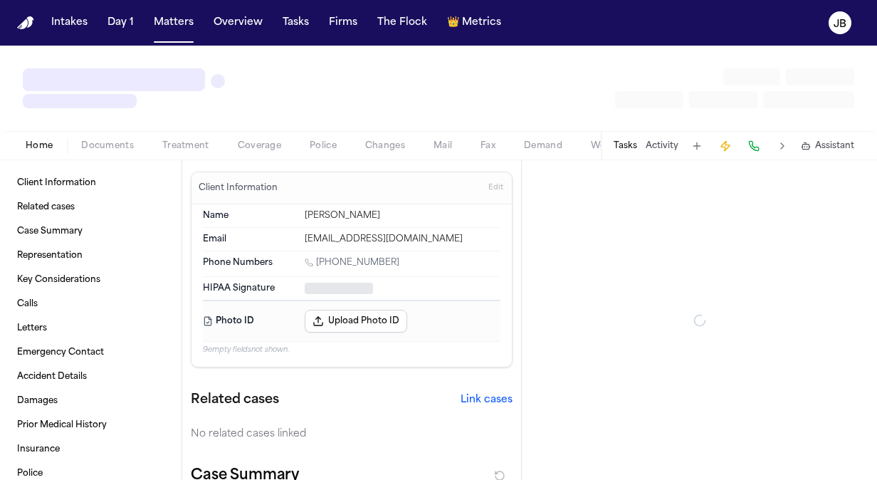
type textarea "*"
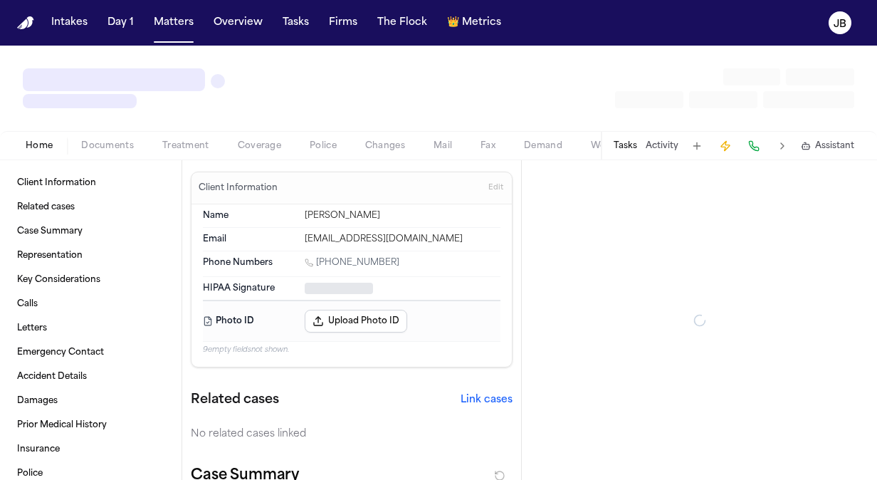
type textarea "*"
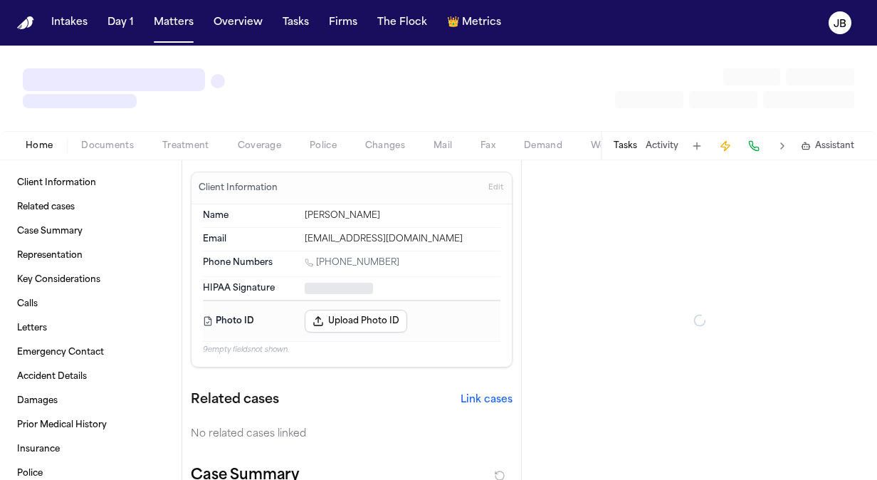
type textarea "*"
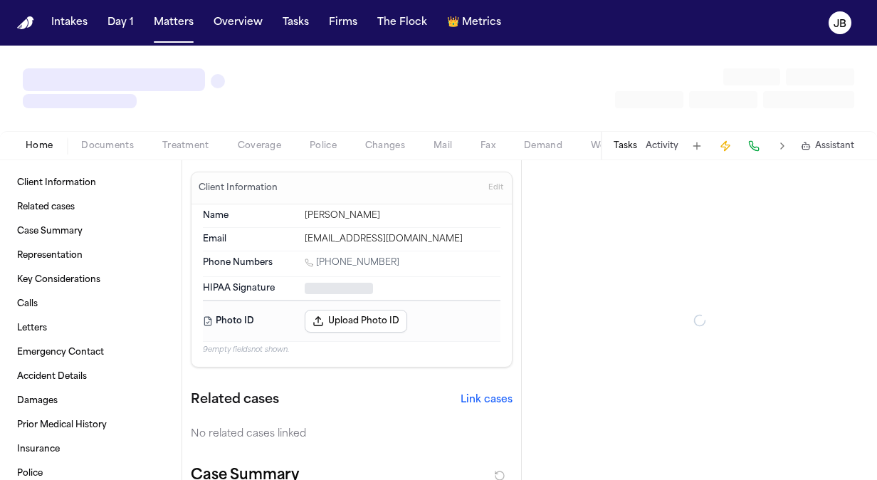
type textarea "*"
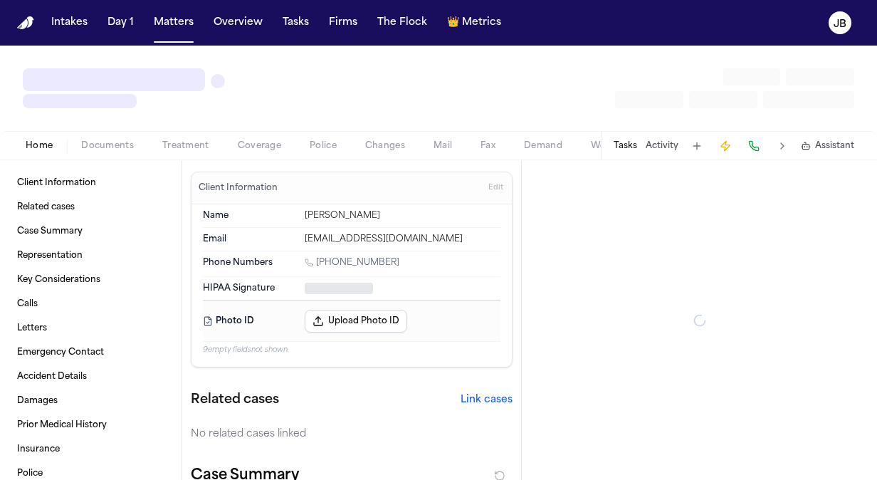
type textarea "*"
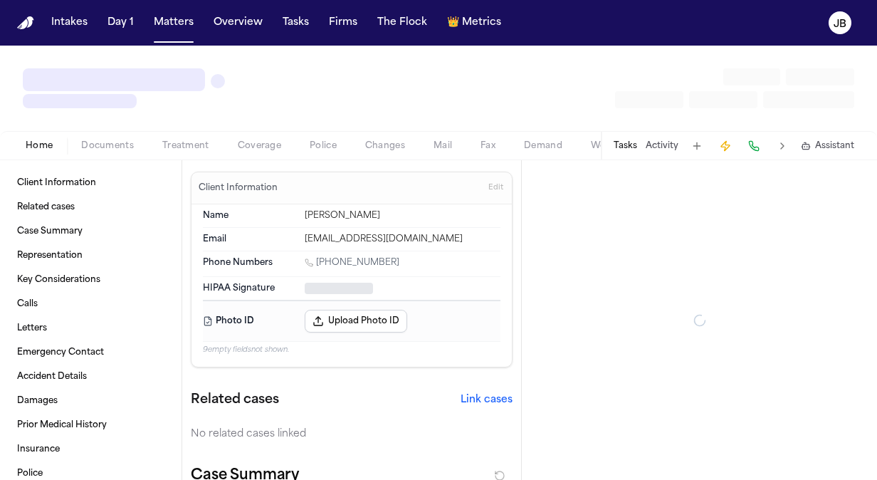
type textarea "*"
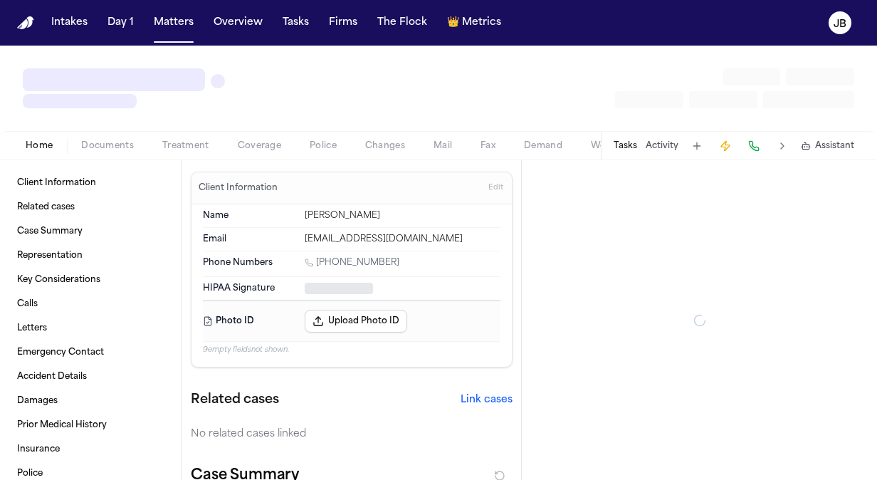
type textarea "*"
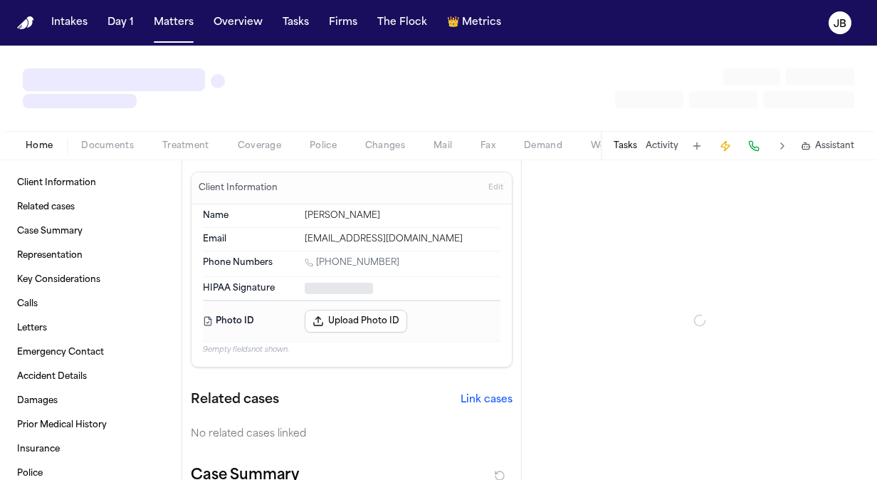
type textarea "*"
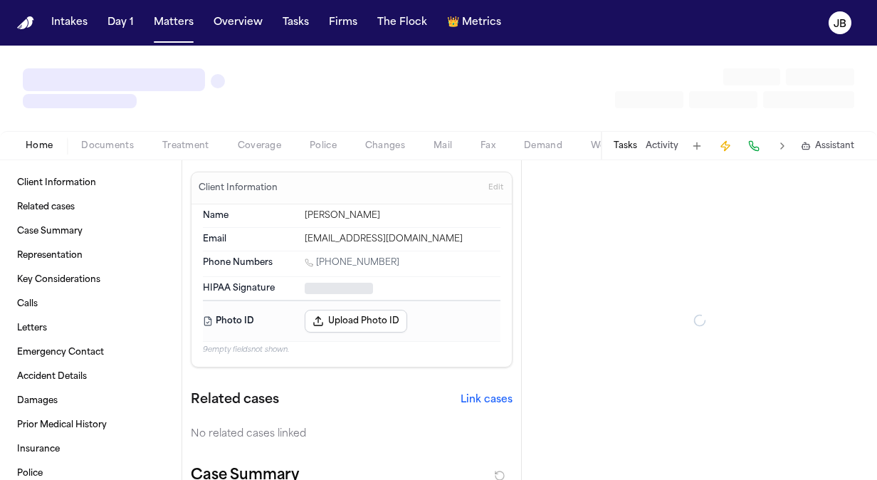
type textarea "*"
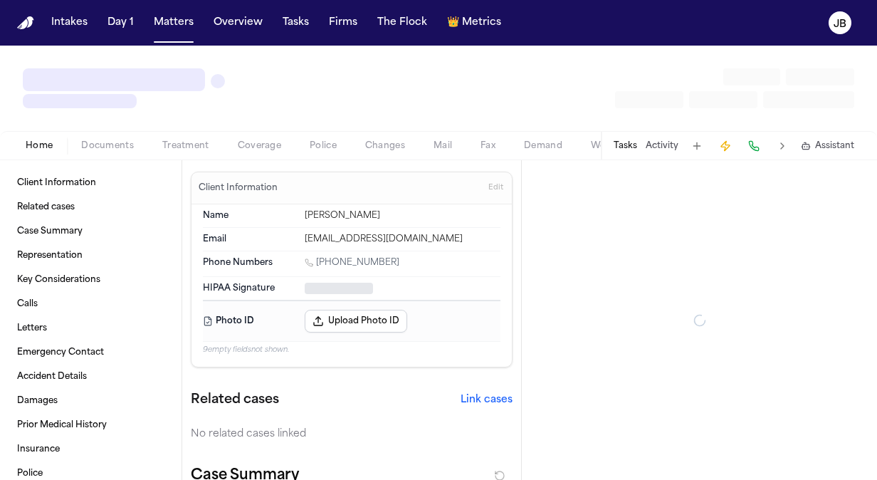
type textarea "*"
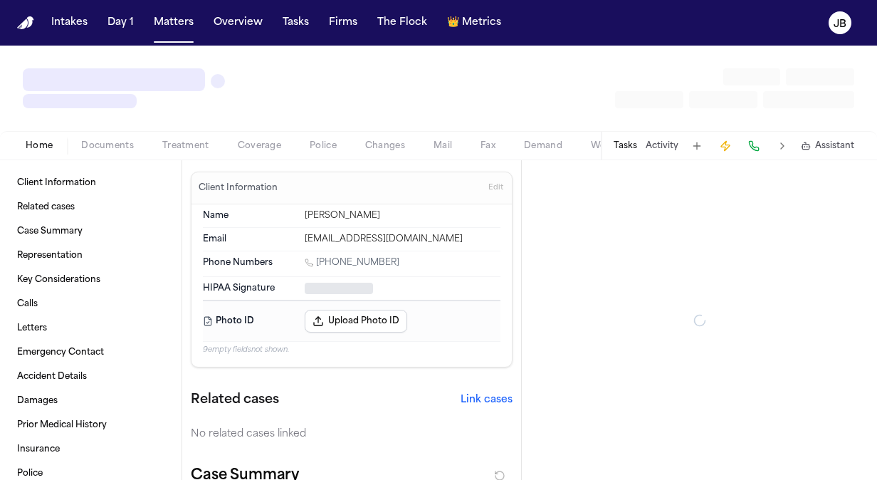
type textarea "*"
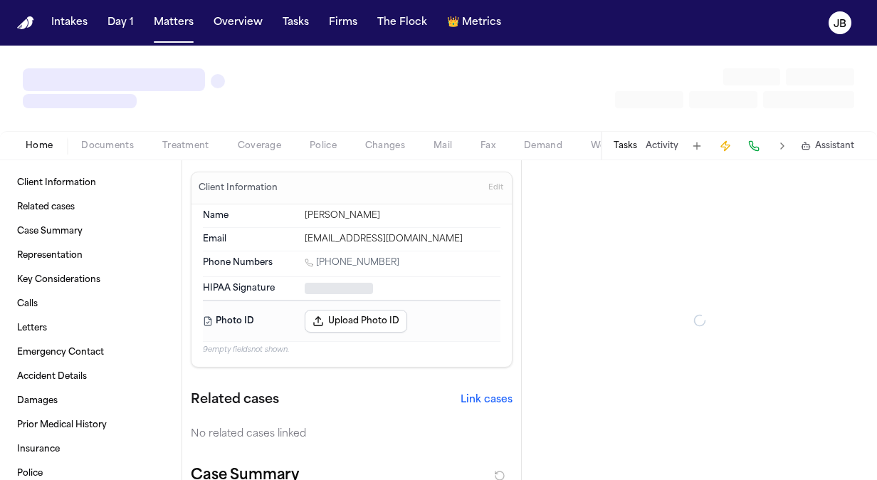
type textarea "*"
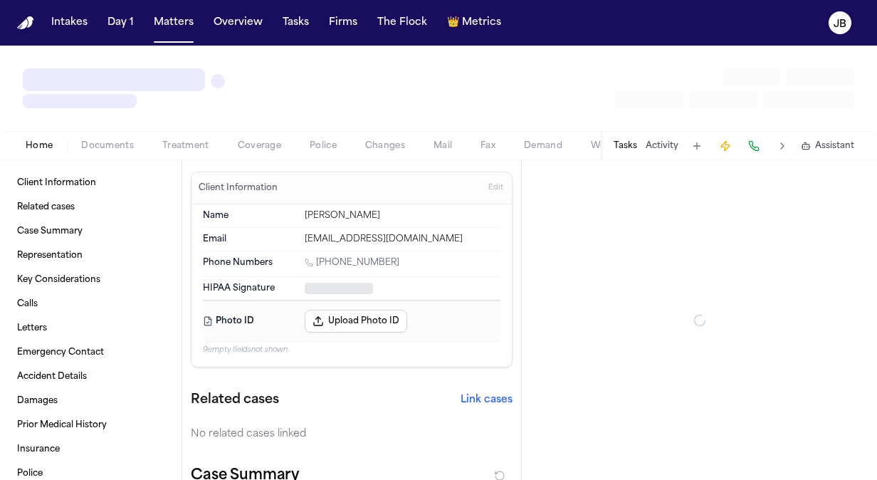
type textarea "*"
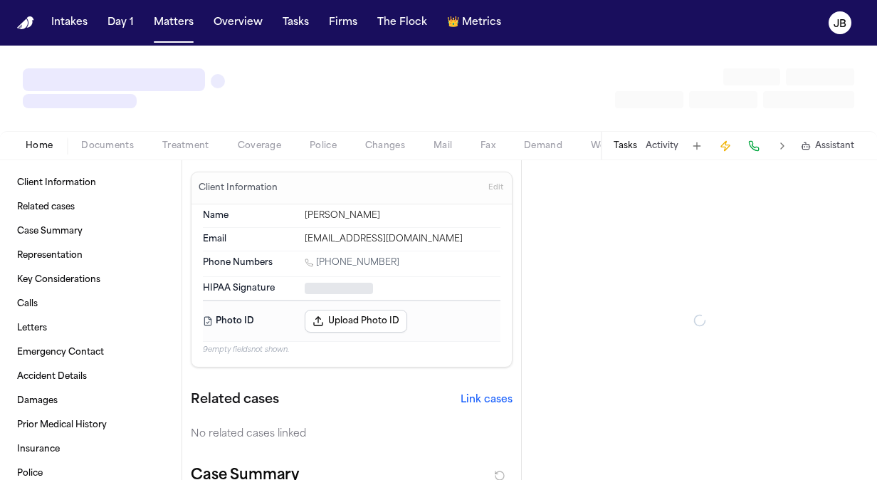
type textarea "*"
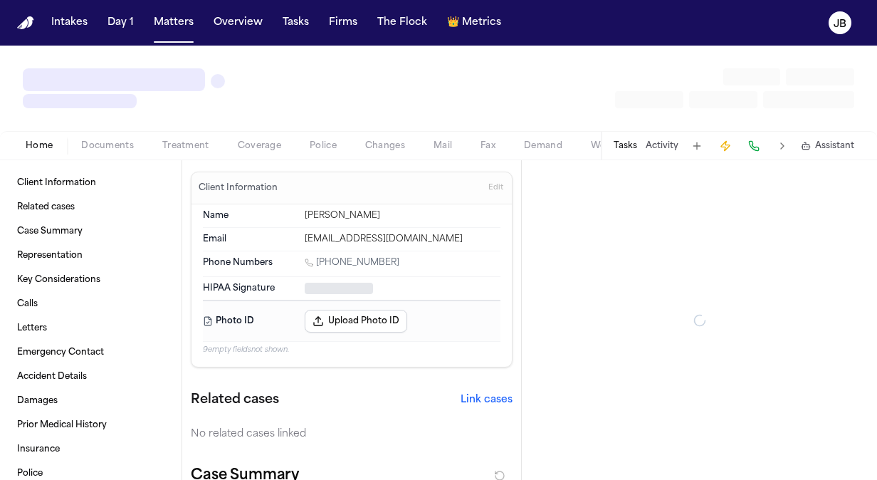
type textarea "*"
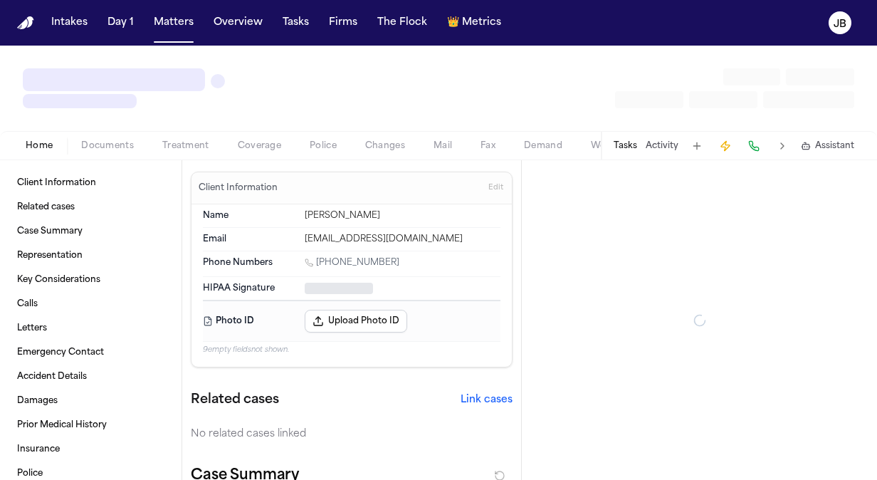
type textarea "*"
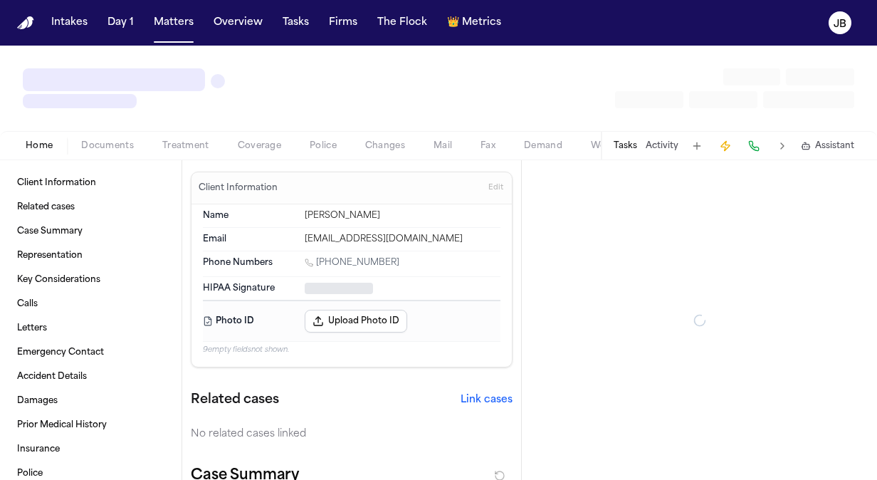
type textarea "*"
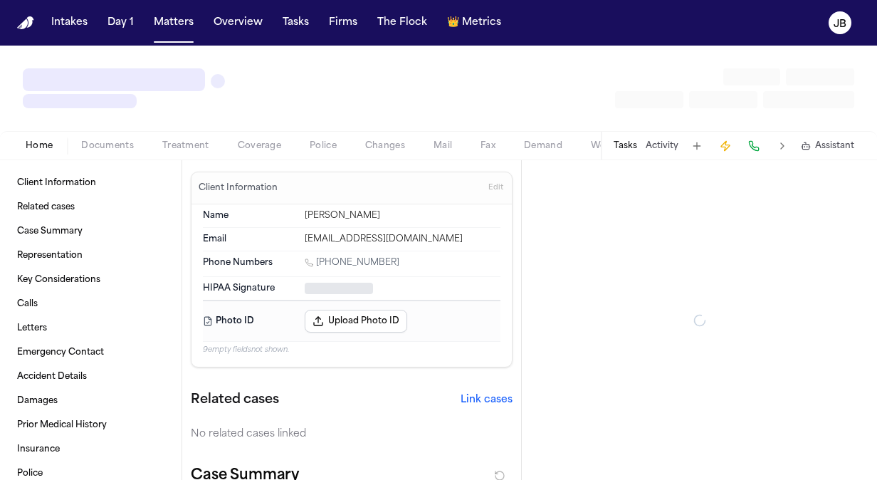
type textarea "*"
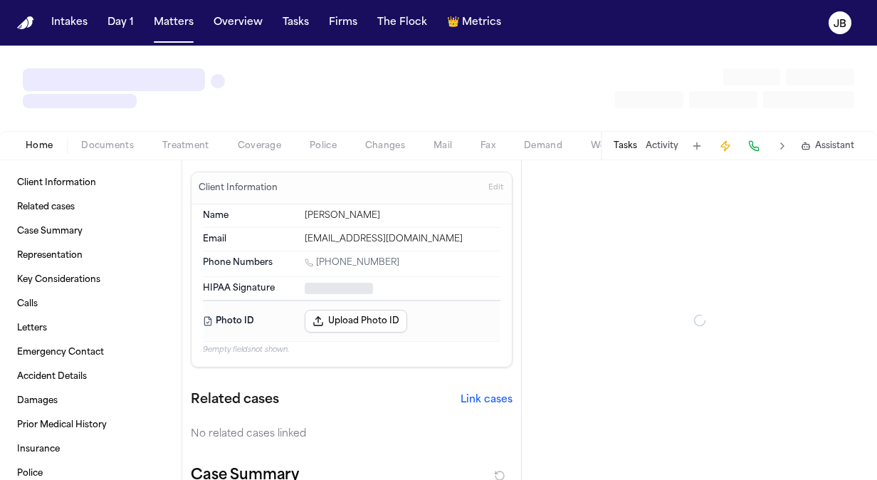
type textarea "*"
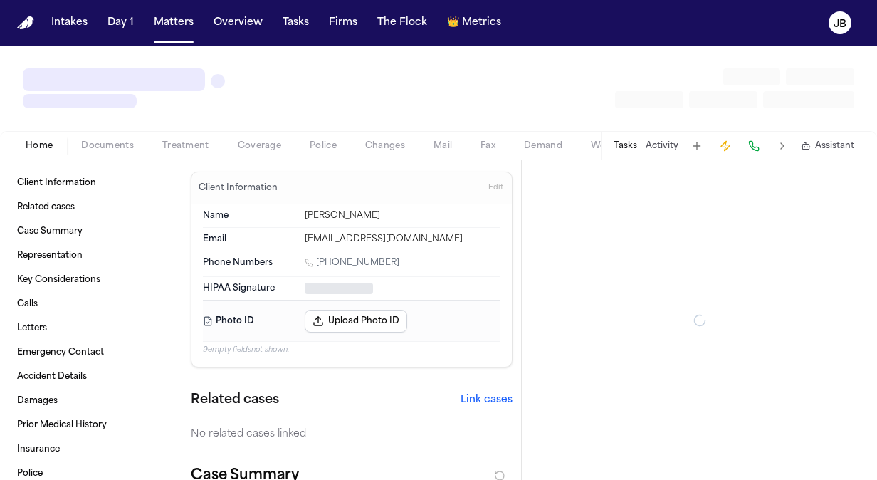
type textarea "*"
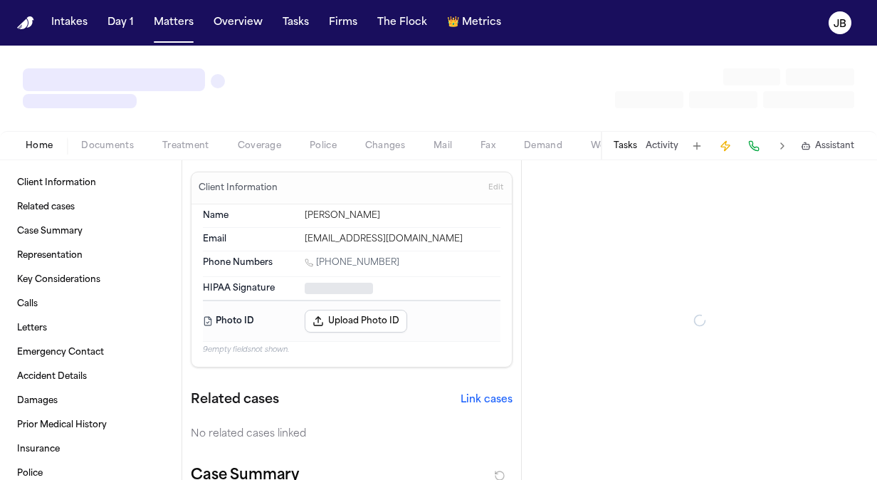
type textarea "*"
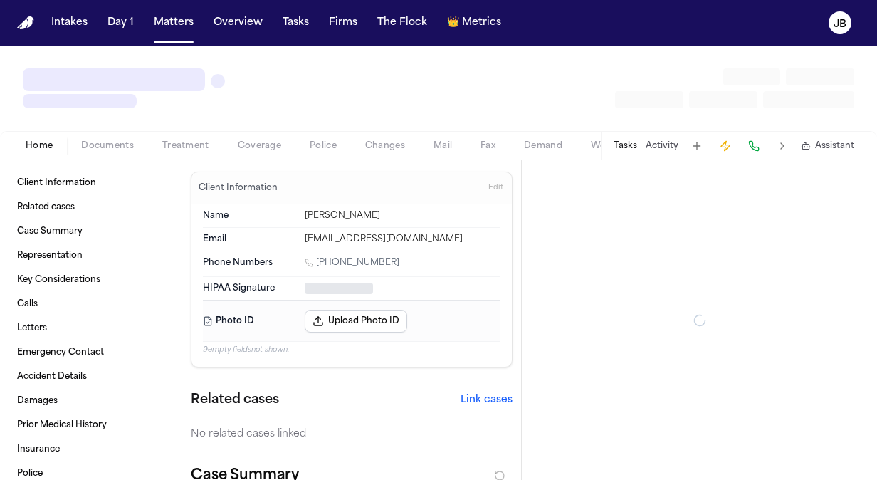
type textarea "*"
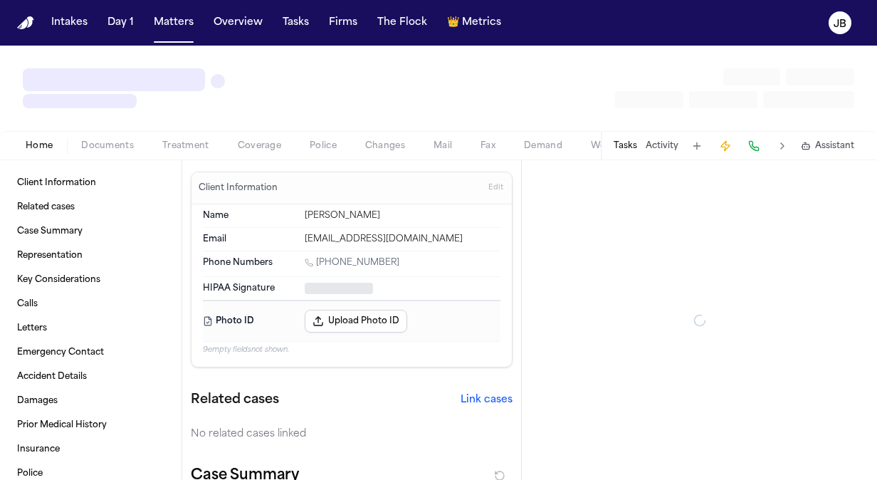
type textarea "*"
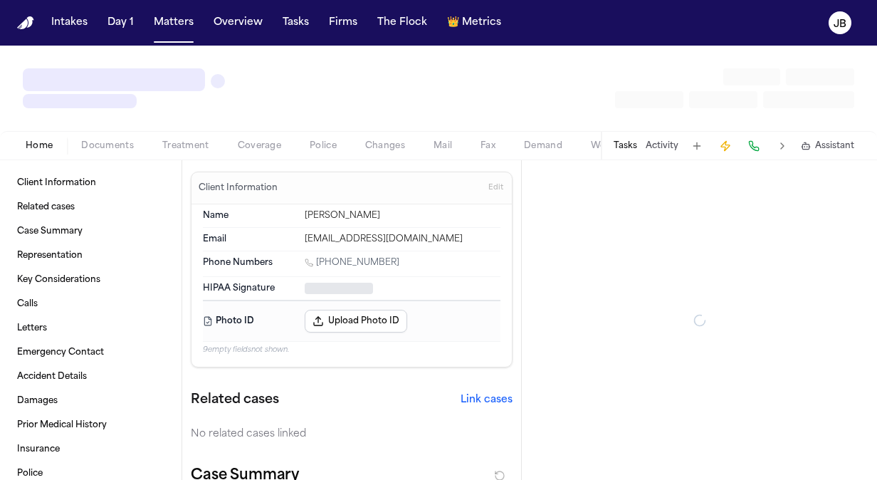
type textarea "*"
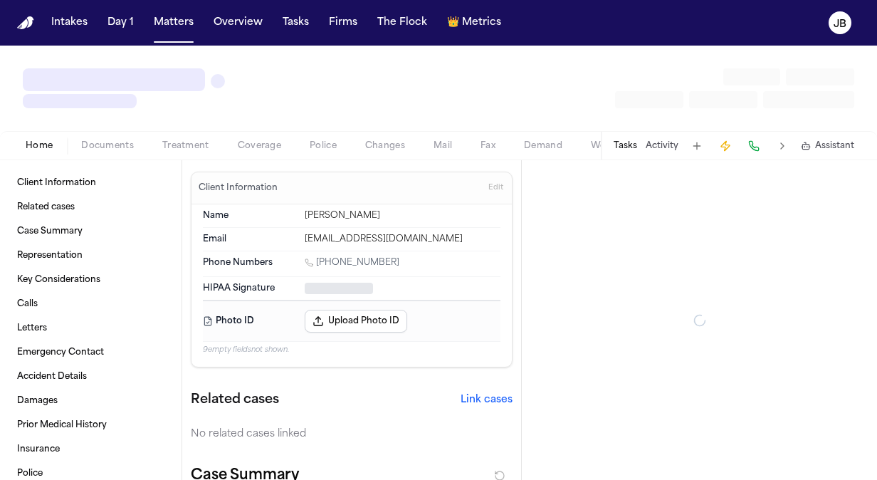
type textarea "*"
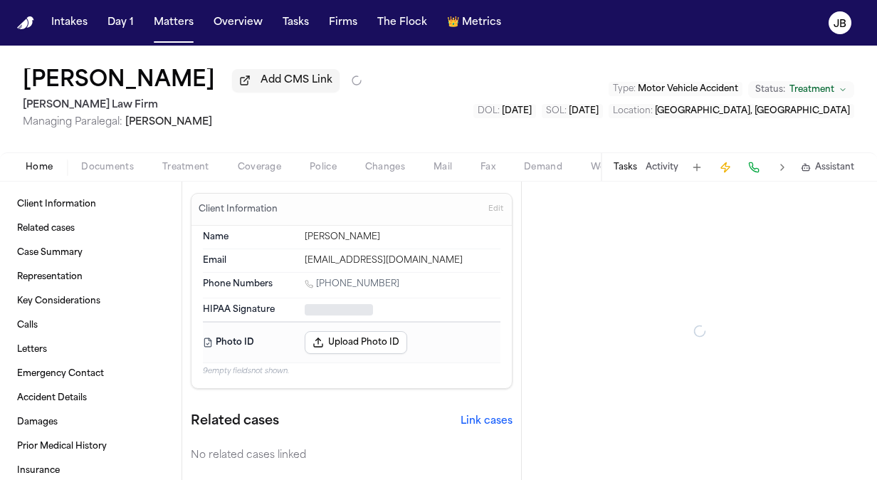
type textarea "*"
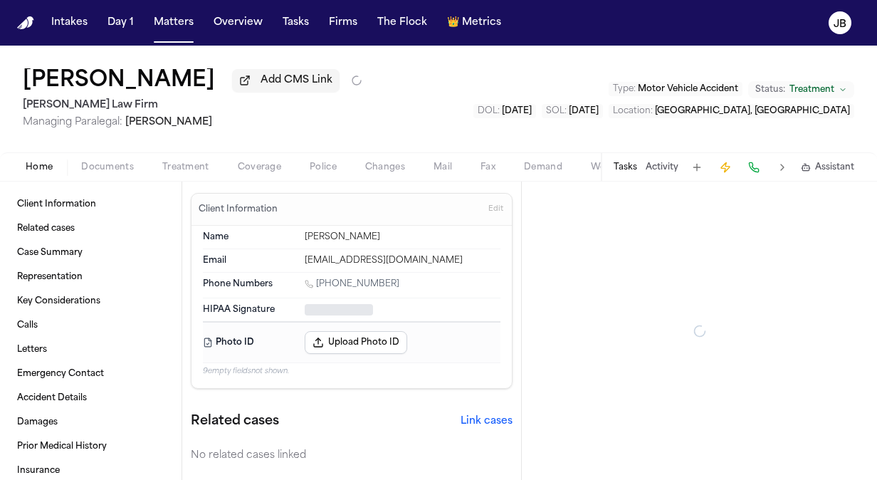
type textarea "*"
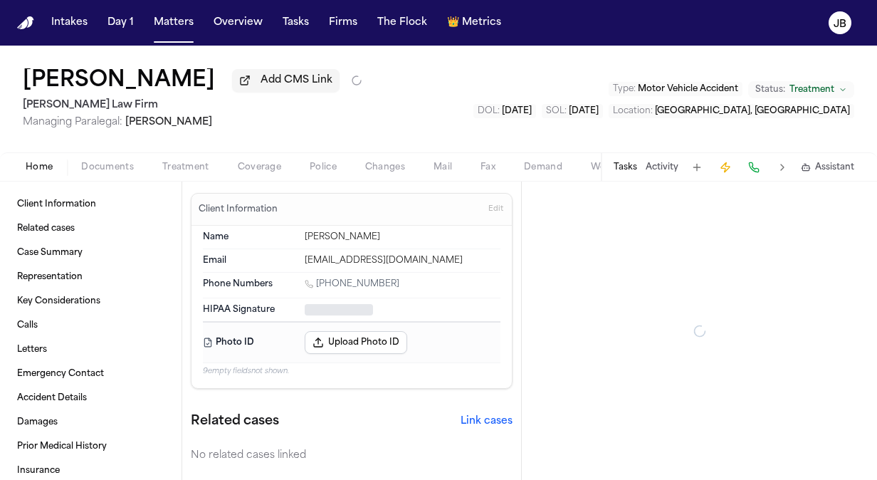
type textarea "*"
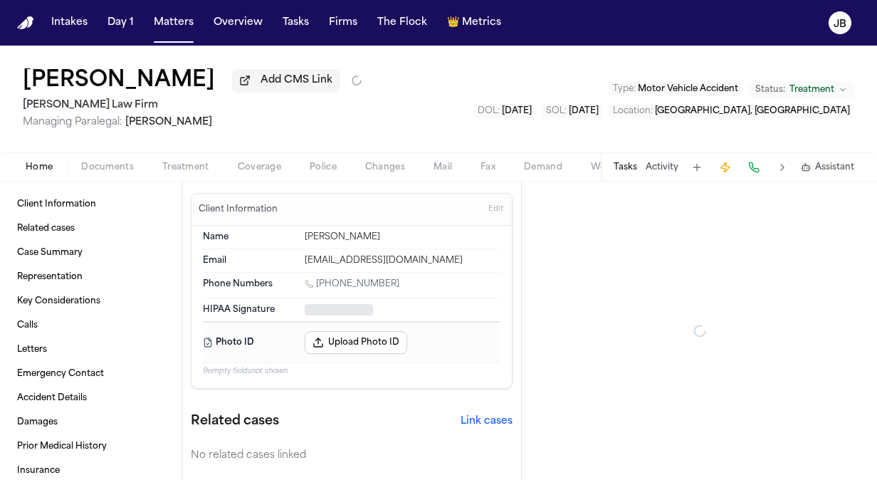
type textarea "*"
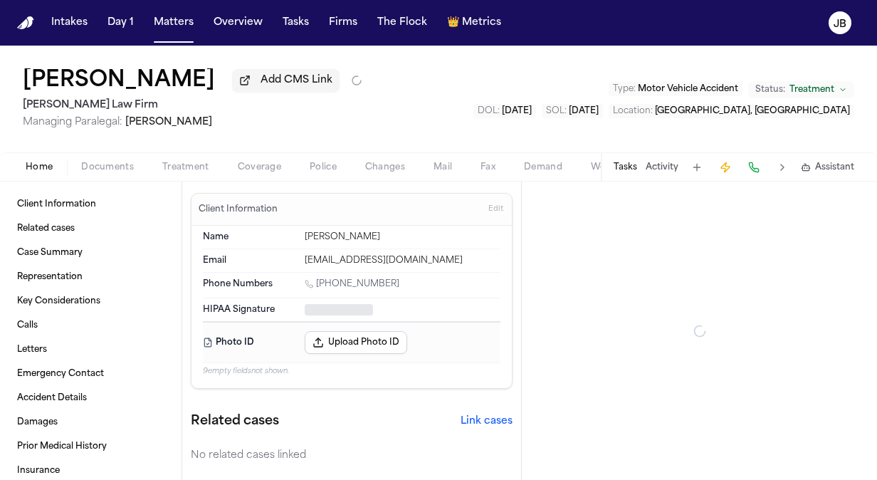
type textarea "*"
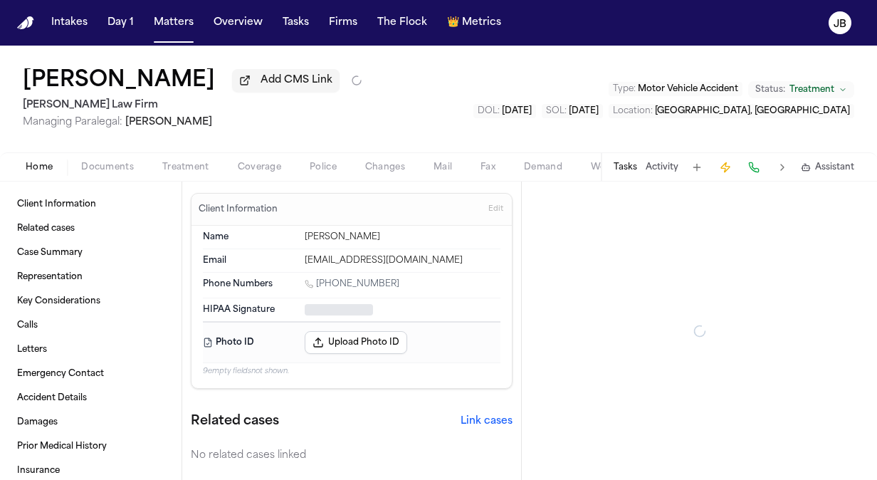
type textarea "*"
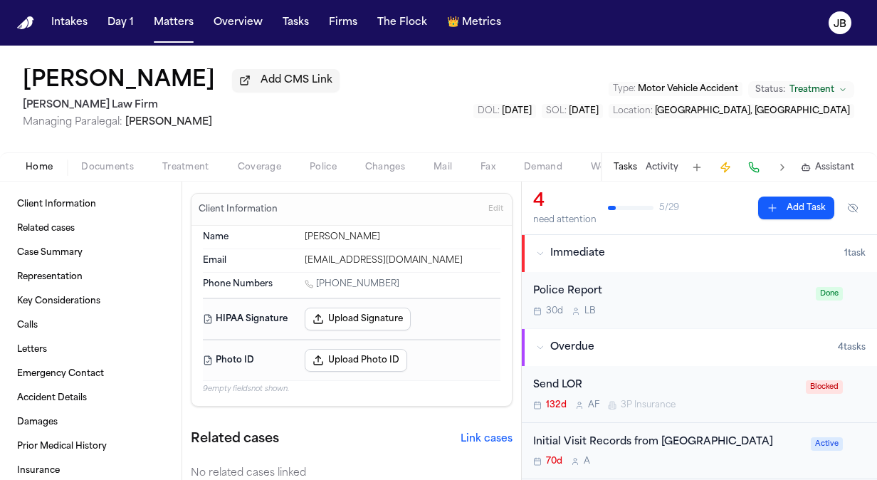
click at [95, 164] on span "Documents" at bounding box center [107, 167] width 53 height 11
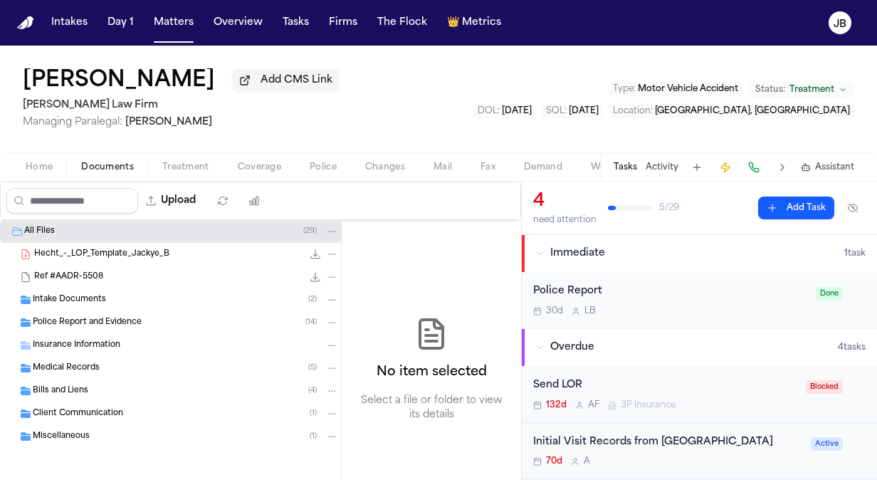
click at [127, 312] on div "Police Report and Evidence ( 14 )" at bounding box center [170, 322] width 341 height 23
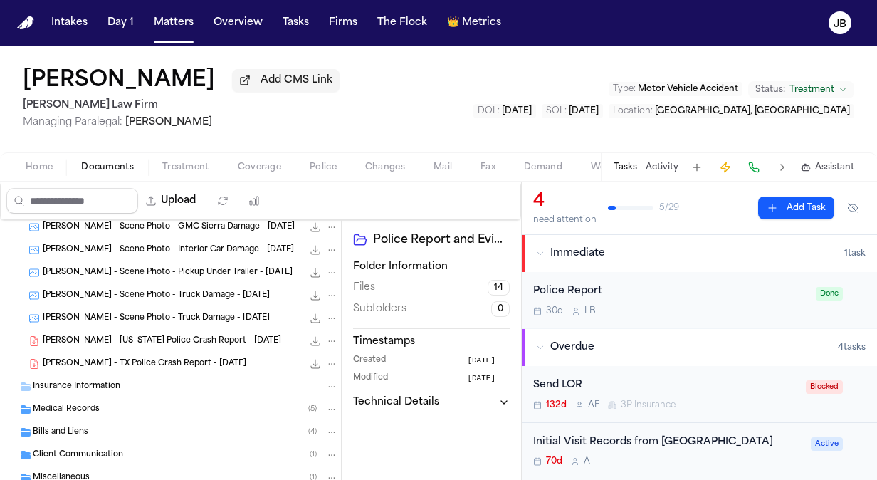
scroll to position [278, 0]
click at [131, 359] on span "[PERSON_NAME] - TX Police Crash Report - [DATE]" at bounding box center [144, 363] width 203 height 12
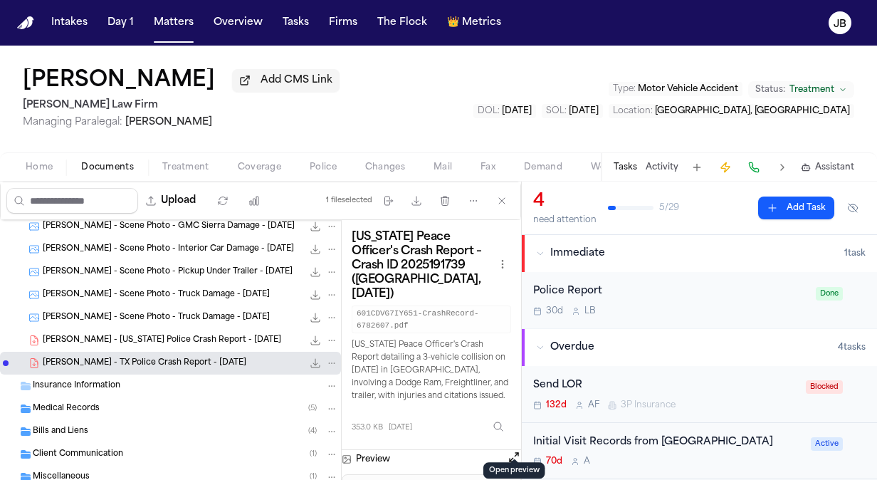
click at [515, 450] on button "Open preview" at bounding box center [514, 457] width 14 height 14
